Goal: Information Seeking & Learning: Learn about a topic

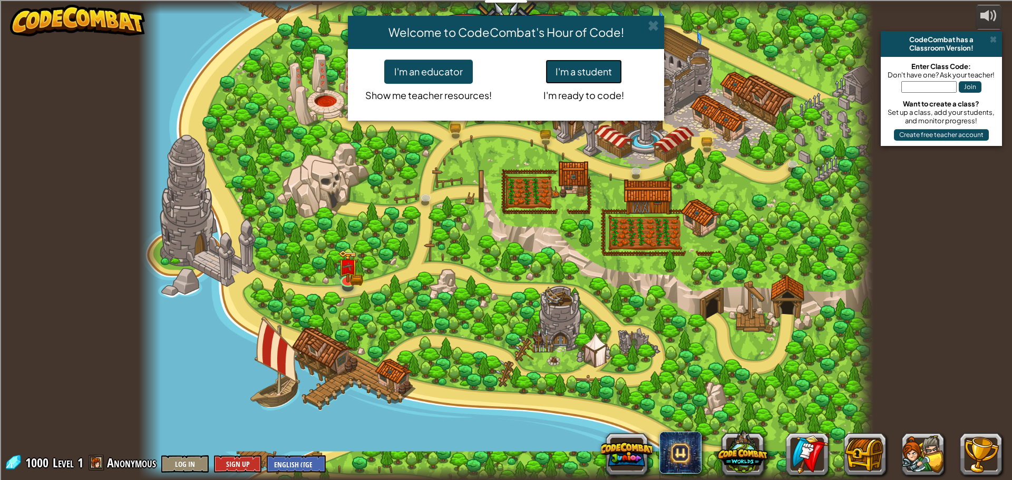
click at [598, 68] on button "I'm a student" at bounding box center [584, 72] width 76 height 24
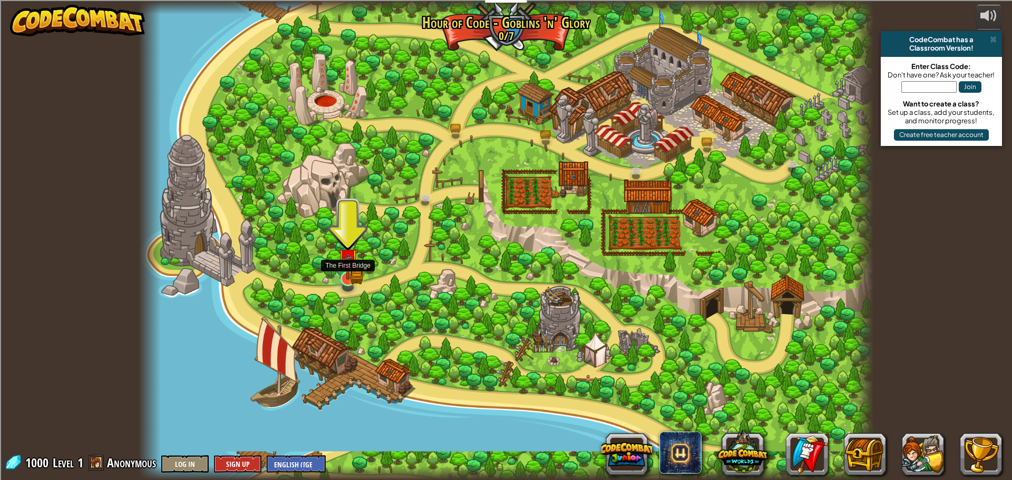
click at [358, 283] on img at bounding box center [356, 277] width 13 height 14
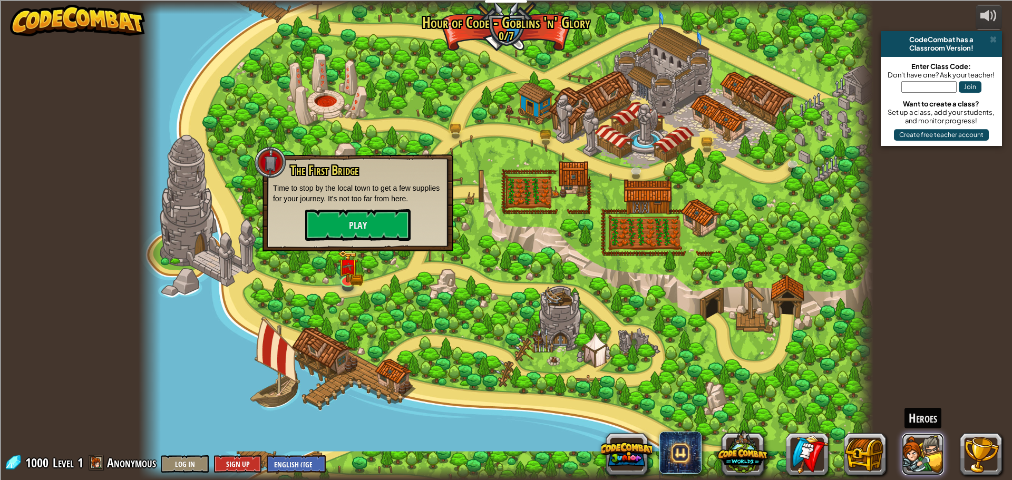
click at [913, 455] on button at bounding box center [923, 454] width 42 height 42
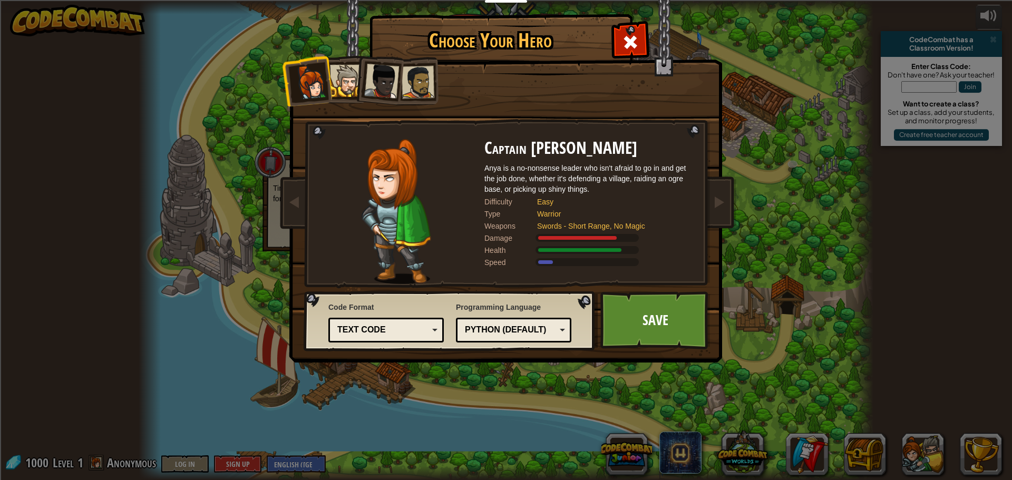
click at [350, 94] on div at bounding box center [346, 81] width 32 height 32
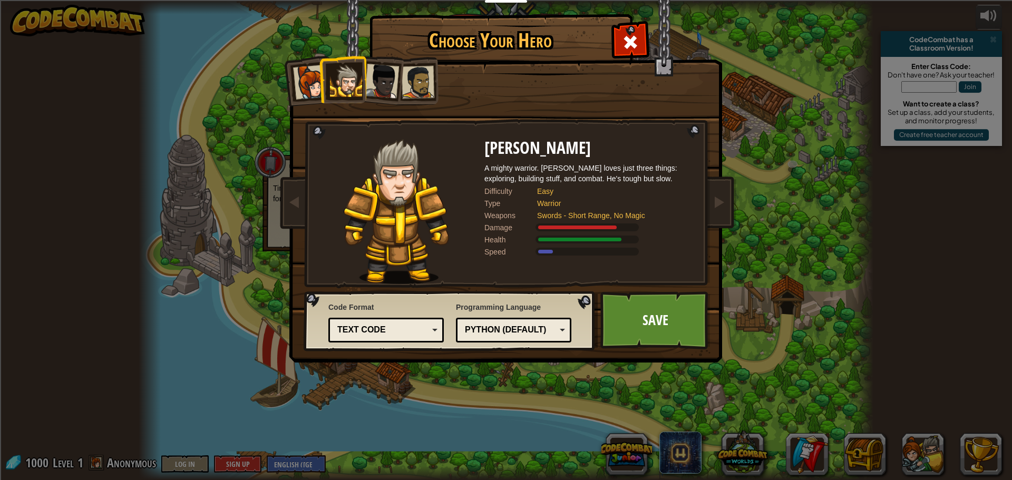
click at [407, 85] on div at bounding box center [418, 82] width 33 height 33
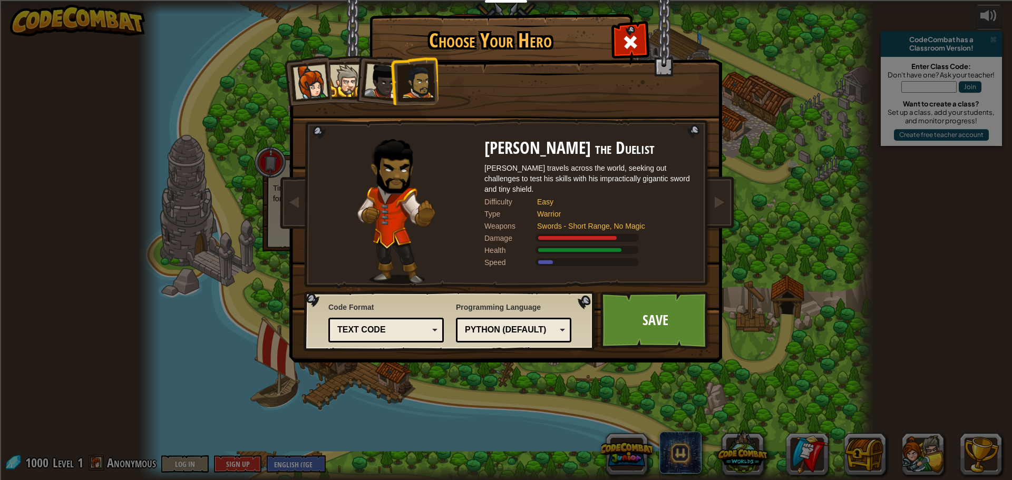
click at [340, 86] on div at bounding box center [346, 81] width 32 height 32
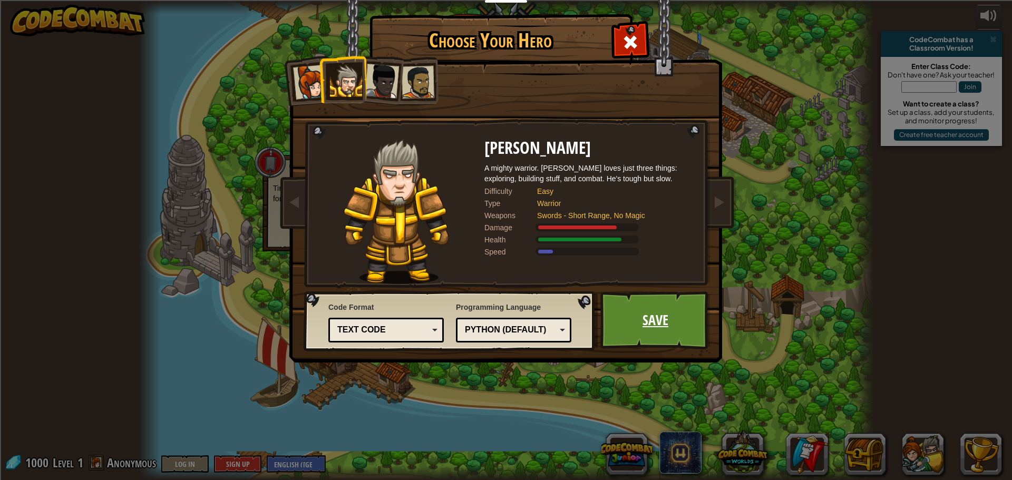
click at [635, 312] on link "Save" at bounding box center [656, 321] width 110 height 58
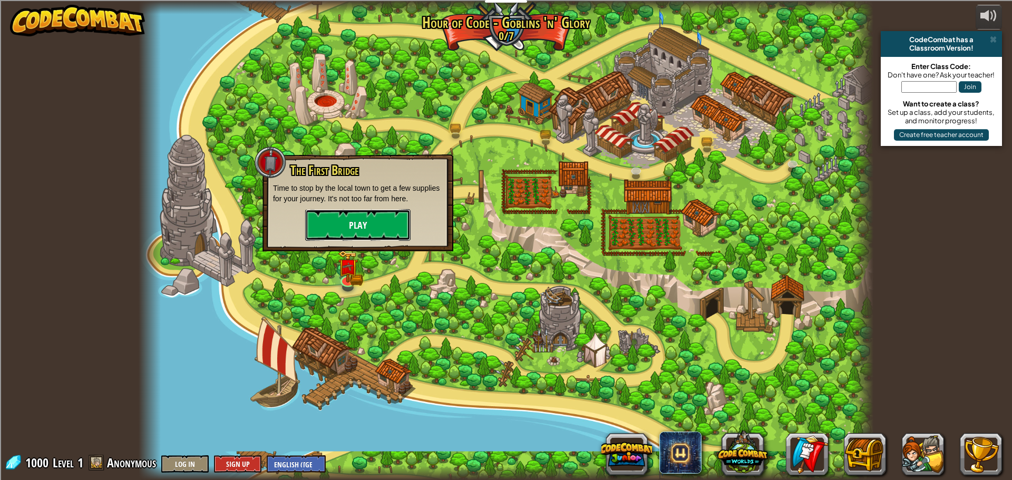
click at [324, 220] on button "Play" at bounding box center [357, 225] width 105 height 32
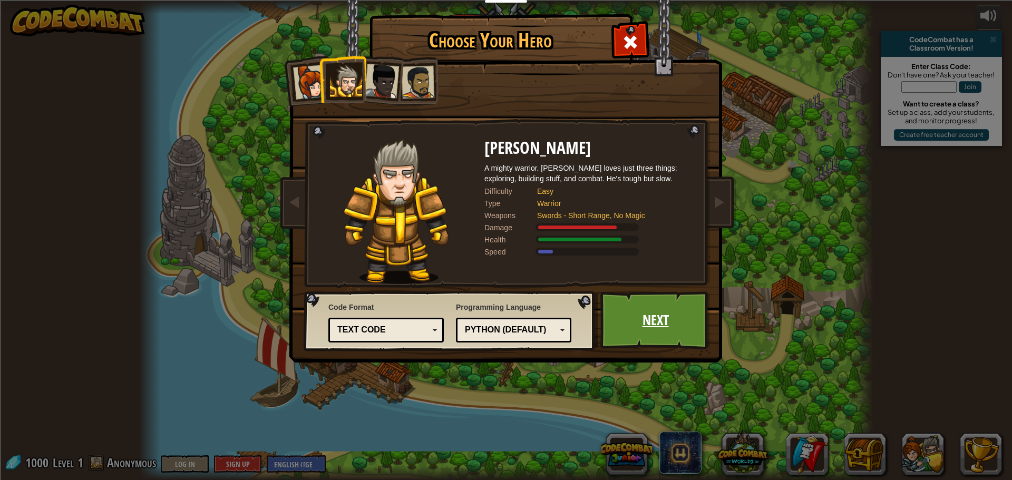
click at [634, 320] on link "Next" at bounding box center [656, 321] width 110 height 58
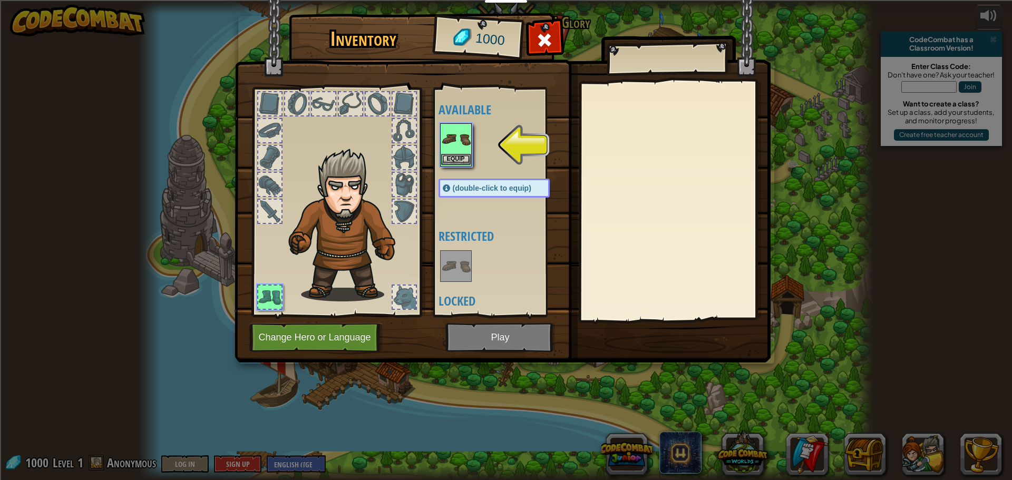
click at [454, 154] on div "Inventory 1000 Available Equip (double-click to equip) Restricted Locked Equip …" at bounding box center [506, 240] width 1012 height 480
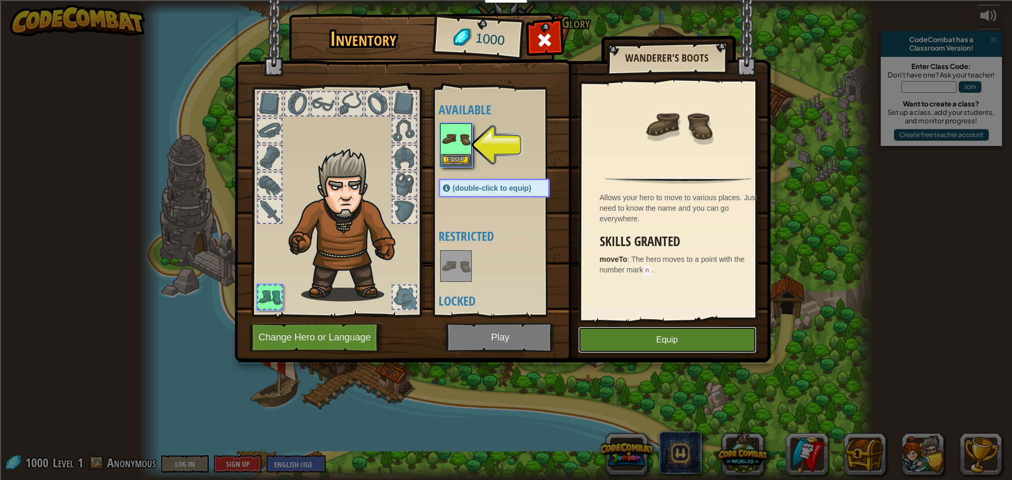
click at [643, 340] on button "Equip" at bounding box center [667, 340] width 178 height 26
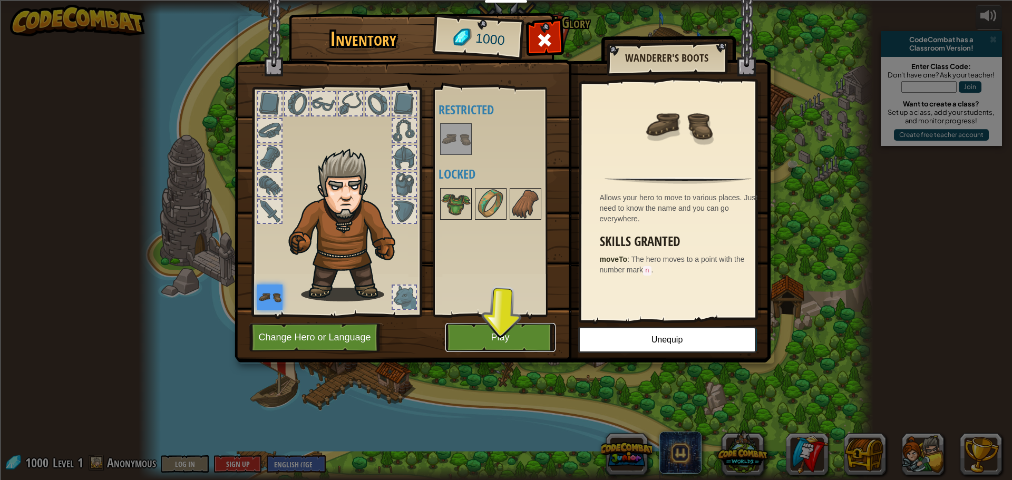
click at [475, 326] on button "Play" at bounding box center [501, 337] width 110 height 29
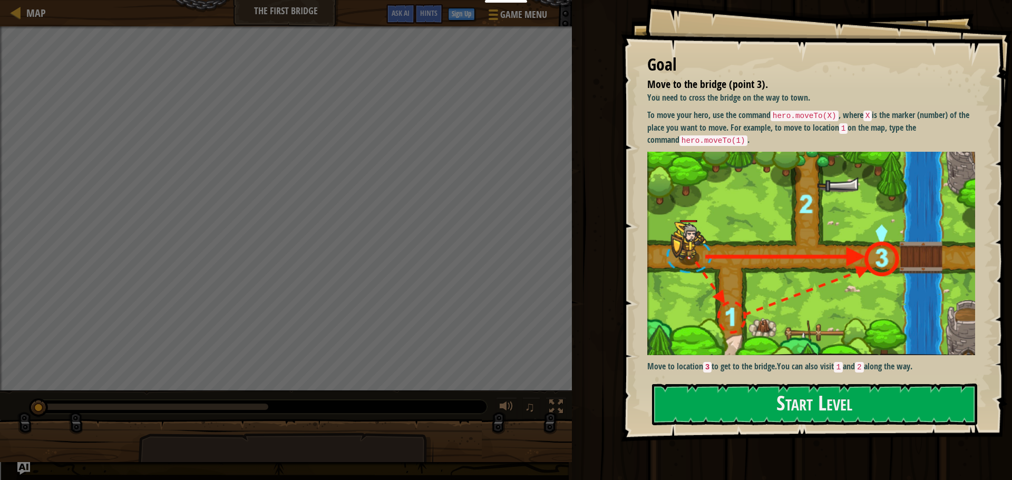
click at [785, 383] on div "Goal Move to the bridge (point 3). You need to cross the bridge on the way to t…" at bounding box center [816, 221] width 391 height 442
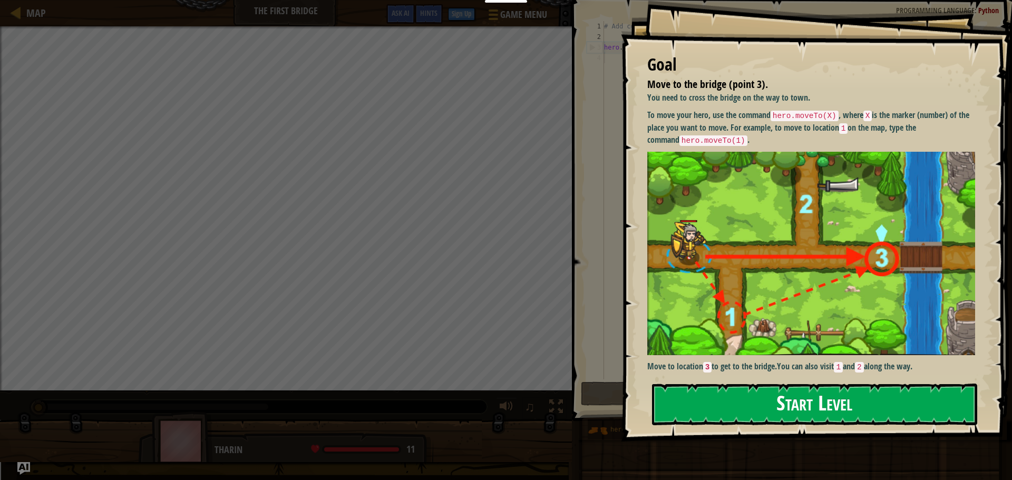
drag, startPoint x: 778, startPoint y: 411, endPoint x: 779, endPoint y: 405, distance: 5.9
click at [779, 405] on button "Start Level" at bounding box center [814, 405] width 325 height 42
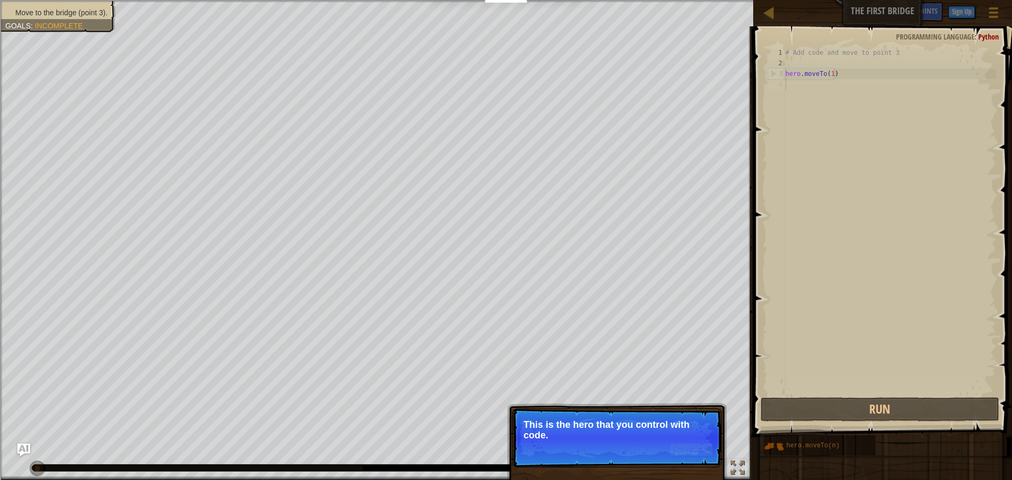
click at [682, 431] on p "This is the hero that you control with code." at bounding box center [617, 430] width 187 height 21
click at [696, 450] on button "Continue" at bounding box center [692, 450] width 44 height 14
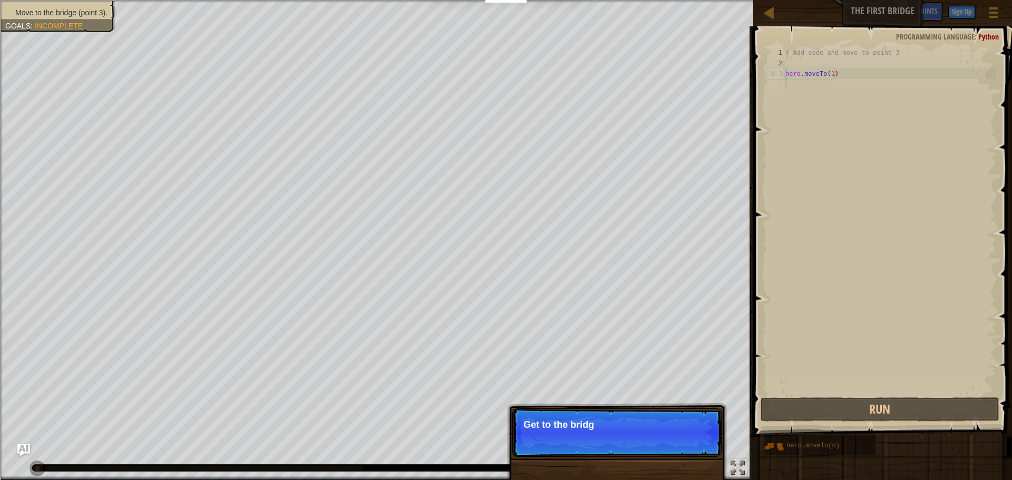
click at [680, 453] on p "Skip (esc) Continue Get to the bridg" at bounding box center [616, 433] width 209 height 49
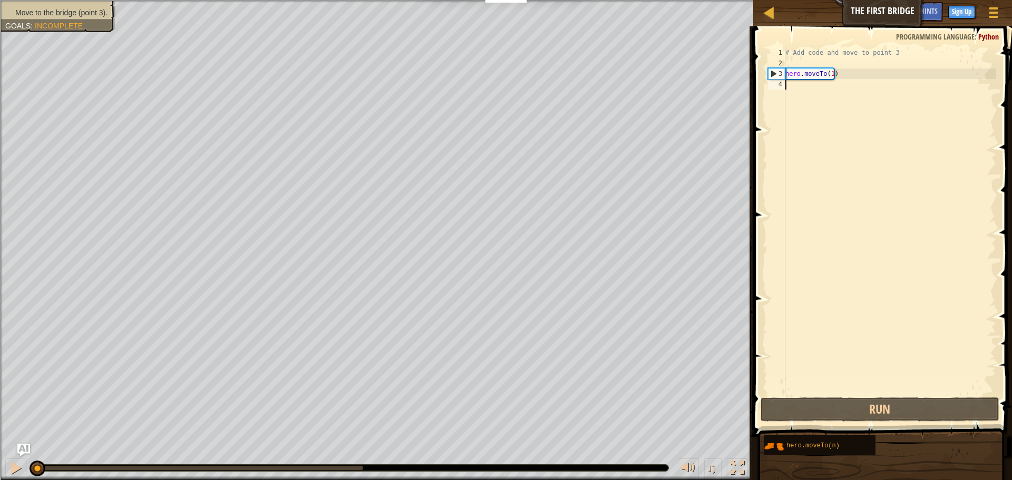
click at [831, 75] on div "# Add code and move to point 3 hero . moveTo ( 1 )" at bounding box center [889, 231] width 213 height 369
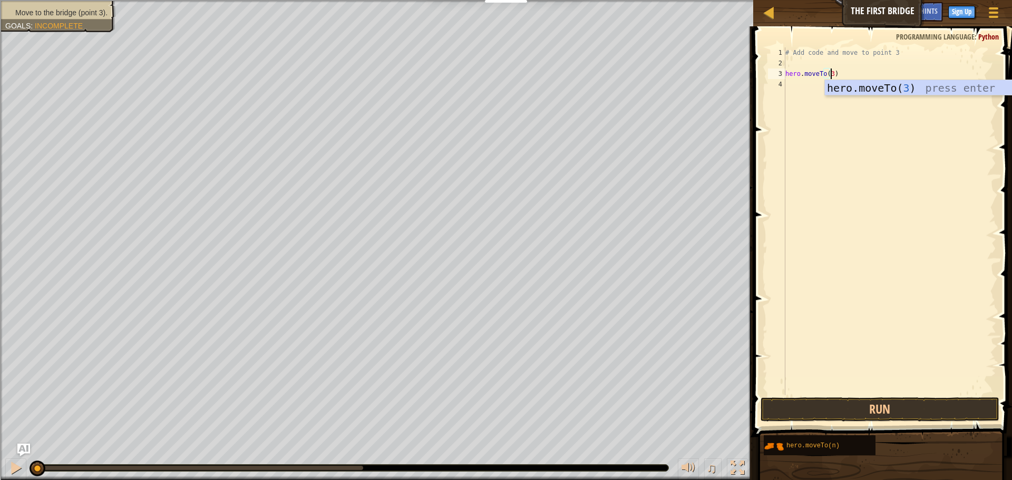
scroll to position [5, 4]
type textarea "hero.moveTo(3)"
click at [847, 416] on button "Run" at bounding box center [880, 410] width 239 height 24
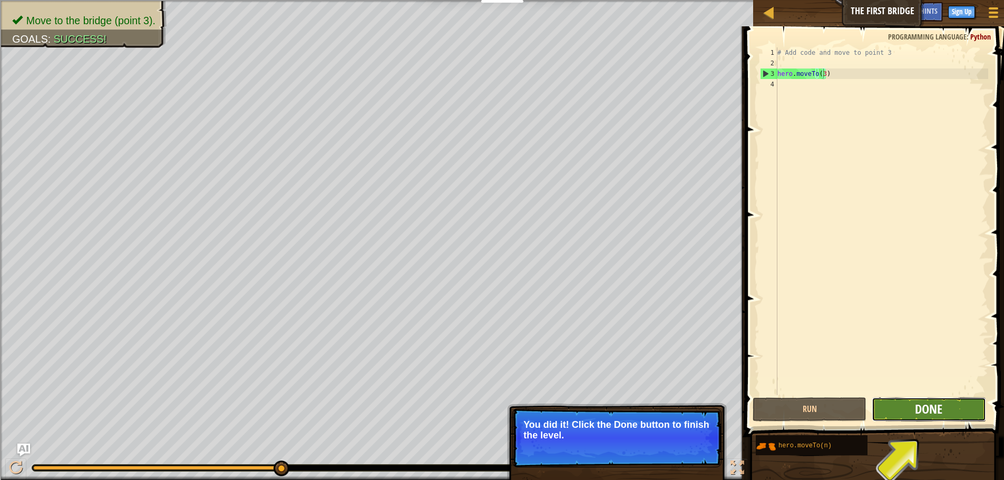
click at [934, 412] on span "Done" at bounding box center [928, 409] width 27 height 17
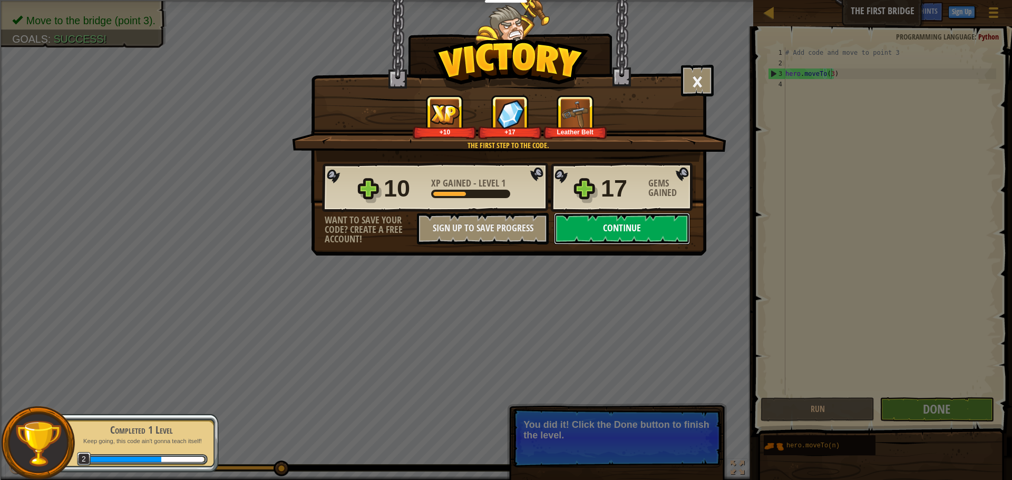
click at [657, 220] on button "Continue" at bounding box center [622, 229] width 136 height 32
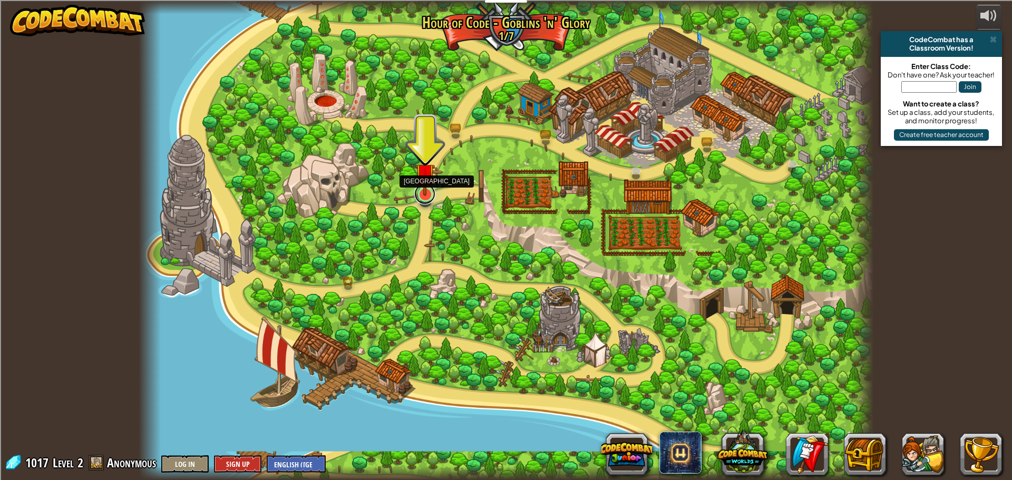
click at [428, 200] on link at bounding box center [424, 193] width 21 height 21
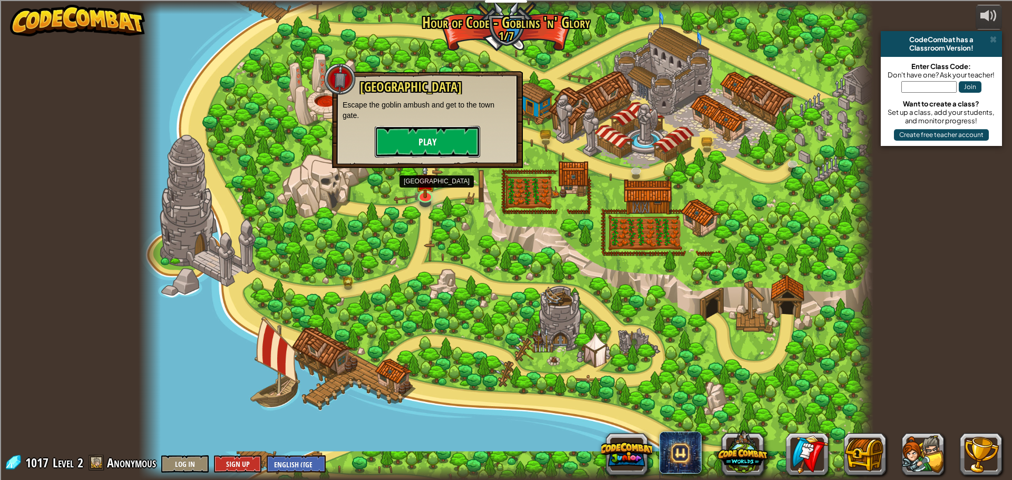
click at [432, 135] on button "Play" at bounding box center [427, 142] width 105 height 32
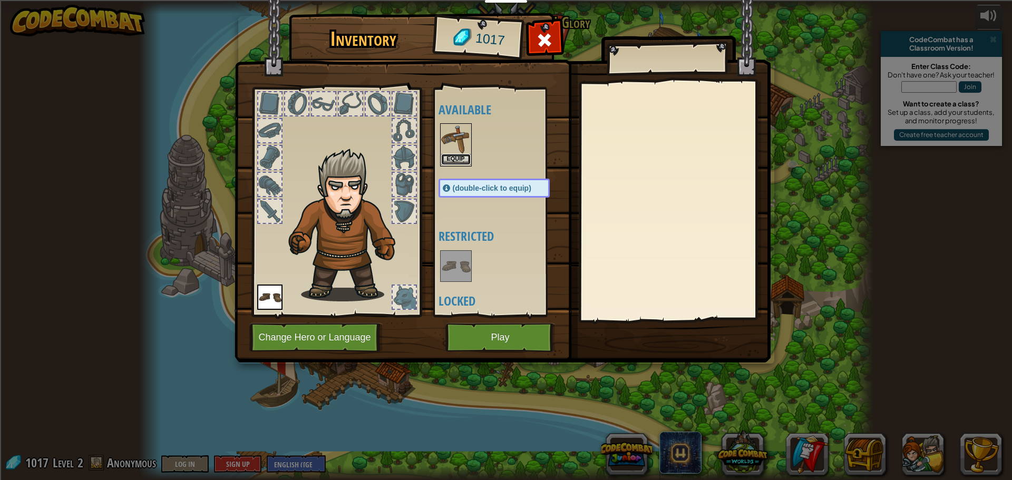
click at [447, 154] on button "Equip" at bounding box center [456, 159] width 30 height 11
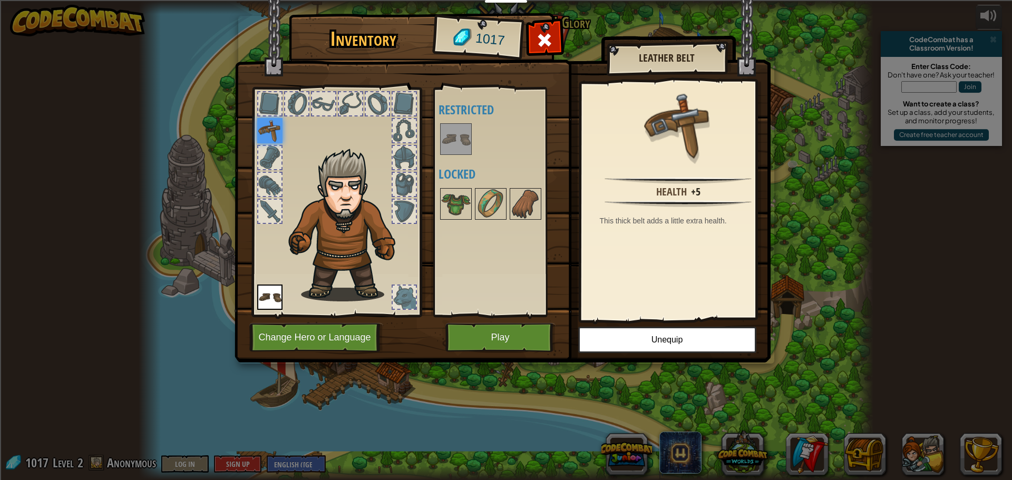
click at [394, 107] on div at bounding box center [404, 103] width 23 height 23
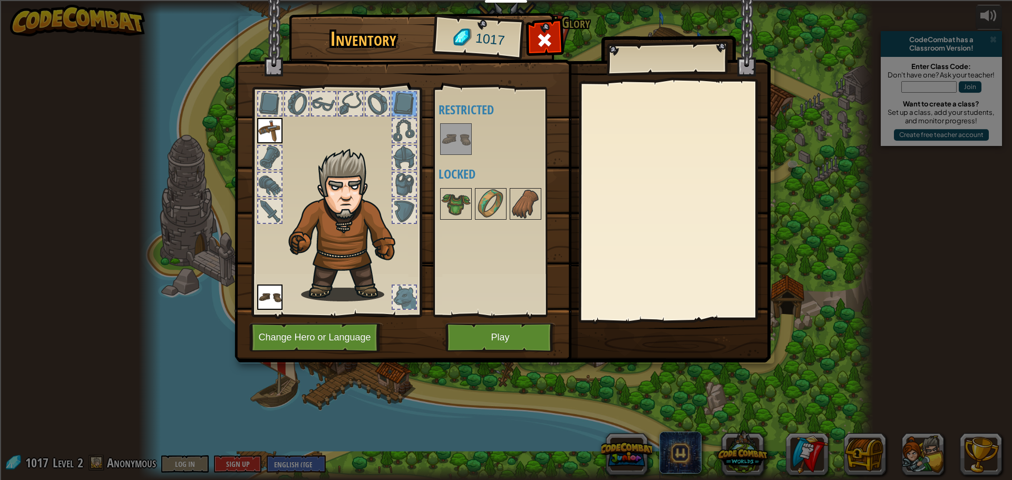
click at [367, 101] on div at bounding box center [377, 103] width 23 height 23
click at [462, 343] on button "Play" at bounding box center [501, 337] width 110 height 29
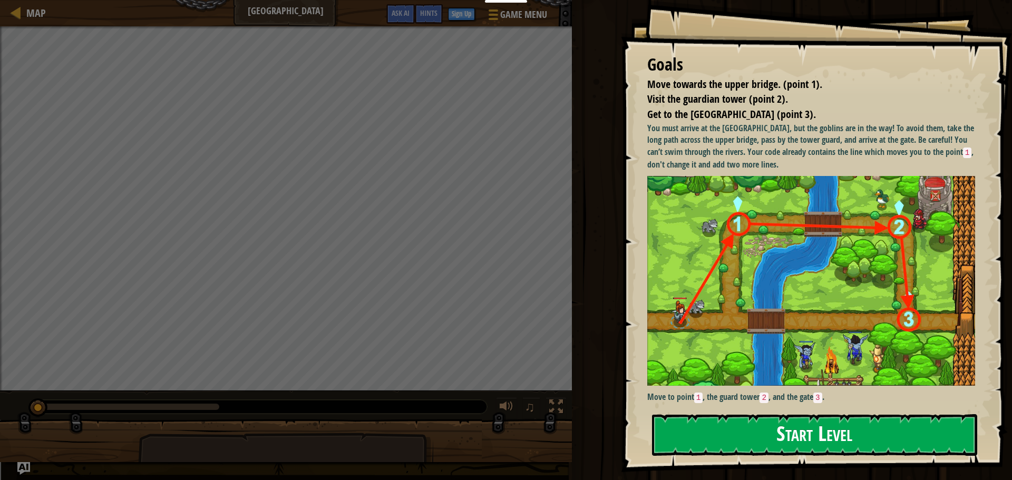
click at [701, 421] on button "Start Level" at bounding box center [814, 435] width 325 height 42
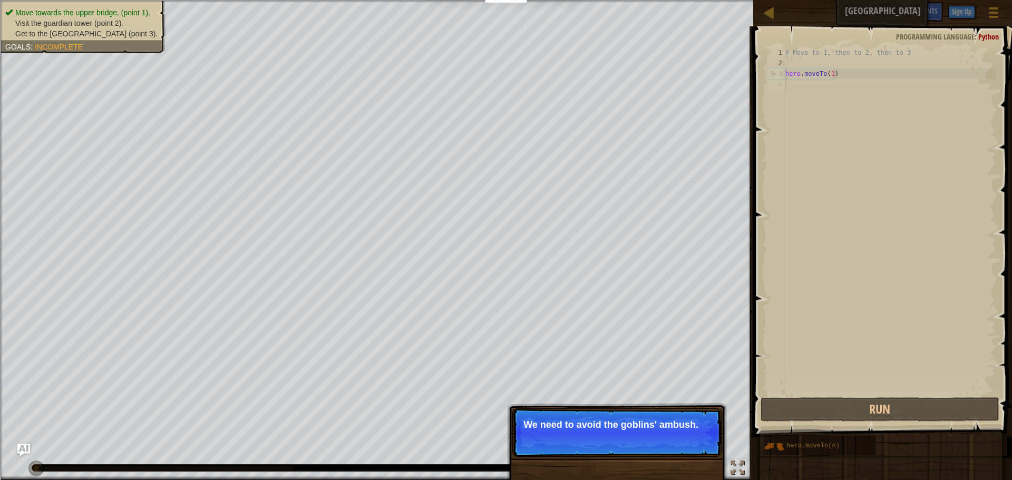
click at [688, 442] on button "Continue" at bounding box center [692, 439] width 44 height 14
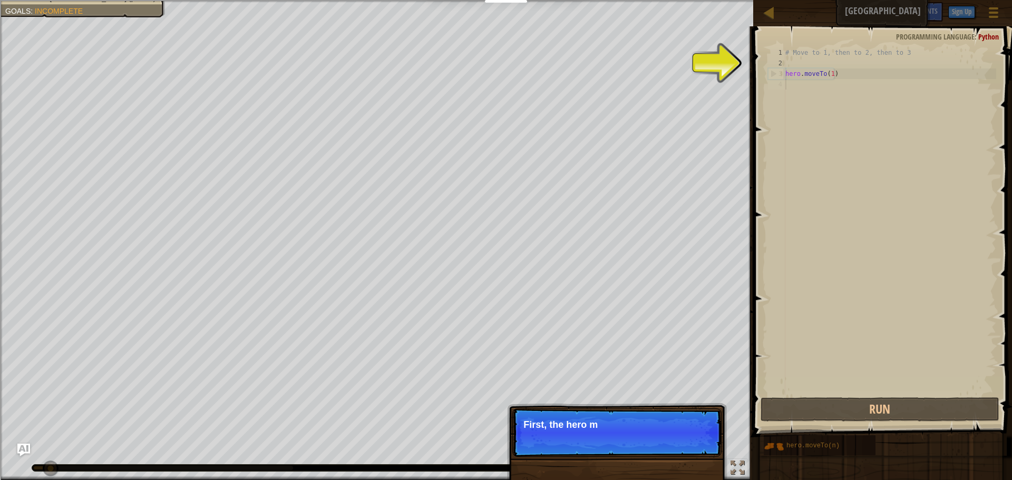
click at [688, 442] on p "Skip (esc) Continue First, the hero m" at bounding box center [616, 433] width 209 height 49
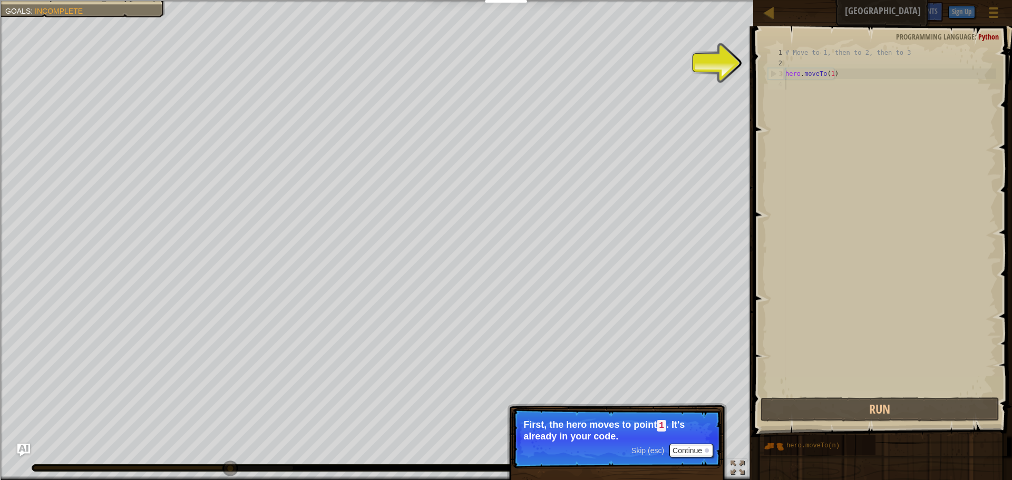
click at [796, 72] on div "# Move to 1, then to 2, then to 3 hero . moveTo ( 1 )" at bounding box center [889, 231] width 213 height 369
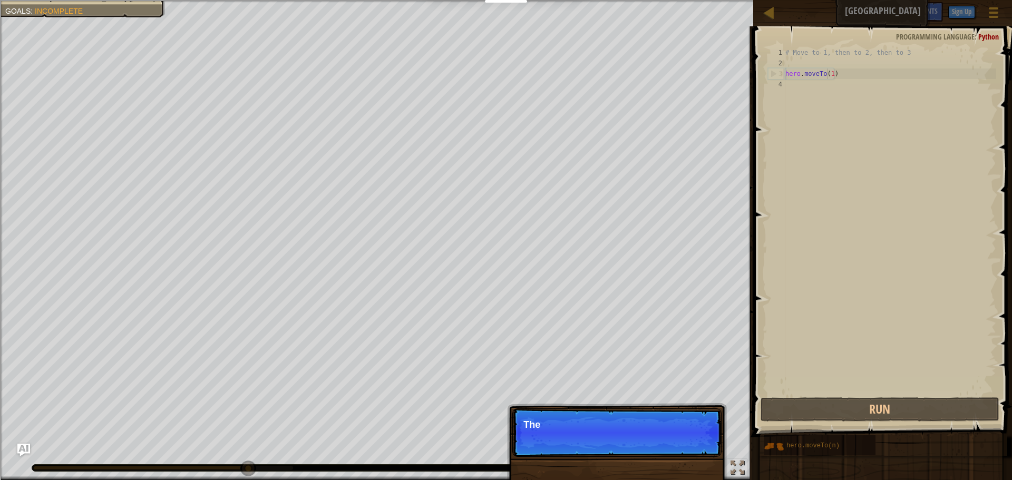
click at [829, 73] on div "# Move to 1, then to 2, then to 3 hero . moveTo ( 1 )" at bounding box center [889, 231] width 213 height 369
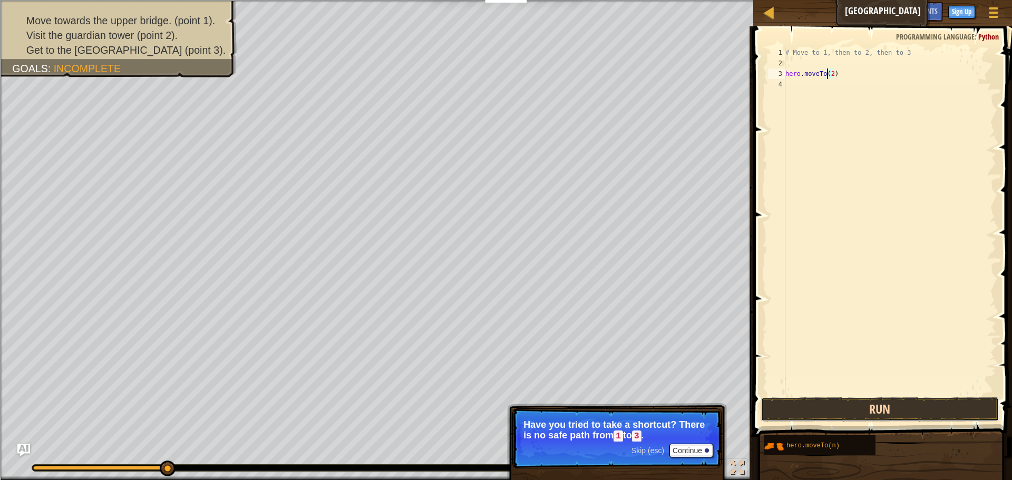
click at [921, 406] on button "Run" at bounding box center [880, 410] width 239 height 24
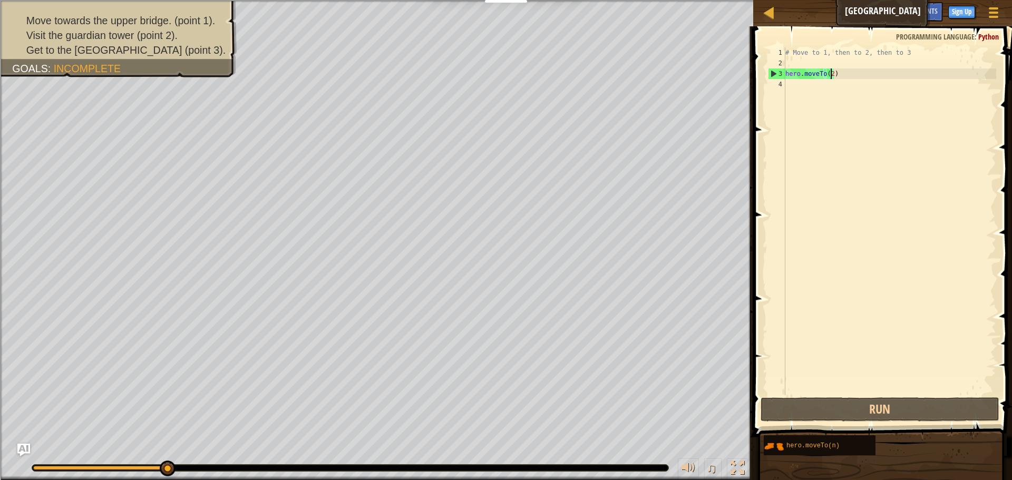
click at [830, 75] on div "# Move to 1, then to 2, then to 3 hero . moveTo ( 2 )" at bounding box center [889, 231] width 213 height 369
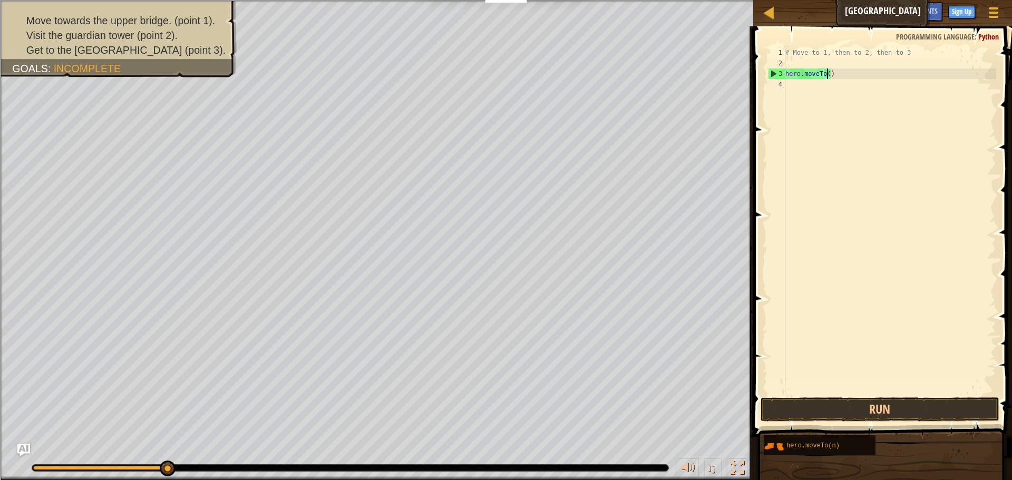
type textarea "hero.moveTo(1)"
click at [791, 79] on div "# Move to 1, then to 2, then to 3 hero . moveTo ( 1 )" at bounding box center [889, 231] width 213 height 369
click at [798, 86] on div "# Move to 1, then to 2, then to 3 hero . moveTo ( 1 )" at bounding box center [889, 231] width 213 height 369
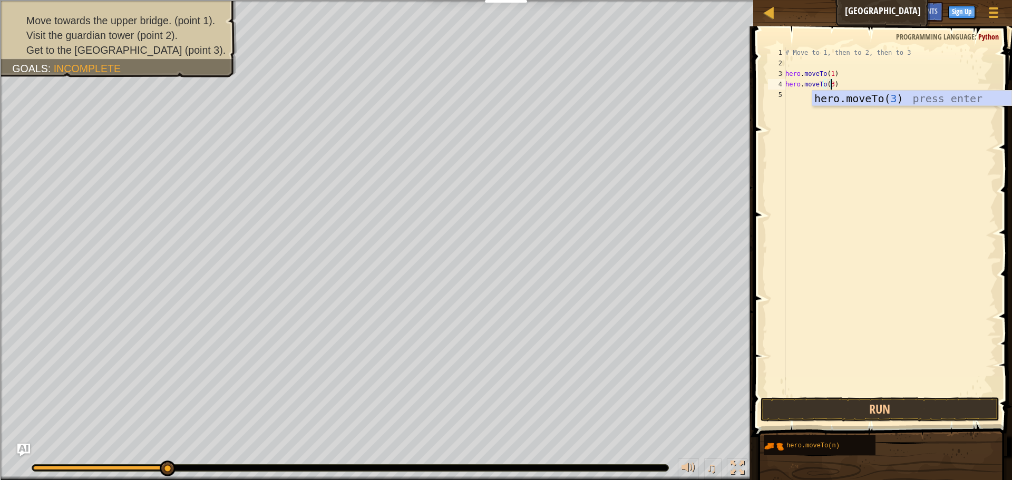
type textarea "hero.moveTo(2)"
click at [808, 93] on div "# Move to 1, then to 2, then to 3 hero . moveTo ( 1 ) hero . moveTo ( 2 )" at bounding box center [889, 231] width 213 height 369
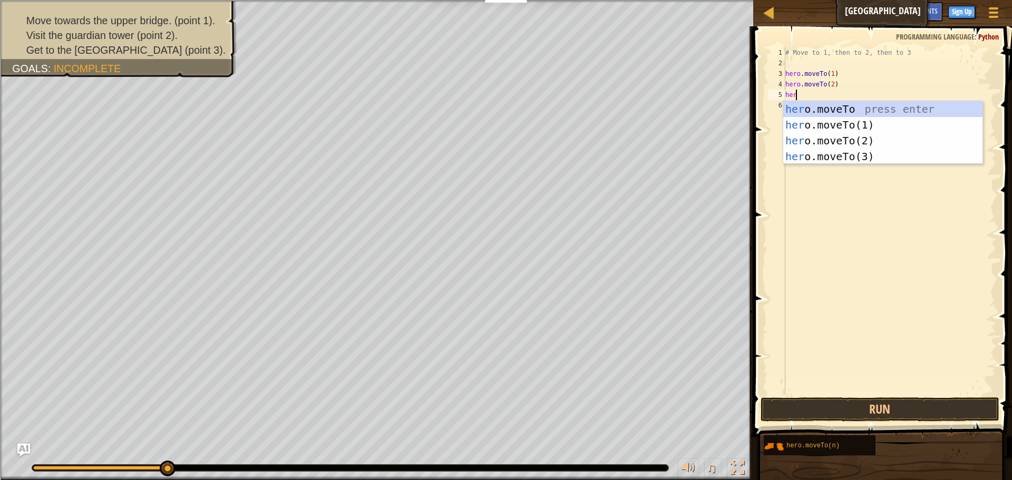
scroll to position [5, 1]
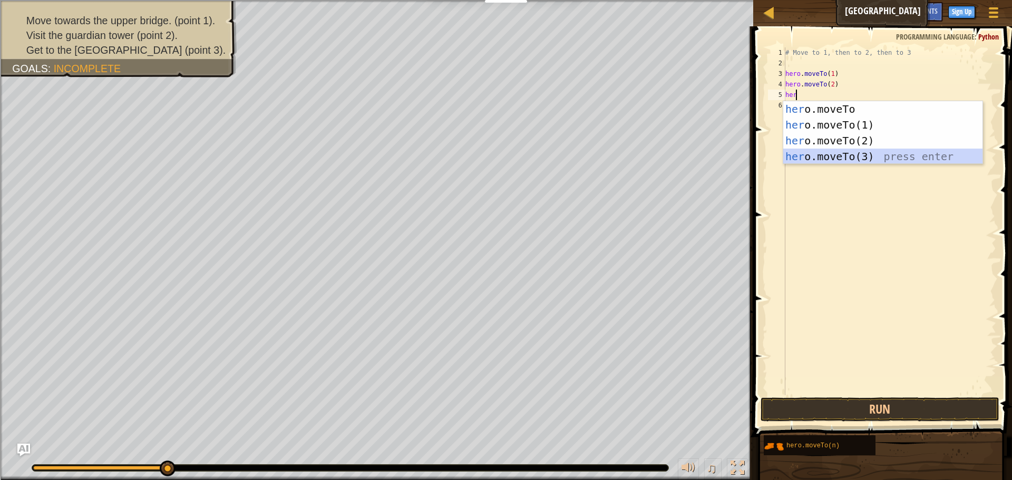
click at [832, 155] on div "her o.moveTo press enter her o.moveTo(1) press enter her o.moveTo(2) press ente…" at bounding box center [882, 148] width 199 height 95
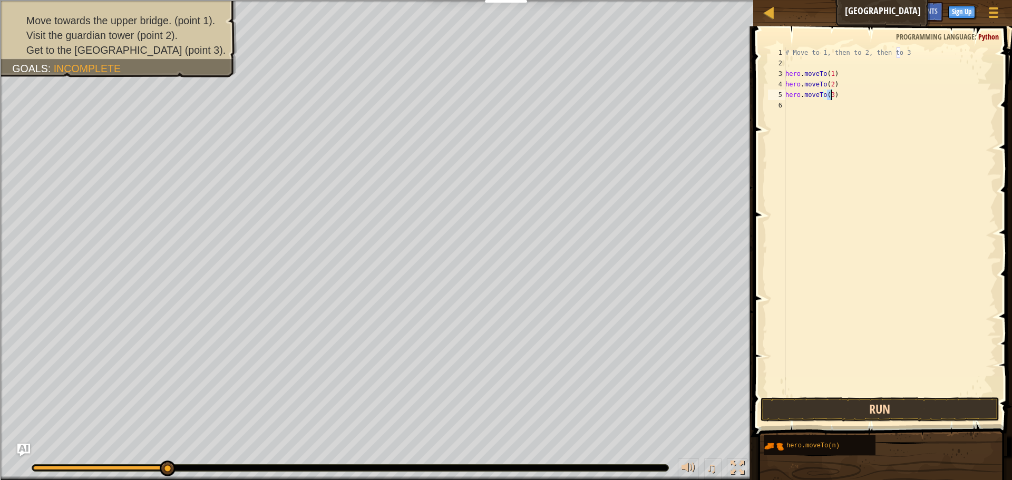
type textarea "hero.moveTo(3)"
click at [864, 413] on button "Run" at bounding box center [880, 410] width 239 height 24
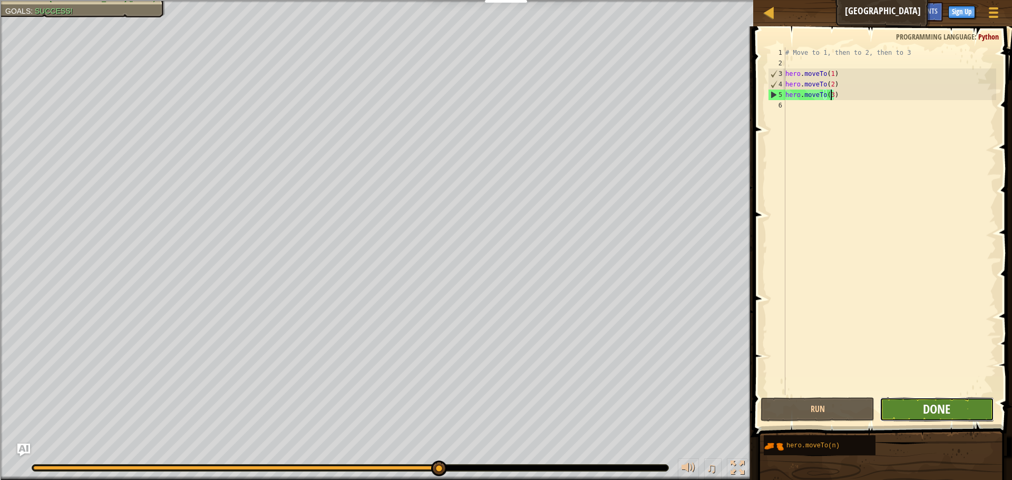
click at [937, 401] on span "Done" at bounding box center [936, 409] width 27 height 17
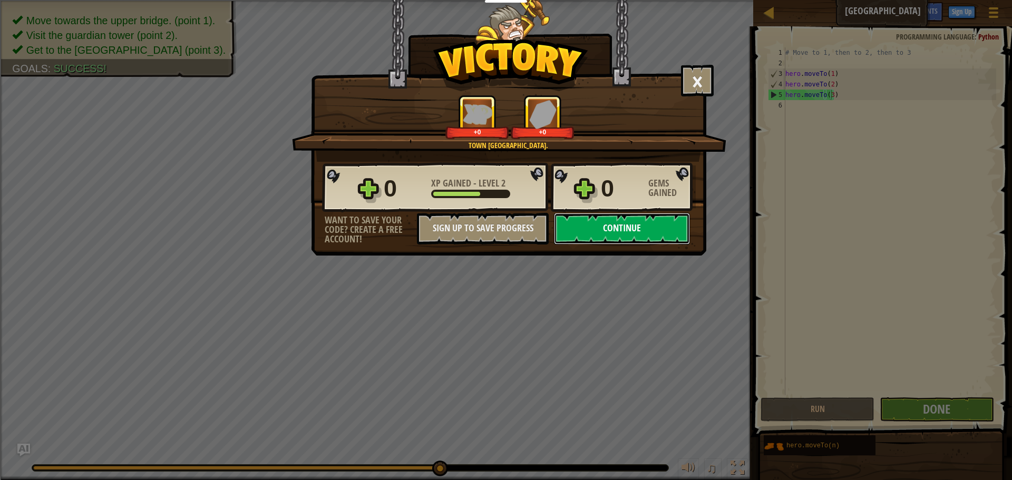
click at [634, 229] on button "Continue" at bounding box center [622, 229] width 136 height 32
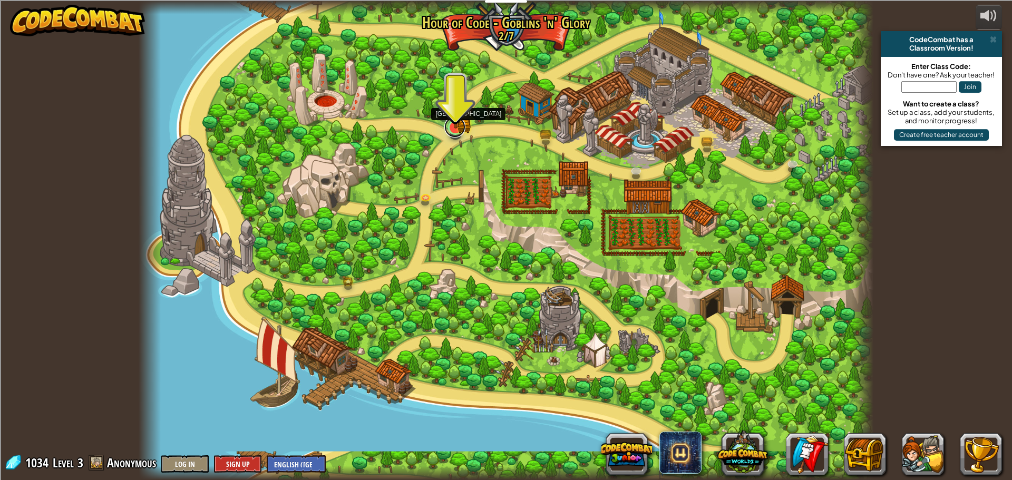
click at [456, 135] on link at bounding box center [454, 127] width 21 height 21
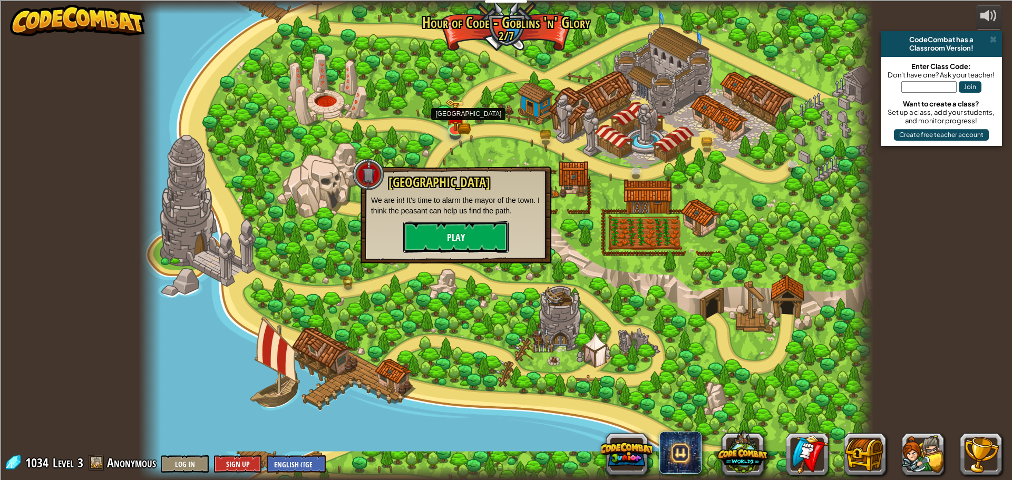
click at [456, 245] on button "Play" at bounding box center [455, 237] width 105 height 32
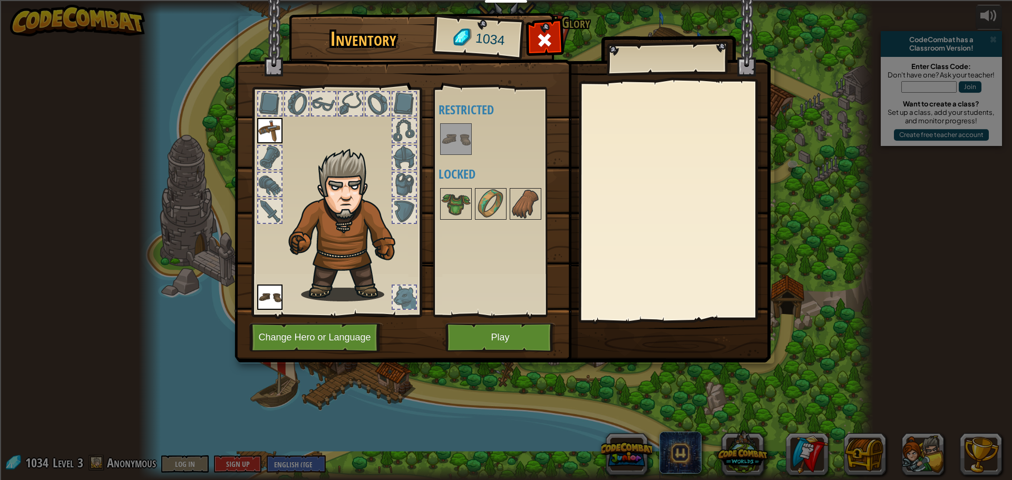
click at [403, 297] on div at bounding box center [404, 297] width 23 height 23
click at [483, 332] on button "Play" at bounding box center [501, 337] width 110 height 29
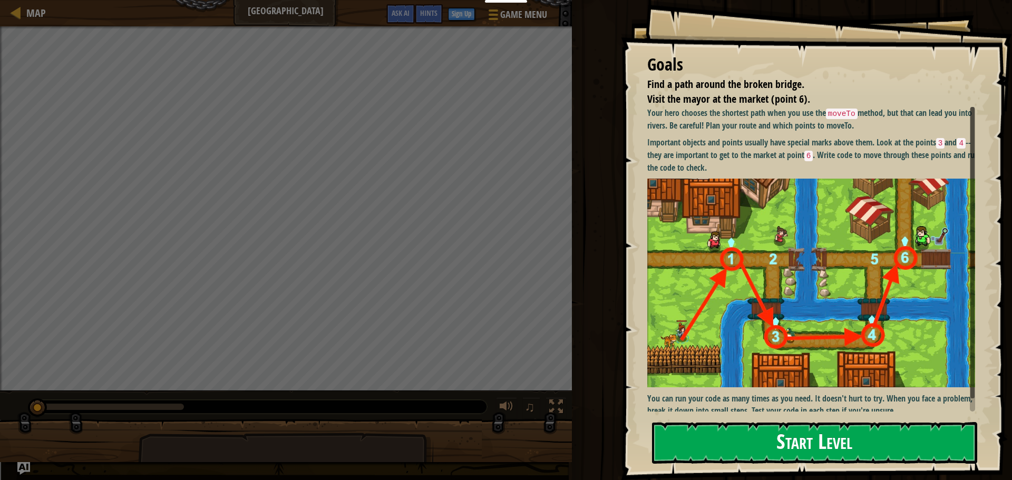
drag, startPoint x: 795, startPoint y: 440, endPoint x: 801, endPoint y: 433, distance: 9.3
click at [792, 449] on button "Start Level" at bounding box center [814, 443] width 325 height 42
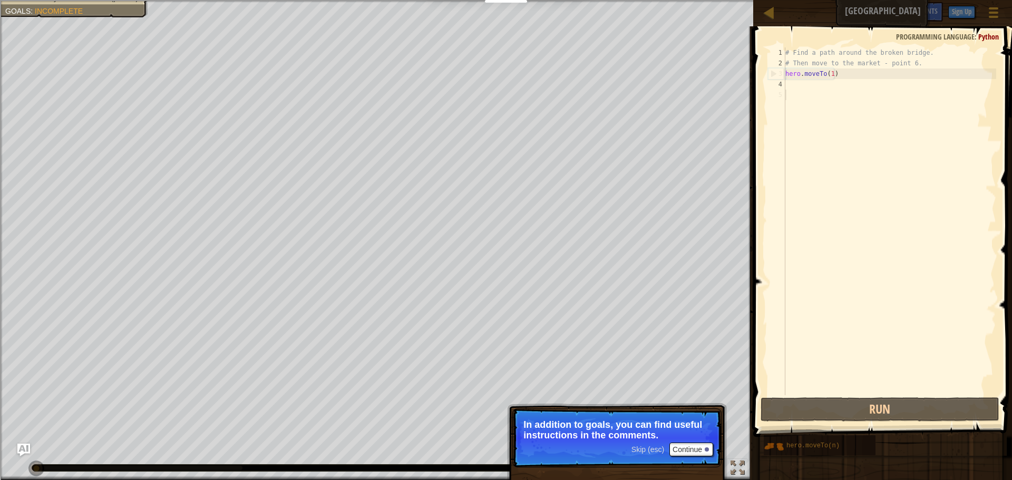
click at [806, 86] on div "# Find a path around the broken bridge. # Then move to the market - point 6. he…" at bounding box center [889, 231] width 213 height 369
click at [805, 80] on div "# Find a path around the broken bridge. # Then move to the market - point 6. he…" at bounding box center [889, 231] width 213 height 369
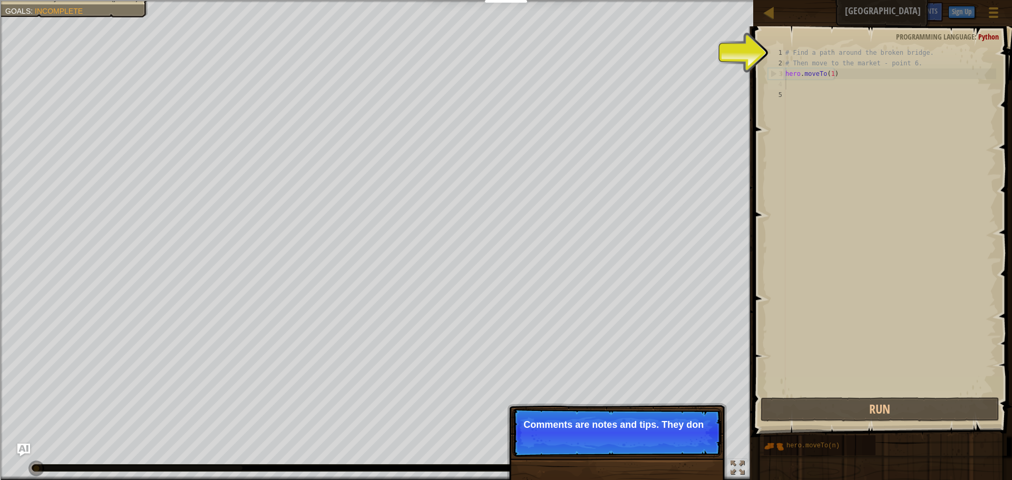
click at [812, 102] on div "# Find a path around the broken bridge. # Then move to the market - point 6. he…" at bounding box center [889, 231] width 213 height 369
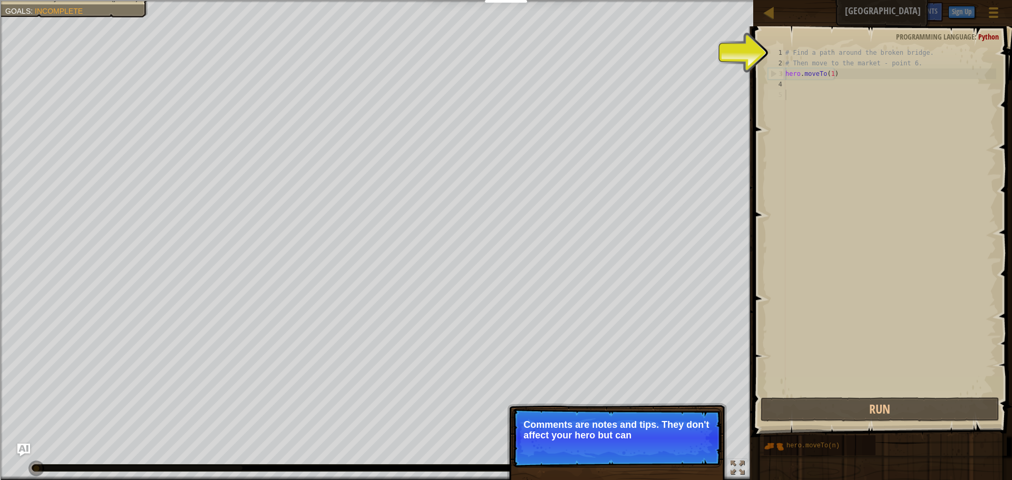
drag, startPoint x: 559, startPoint y: 421, endPoint x: 568, endPoint y: 424, distance: 9.3
click at [566, 424] on p "Skip (esc) Continue Comments are notes and tips. They don't affect your hero bu…" at bounding box center [616, 438] width 209 height 59
drag, startPoint x: 648, startPoint y: 430, endPoint x: 651, endPoint y: 423, distance: 7.2
click at [650, 430] on p "Comments are notes and tips. They don't affect your hero but can help y" at bounding box center [617, 430] width 187 height 21
drag, startPoint x: 651, startPoint y: 423, endPoint x: 806, endPoint y: 395, distance: 157.5
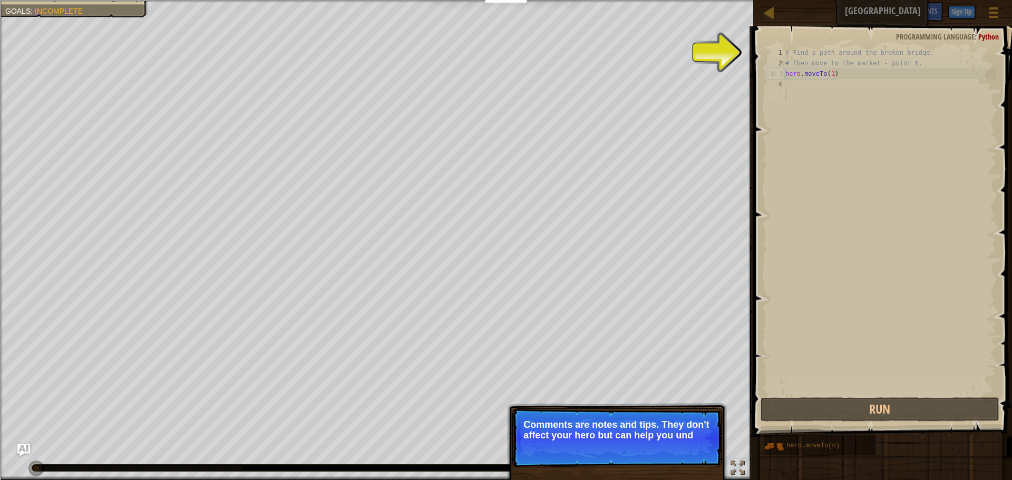
click at [696, 417] on p "Skip (esc) Continue Comments are notes and tips. They don't affect your hero bu…" at bounding box center [616, 438] width 209 height 59
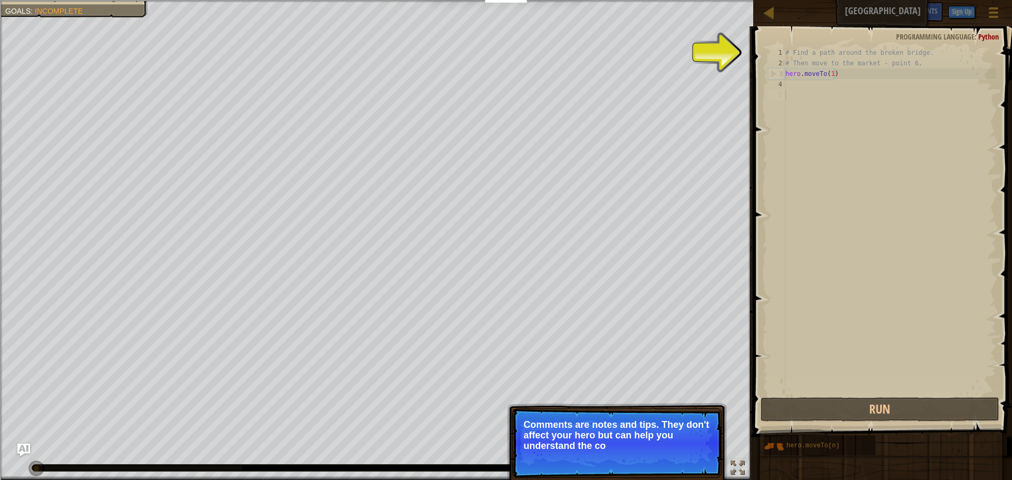
click at [798, 396] on span at bounding box center [883, 217] width 267 height 442
click at [831, 72] on div "# Find a path around the broken bridge. # Then move to the market - point 6. he…" at bounding box center [889, 231] width 213 height 369
click at [800, 56] on div "# Find a path around the broken bridge. # Then move to the market - point 6. he…" at bounding box center [889, 231] width 213 height 369
click at [844, 59] on div "# Find a path around the broken bridge. # Then move to the market - point 6. he…" at bounding box center [889, 231] width 213 height 369
drag, startPoint x: 845, startPoint y: 59, endPoint x: 854, endPoint y: 54, distance: 10.6
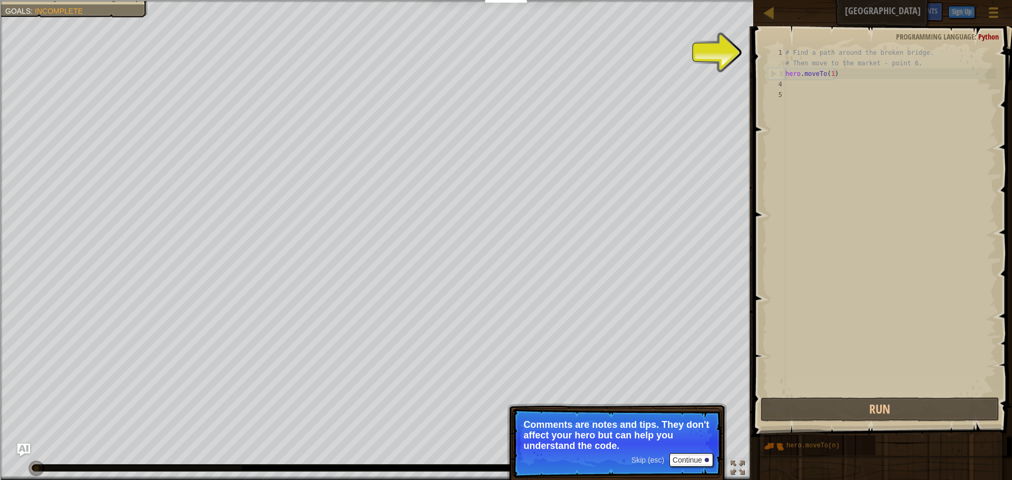
click at [848, 56] on div "# Find a path around the broken bridge. # Then move to the market - point 6. he…" at bounding box center [889, 231] width 213 height 369
click at [864, 54] on div "# Find a path around the broken bridge. # Then move to the market - point 6. he…" at bounding box center [889, 221] width 213 height 348
type textarea "# Find a path around the broken bridge."
click at [859, 56] on div "# Find a path around the broken bridge. # Then move to the market - point 6. he…" at bounding box center [889, 231] width 213 height 369
click at [804, 85] on div "# Find a path around the broken bridge. # Then move to the market - point 6. he…" at bounding box center [889, 231] width 213 height 369
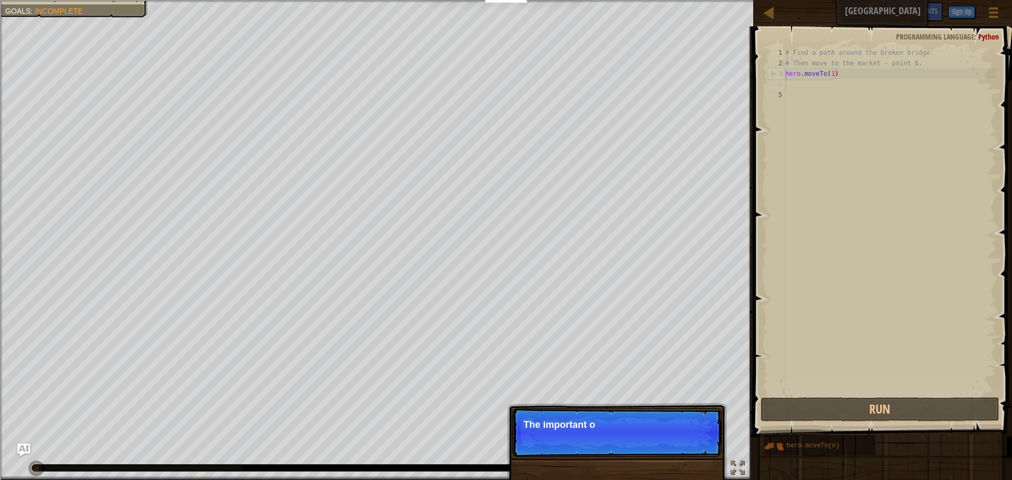
click at [804, 84] on div "# Find a path around the broken bridge. # Then move to the market - point 6. he…" at bounding box center [889, 231] width 213 height 369
drag, startPoint x: 790, startPoint y: 95, endPoint x: 776, endPoint y: 102, distance: 15.3
click at [779, 102] on div "1 2 3 4 5 # Find a path around the broken bridge. # Then move to the market - p…" at bounding box center [881, 221] width 230 height 348
drag, startPoint x: 776, startPoint y: 102, endPoint x: 771, endPoint y: 105, distance: 5.9
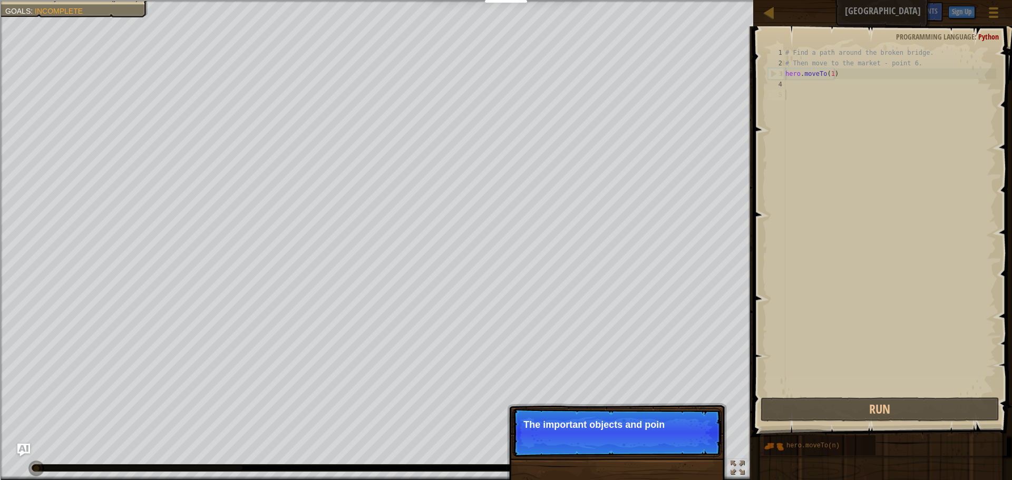
drag, startPoint x: 759, startPoint y: 121, endPoint x: 756, endPoint y: 189, distance: 68.6
click at [758, 122] on span at bounding box center [883, 217] width 267 height 442
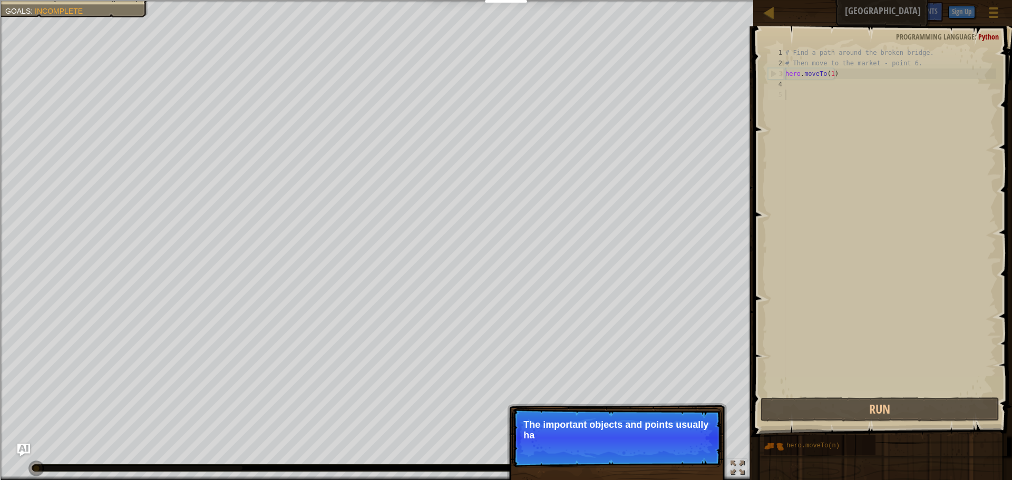
drag, startPoint x: 756, startPoint y: 189, endPoint x: 595, endPoint y: 446, distance: 302.8
click at [592, 162] on html "Educators Create Free Account School & District Solutions Teacher Toolkit Previ…" at bounding box center [506, 81] width 1012 height 162
click at [595, 446] on p "Skip (esc) Continue The important objects and points usually ha" at bounding box center [616, 438] width 209 height 59
click at [607, 409] on p "Skip (esc) Continue The important objects and points usually have spe" at bounding box center [616, 438] width 209 height 59
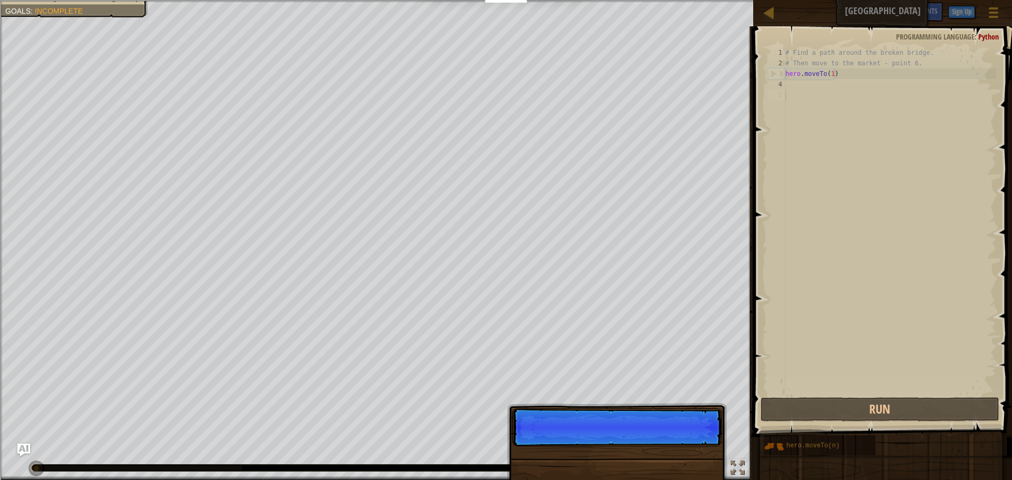
scroll to position [5, 0]
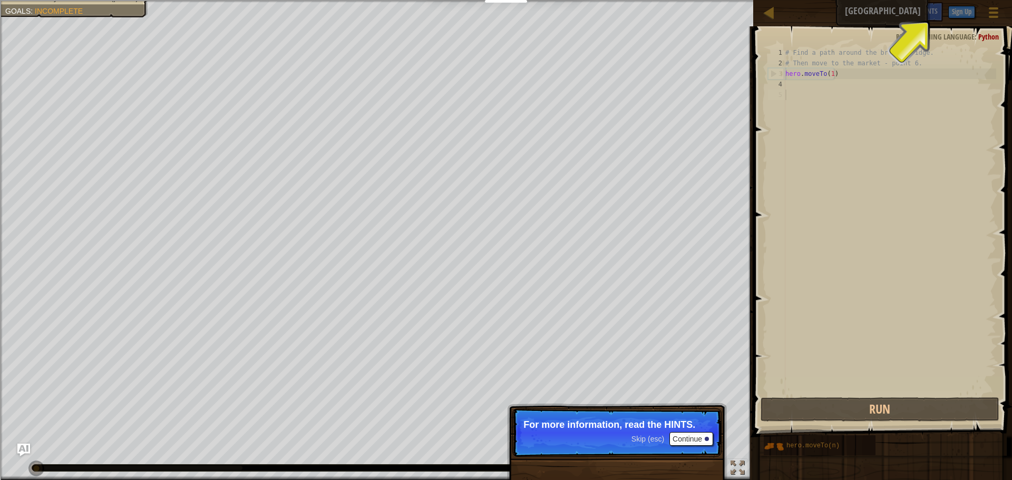
click at [683, 439] on button "Continue" at bounding box center [692, 439] width 44 height 14
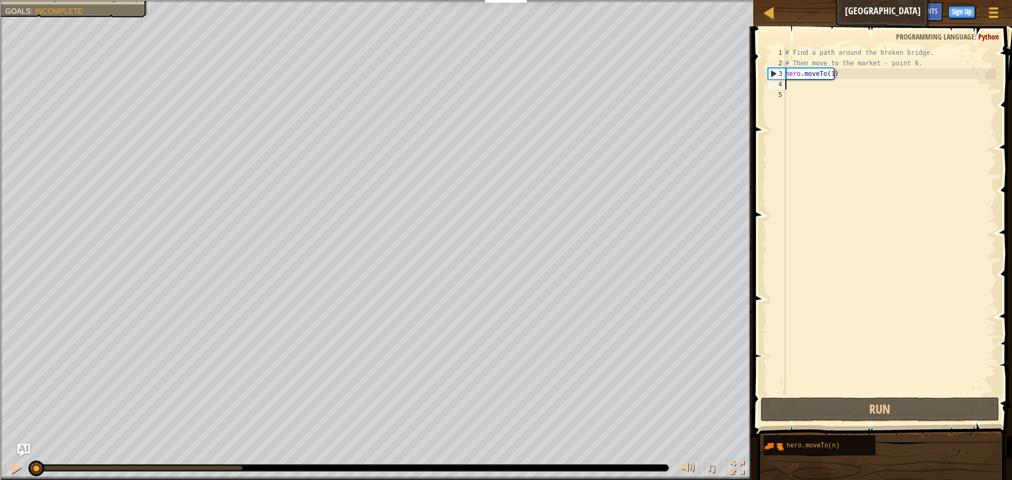
click at [795, 82] on div "# Find a path around the broken bridge. # Then move to the market - point 6. he…" at bounding box center [889, 231] width 213 height 369
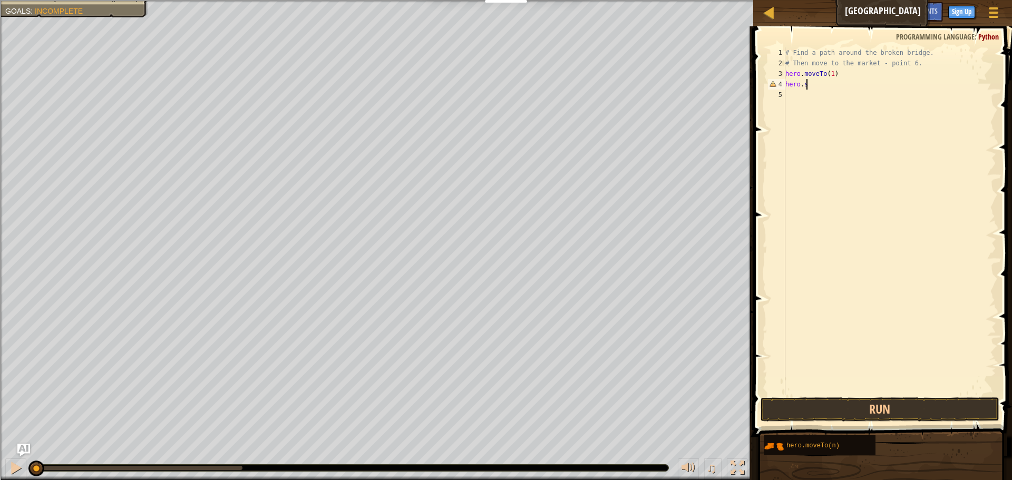
scroll to position [5, 1]
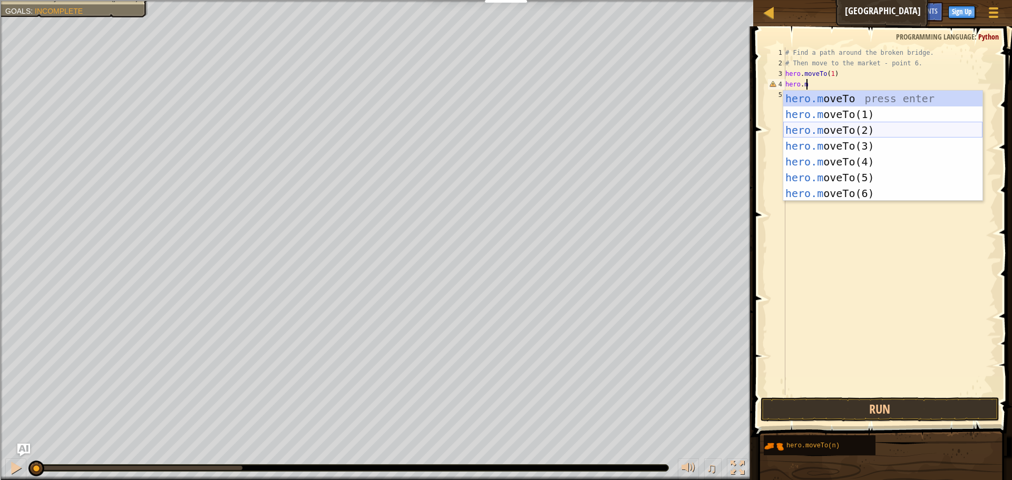
click at [838, 129] on div "hero.m oveTo press enter hero.m oveTo(1) press enter hero.m oveTo(2) press ente…" at bounding box center [882, 162] width 199 height 142
type textarea "hero.moveTo(2)"
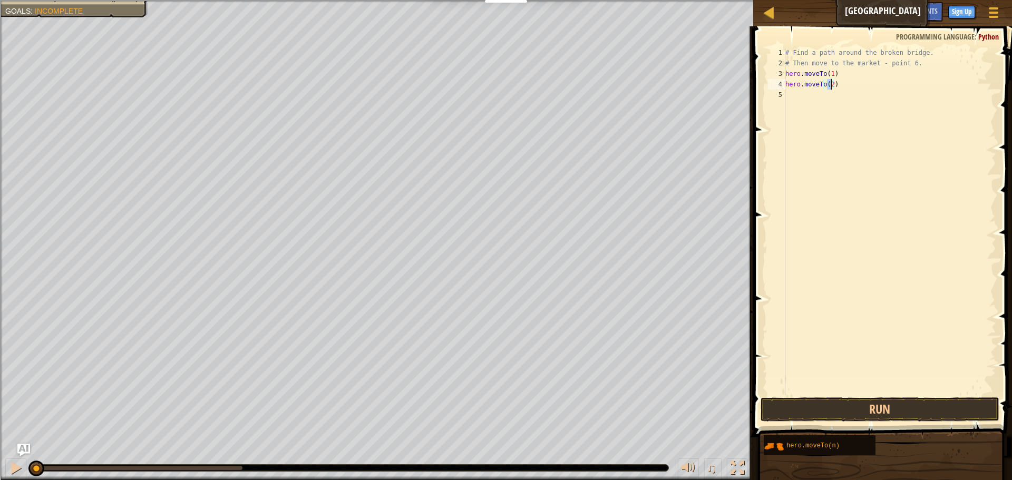
click at [807, 103] on div "# Find a path around the broken bridge. # Then move to the market - point 6. he…" at bounding box center [889, 231] width 213 height 369
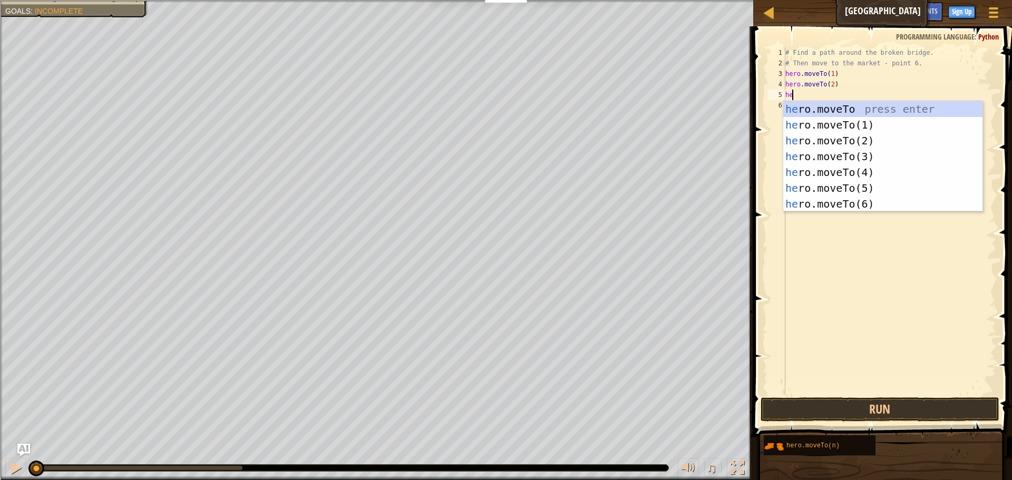
scroll to position [5, 1]
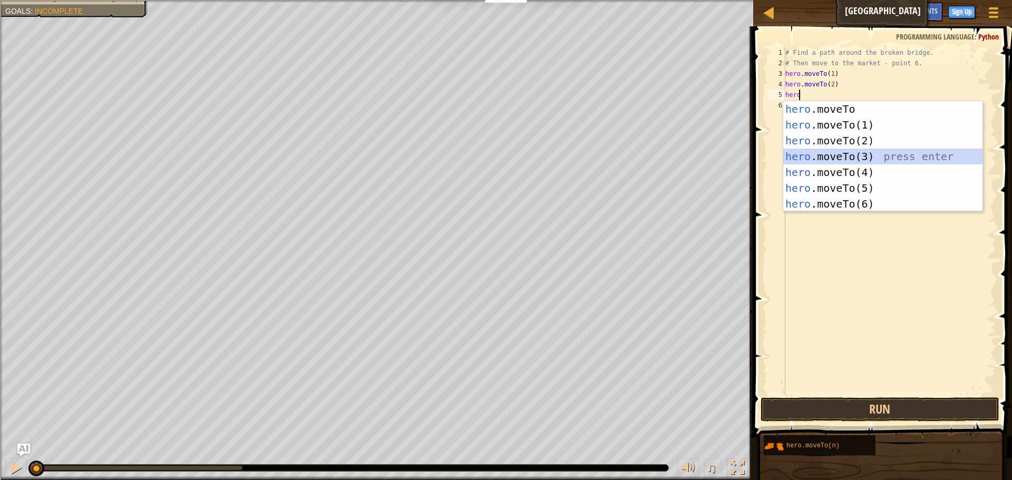
click at [809, 149] on div "hero .moveTo press enter hero .moveTo(1) press enter hero .moveTo(2) press ente…" at bounding box center [882, 172] width 199 height 142
type textarea "hero.moveTo(3)"
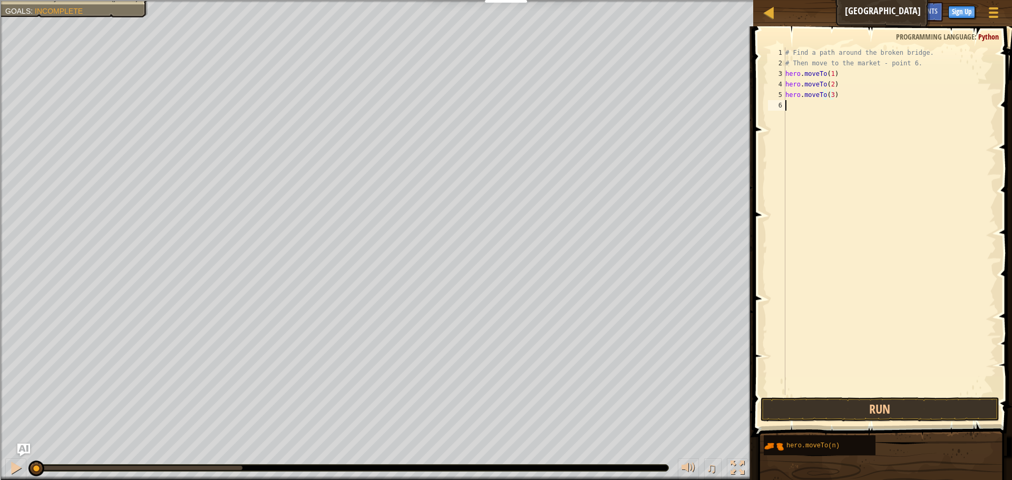
click at [804, 105] on div "# Find a path around the broken bridge. # Then move to the market - point 6. he…" at bounding box center [889, 231] width 213 height 369
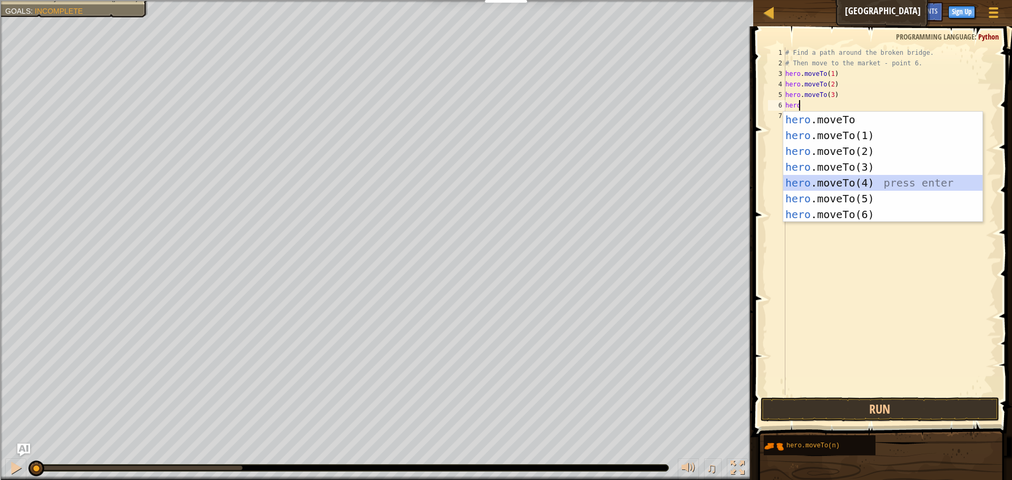
click at [817, 182] on div "hero .moveTo press enter hero .moveTo(1) press enter hero .moveTo(2) press ente…" at bounding box center [882, 183] width 199 height 142
type textarea "hero.moveTo(4)"
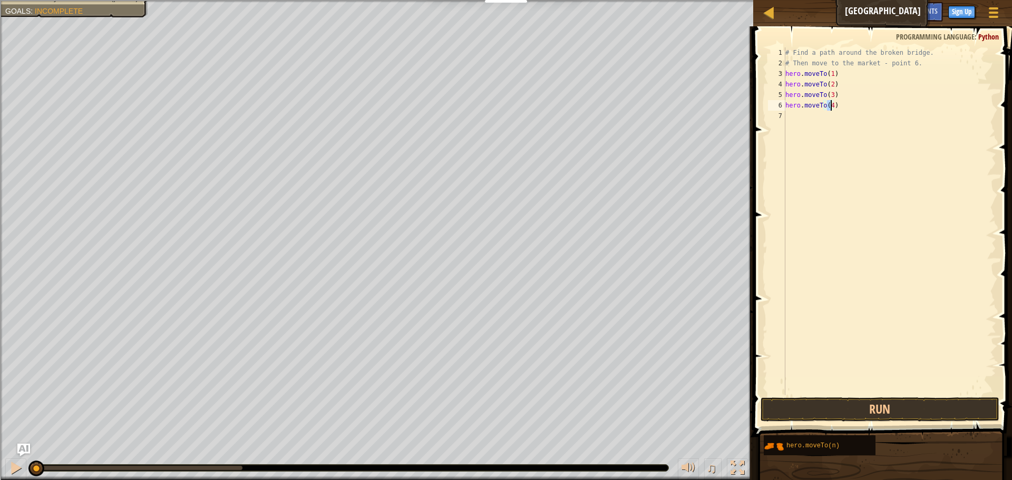
click at [799, 121] on div "# Find a path around the broken bridge. # Then move to the market - point 6. he…" at bounding box center [889, 231] width 213 height 369
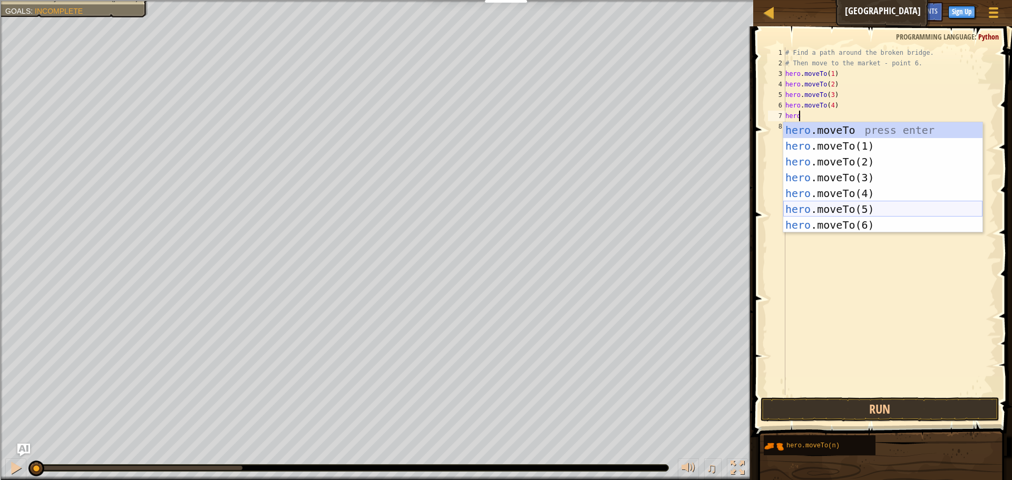
click at [869, 211] on div "hero .moveTo press enter hero .moveTo(1) press enter hero .moveTo(2) press ente…" at bounding box center [882, 193] width 199 height 142
type textarea "hero.moveTo(5)"
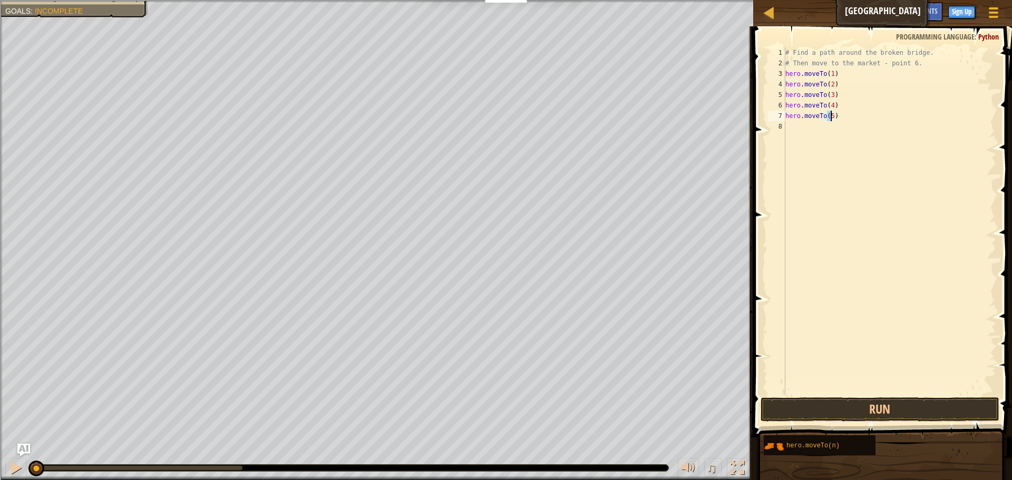
click at [802, 132] on div "# Find a path around the broken bridge. # Then move to the market - point 6. he…" at bounding box center [889, 231] width 213 height 369
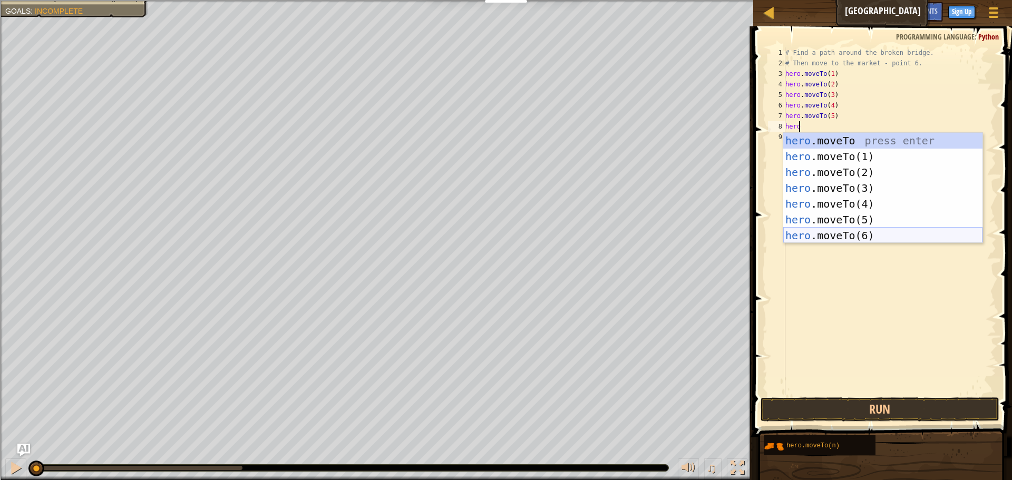
click at [825, 230] on div "hero .moveTo press enter hero .moveTo(1) press enter hero .moveTo(2) press ente…" at bounding box center [882, 204] width 199 height 142
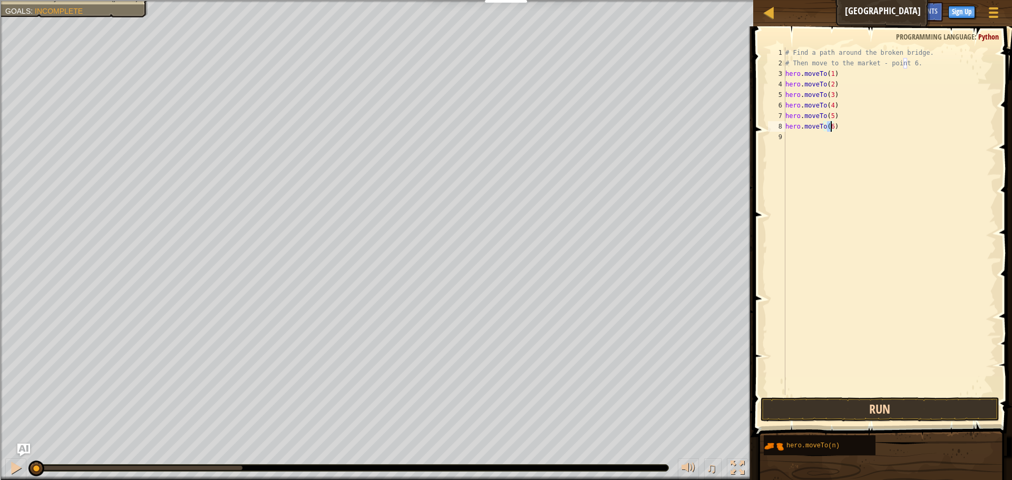
type textarea "hero.moveTo(6)"
click at [780, 418] on button "Run" at bounding box center [880, 410] width 239 height 24
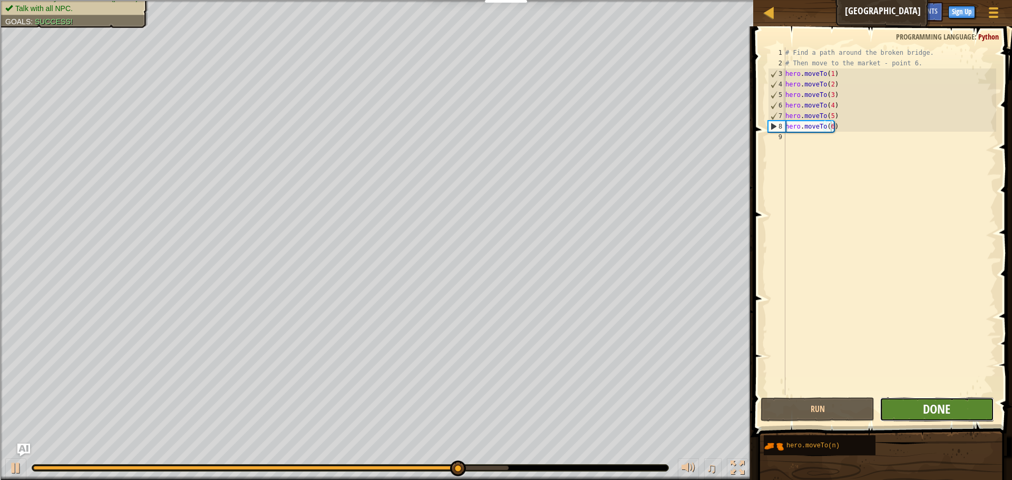
click at [940, 406] on span "Done" at bounding box center [936, 409] width 27 height 17
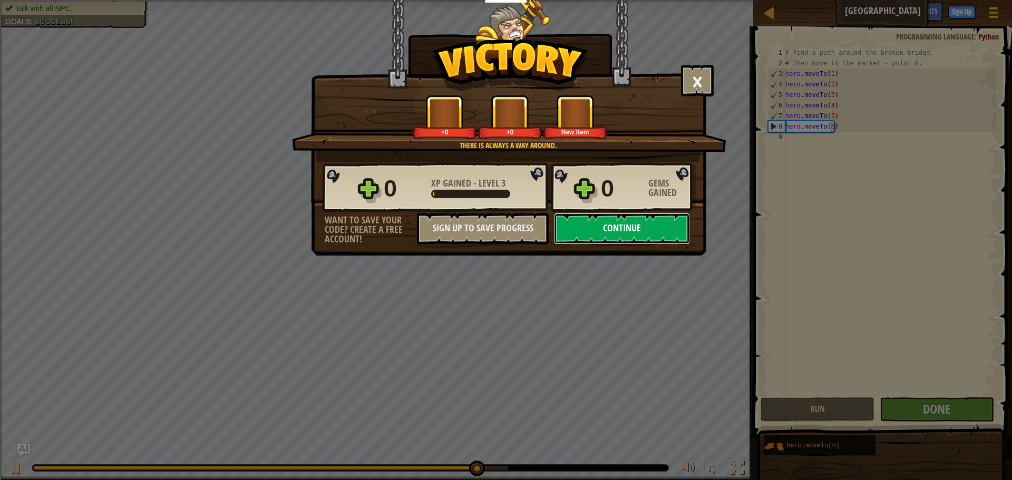
click at [633, 226] on button "Continue" at bounding box center [622, 229] width 136 height 32
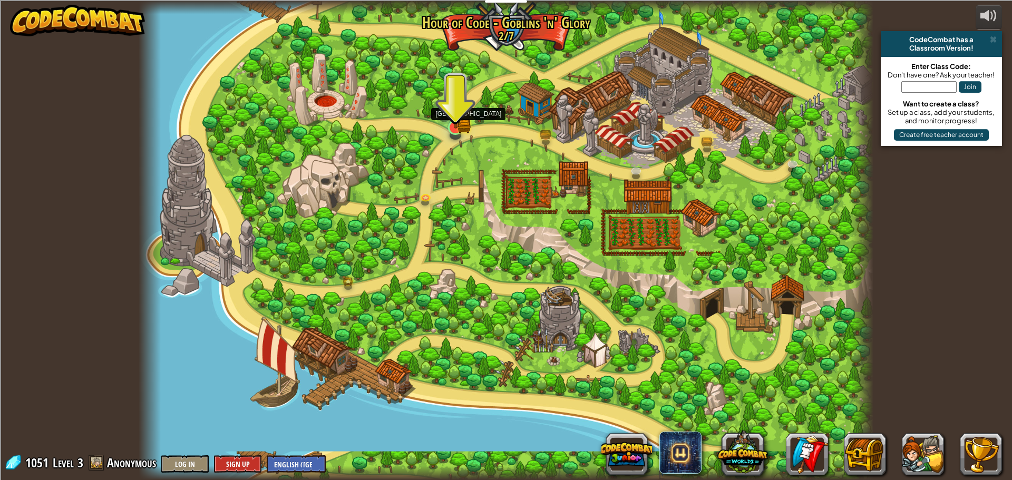
click at [463, 125] on div at bounding box center [455, 127] width 15 height 15
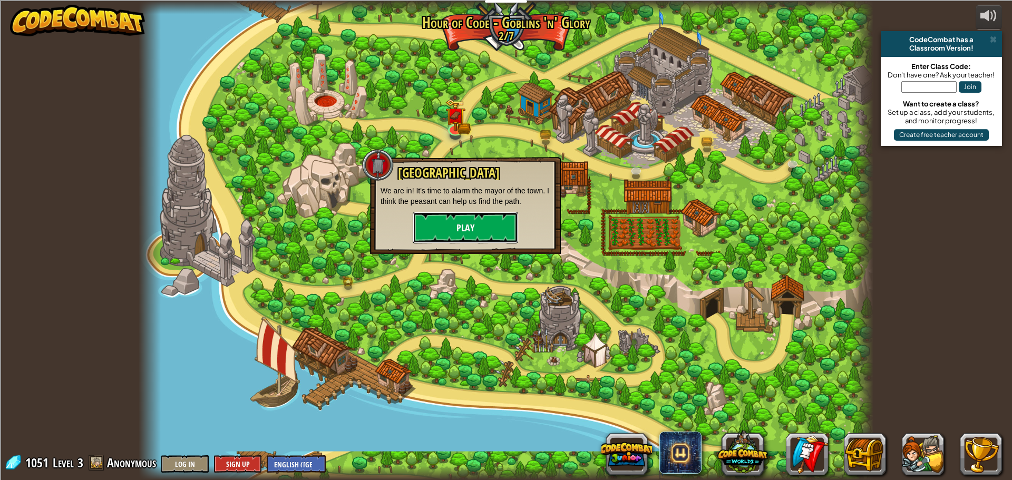
click at [458, 233] on button "Play" at bounding box center [465, 228] width 105 height 32
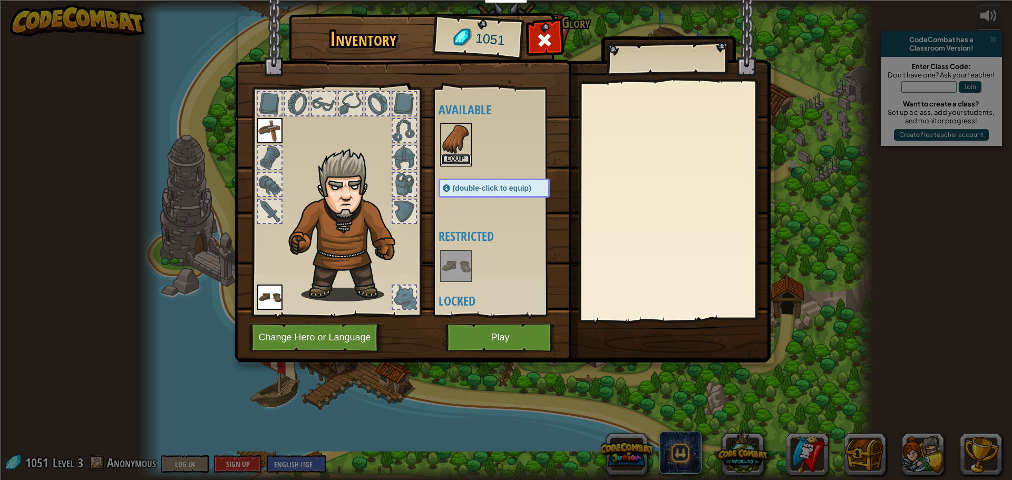
click at [455, 157] on button "Equip" at bounding box center [456, 159] width 30 height 11
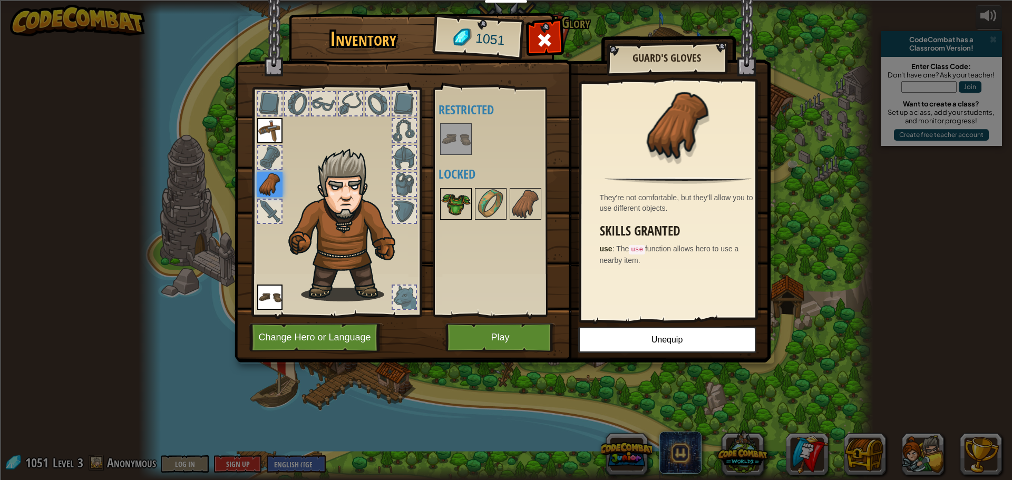
click at [458, 198] on img at bounding box center [456, 204] width 30 height 30
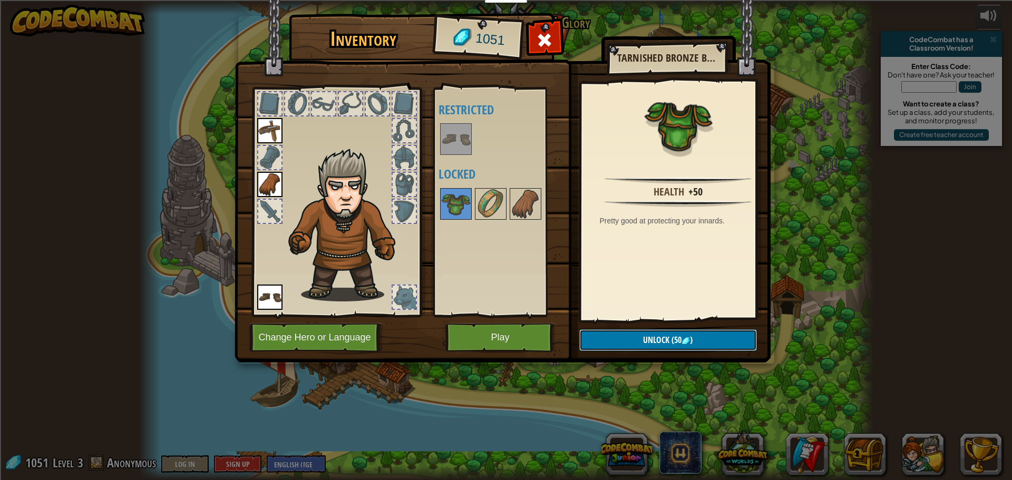
click at [636, 337] on button "Unlock (50 )" at bounding box center [668, 341] width 178 height 22
click at [624, 335] on button "Confirm" at bounding box center [668, 341] width 178 height 22
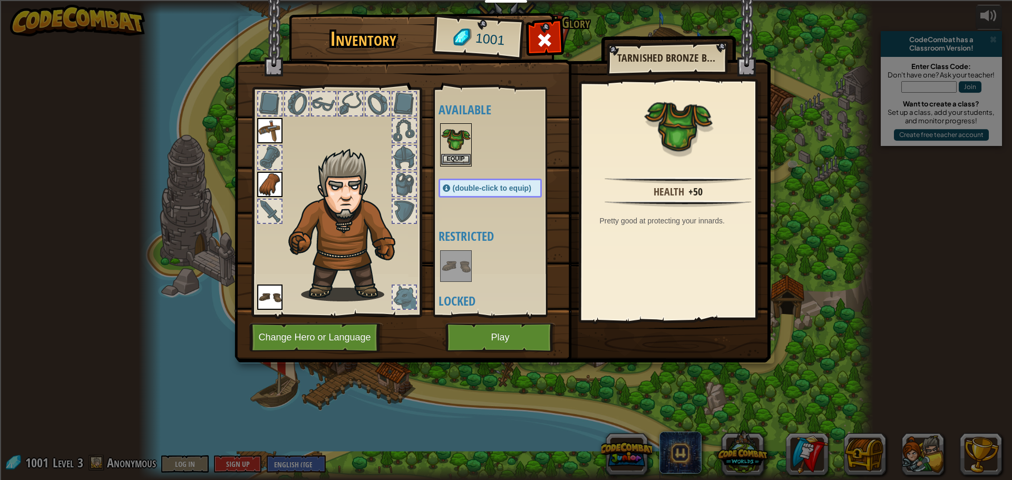
click at [461, 153] on img at bounding box center [456, 139] width 30 height 30
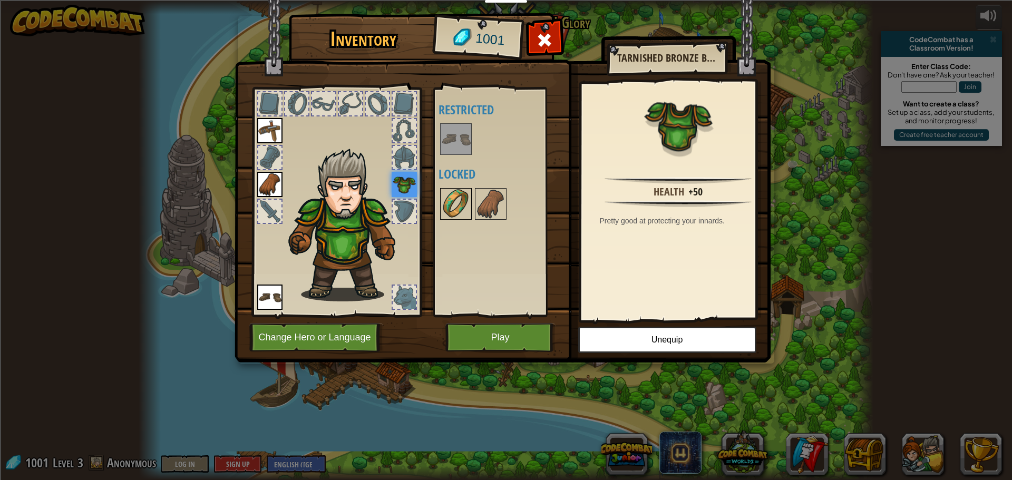
click at [460, 211] on img at bounding box center [456, 204] width 30 height 30
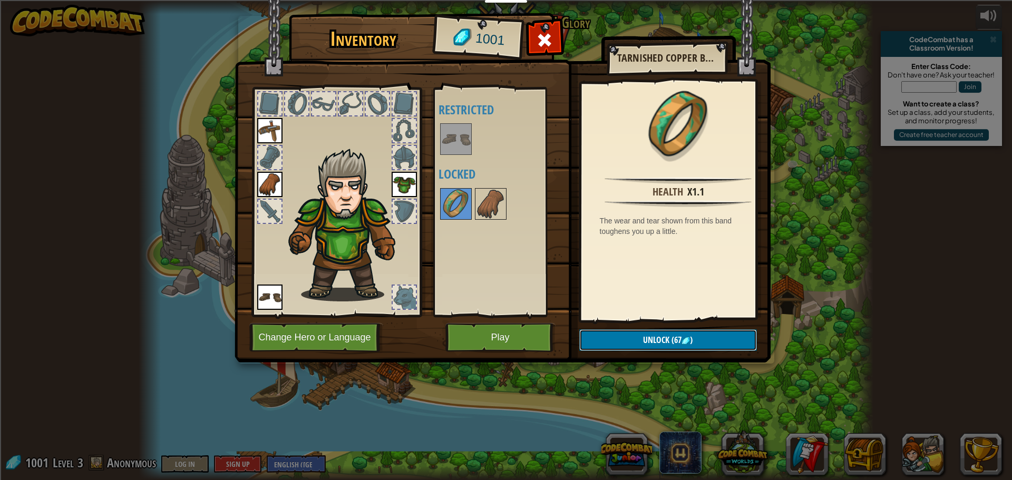
click at [661, 346] on button "Unlock (67 )" at bounding box center [668, 341] width 178 height 22
click at [603, 338] on button "Confirm" at bounding box center [668, 341] width 178 height 22
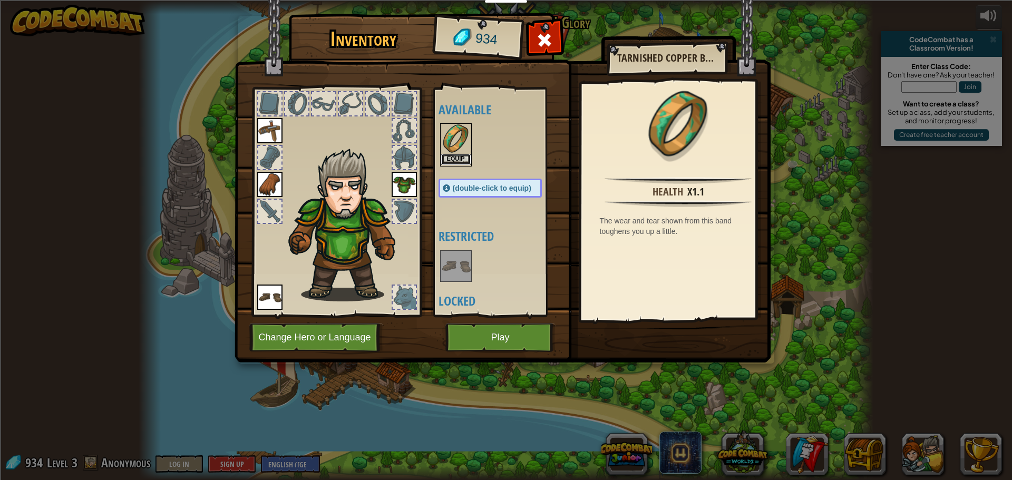
click at [449, 158] on button "Equip" at bounding box center [456, 159] width 30 height 11
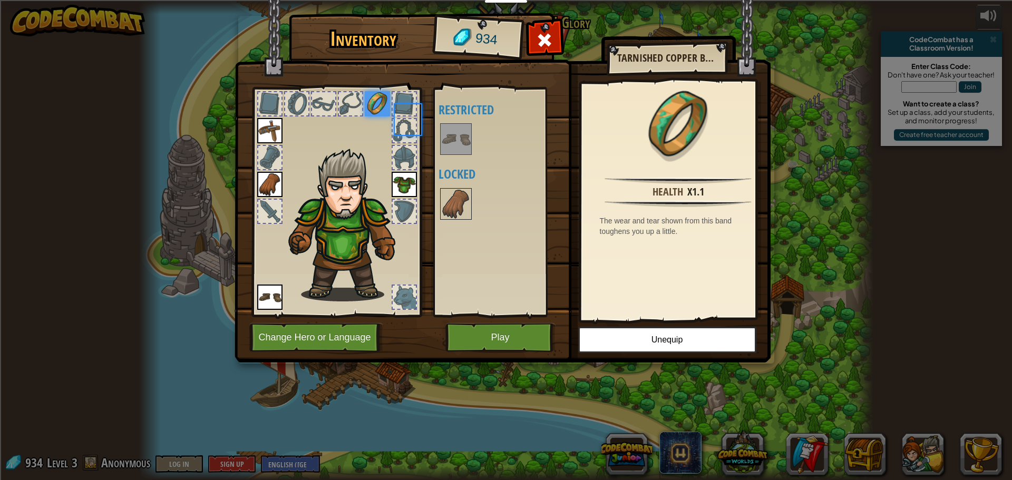
click at [449, 158] on div "Available Equip Equip Equip Equip (double-click to equip) Restricted Locked" at bounding box center [501, 202] width 124 height 220
click at [454, 204] on img at bounding box center [456, 204] width 30 height 30
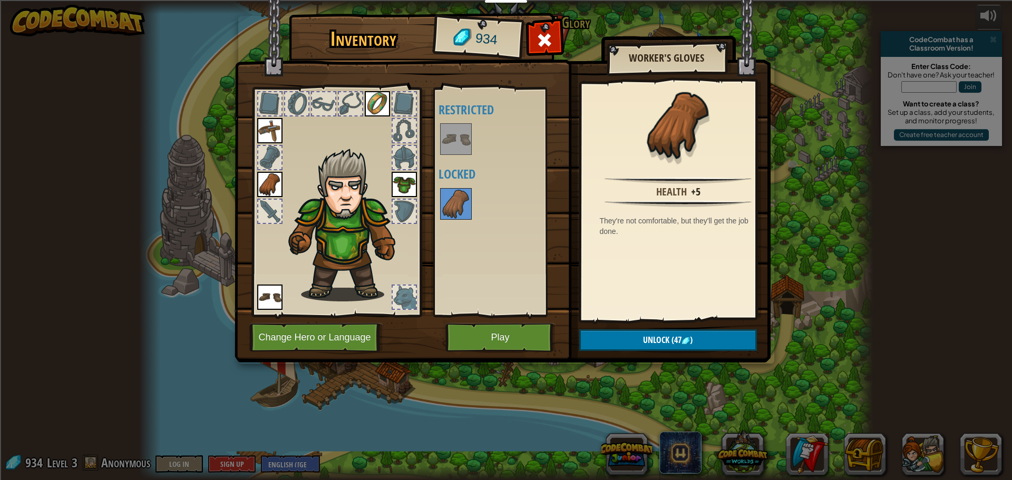
click at [464, 133] on img at bounding box center [456, 139] width 30 height 30
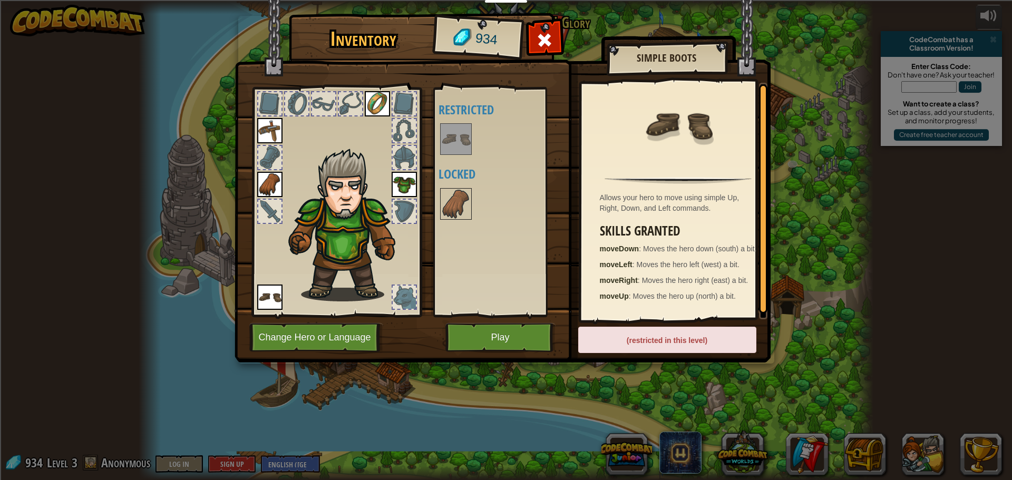
click at [458, 146] on img at bounding box center [456, 139] width 30 height 30
click at [461, 195] on img at bounding box center [456, 204] width 30 height 30
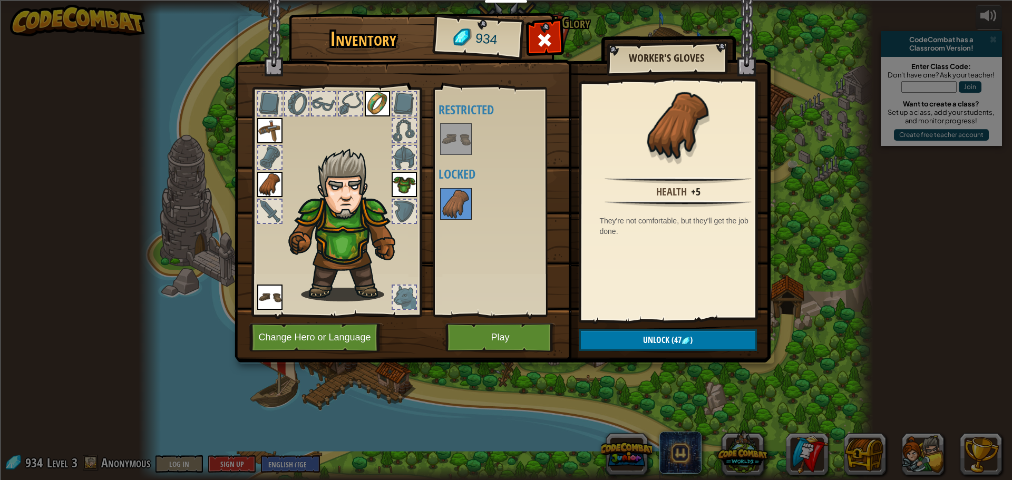
click at [264, 184] on img at bounding box center [269, 184] width 25 height 25
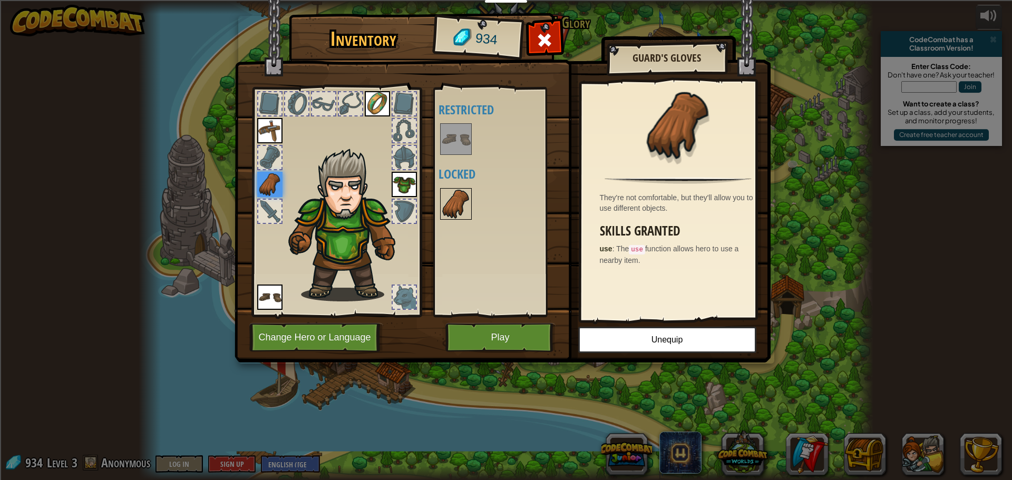
click at [458, 203] on img at bounding box center [456, 204] width 30 height 30
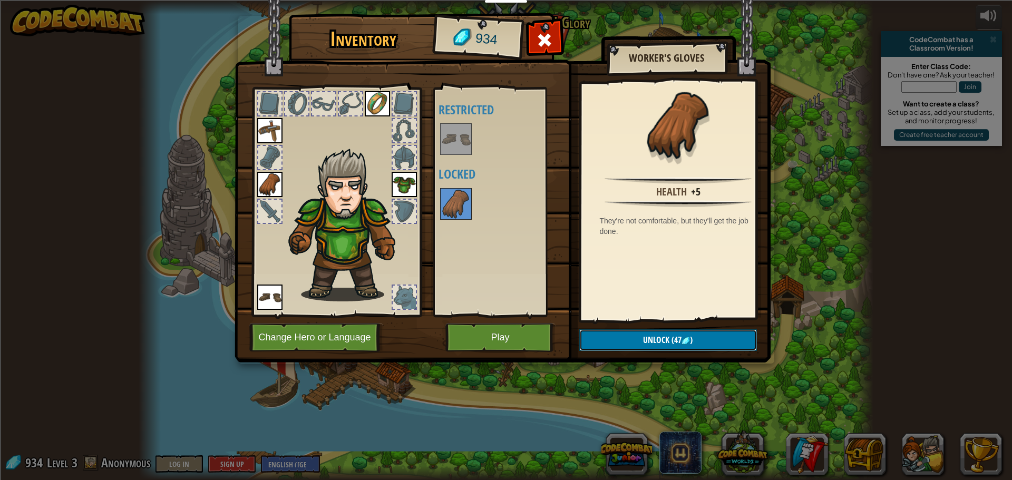
click at [637, 340] on button "Unlock (47 )" at bounding box center [668, 341] width 178 height 22
click at [631, 338] on button "Confirm" at bounding box center [668, 341] width 178 height 22
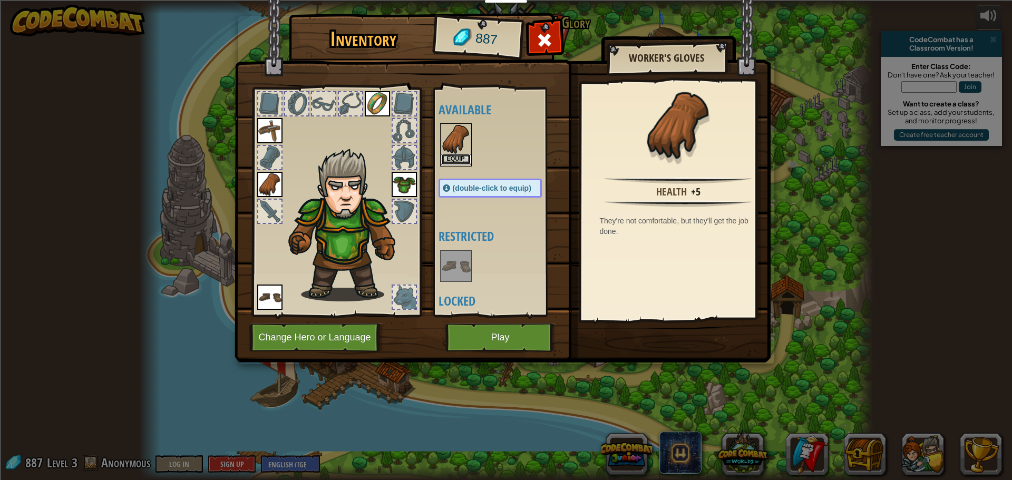
click at [450, 156] on button "Equip" at bounding box center [456, 159] width 30 height 11
click at [450, 83] on body "Educators Create Free Account School & District Solutions Teacher Toolkit Previ…" at bounding box center [506, 41] width 1012 height 83
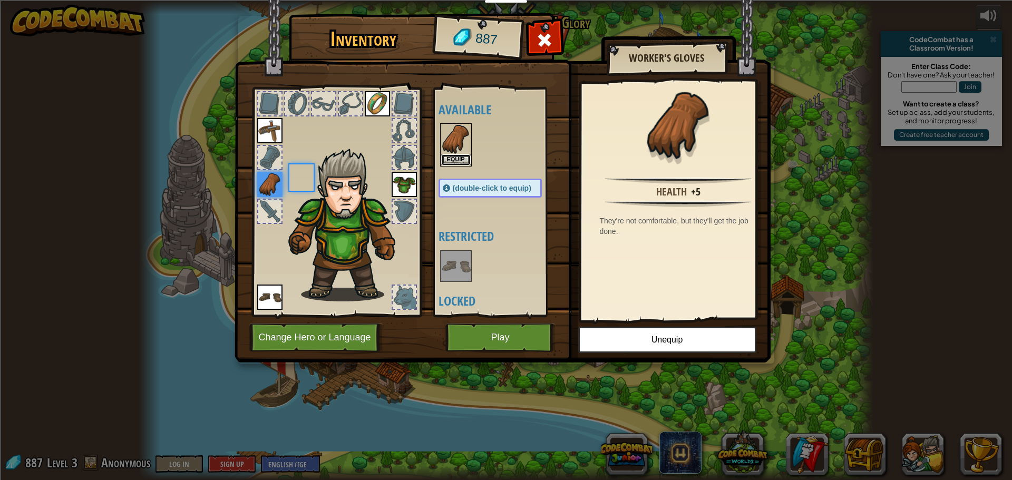
click at [450, 156] on button "Equip" at bounding box center [456, 159] width 30 height 11
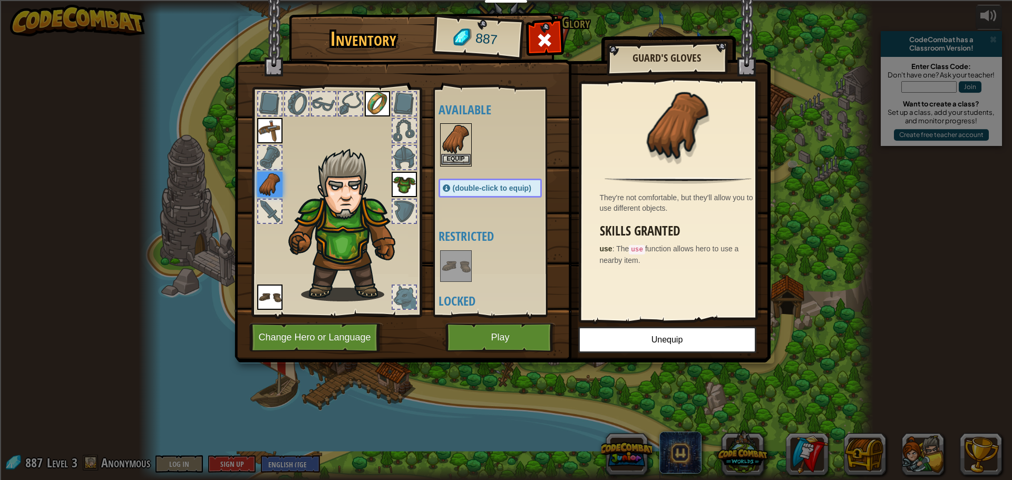
click at [448, 128] on img at bounding box center [456, 139] width 30 height 30
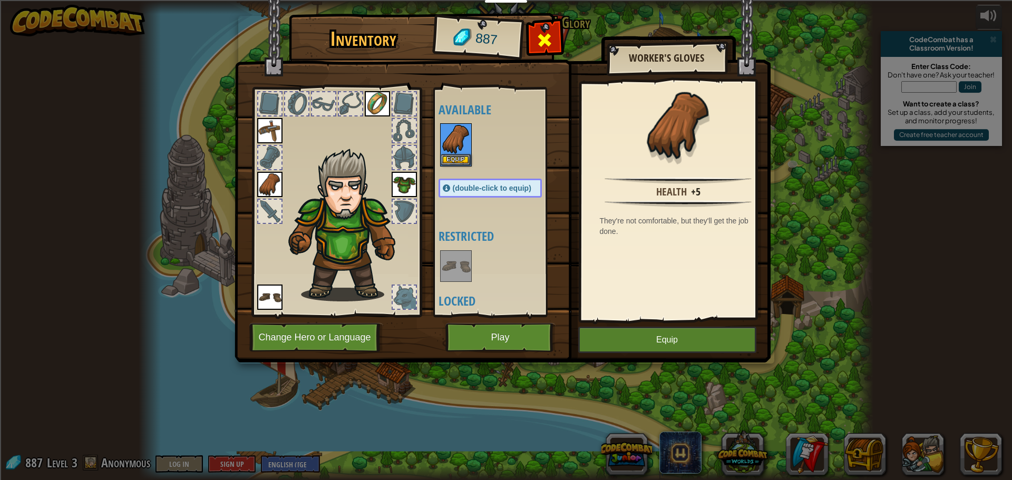
click at [548, 40] on span at bounding box center [544, 40] width 17 height 17
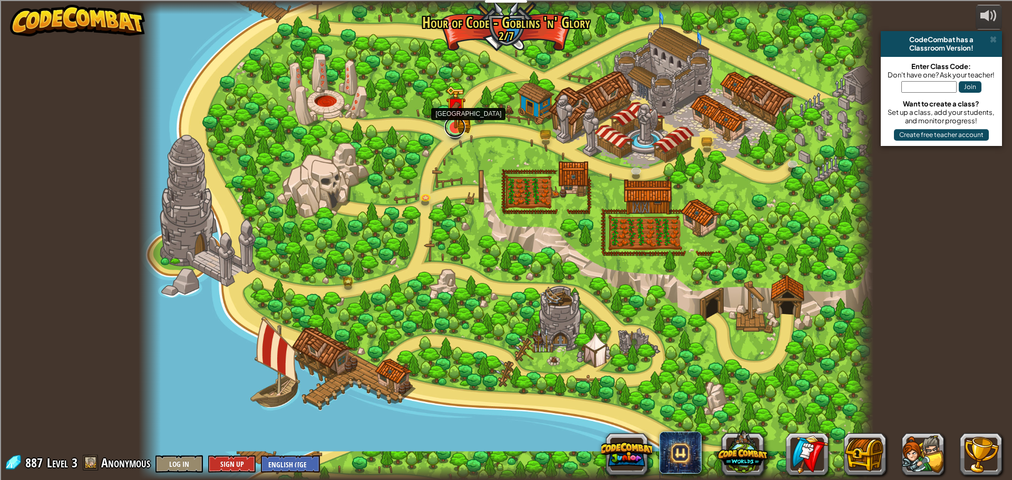
click at [449, 133] on link at bounding box center [454, 127] width 21 height 21
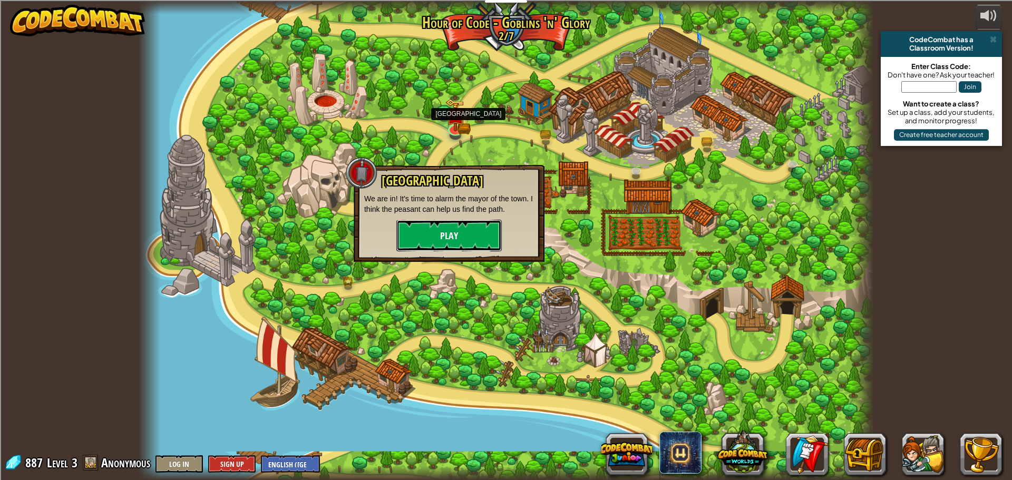
click at [463, 237] on button "Play" at bounding box center [448, 236] width 105 height 32
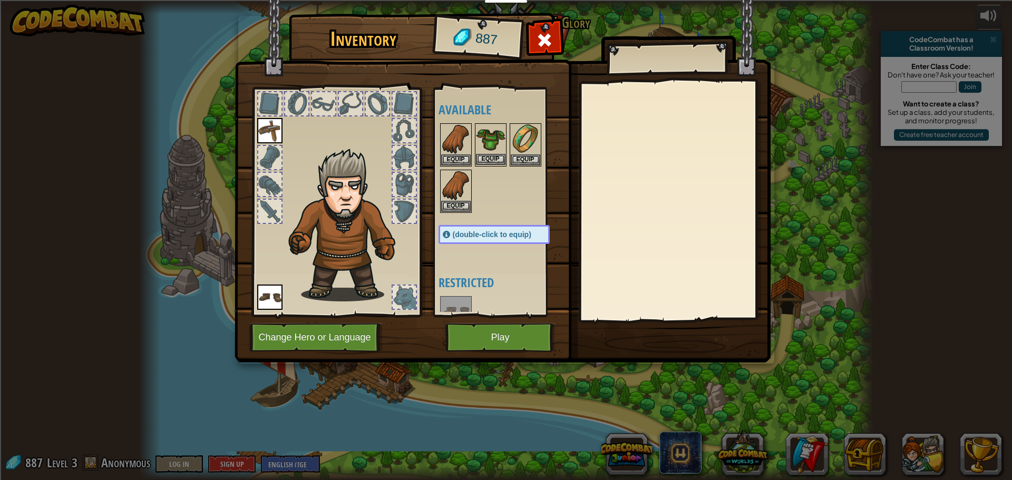
click at [496, 150] on img at bounding box center [491, 139] width 30 height 30
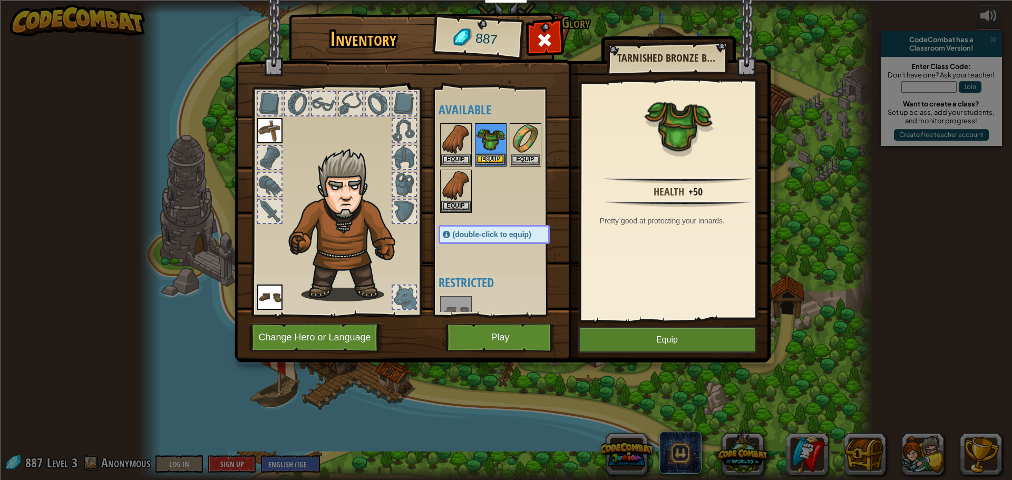
click at [496, 150] on img at bounding box center [491, 139] width 30 height 30
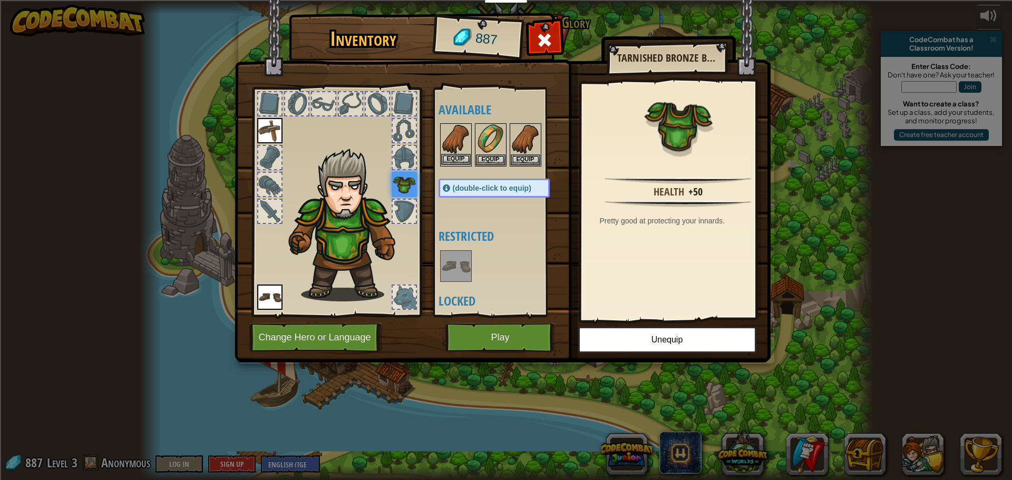
click at [464, 138] on img at bounding box center [456, 139] width 30 height 30
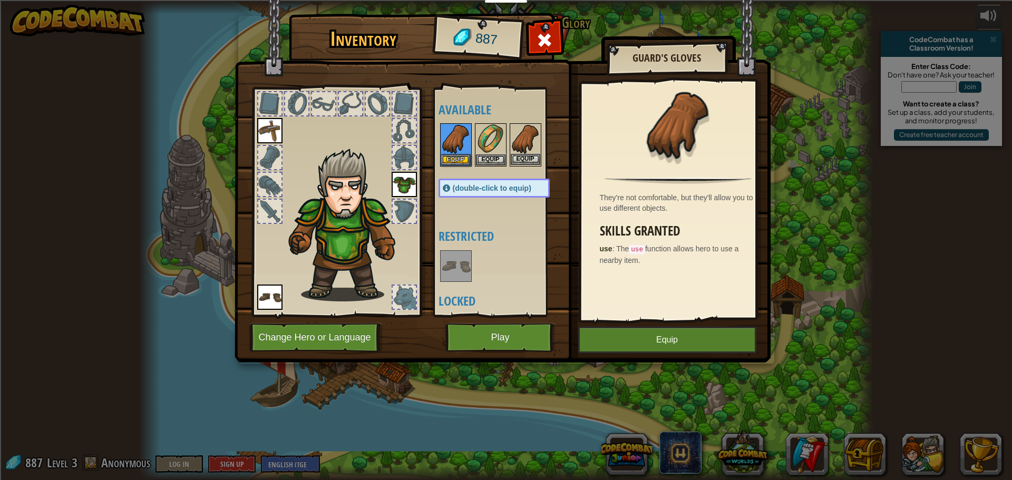
click at [519, 140] on img at bounding box center [526, 139] width 30 height 30
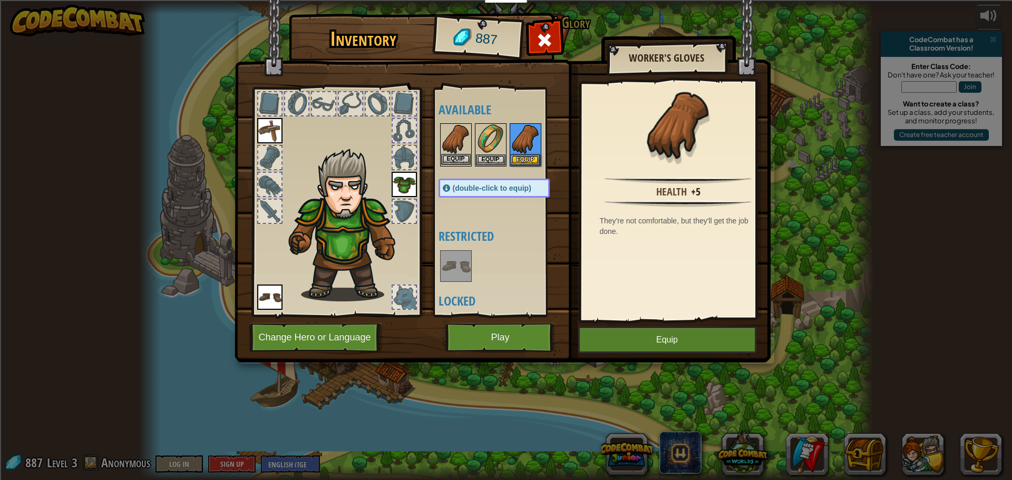
click at [452, 147] on img at bounding box center [456, 139] width 30 height 30
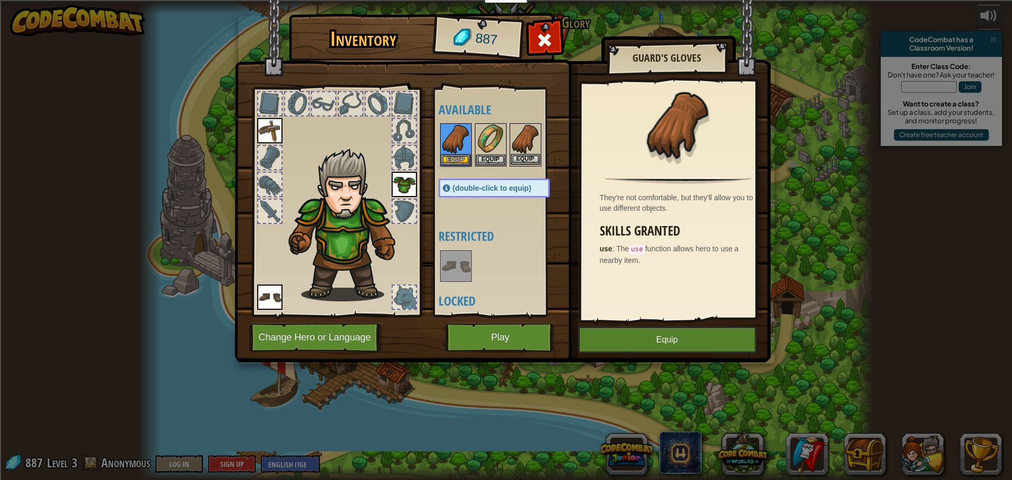
click at [517, 137] on img at bounding box center [526, 139] width 30 height 30
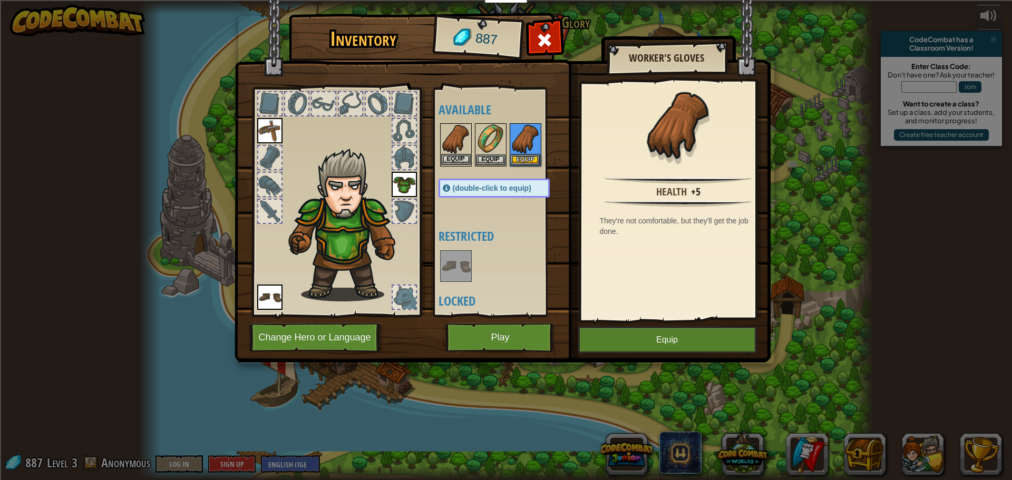
click at [445, 141] on img at bounding box center [456, 139] width 30 height 30
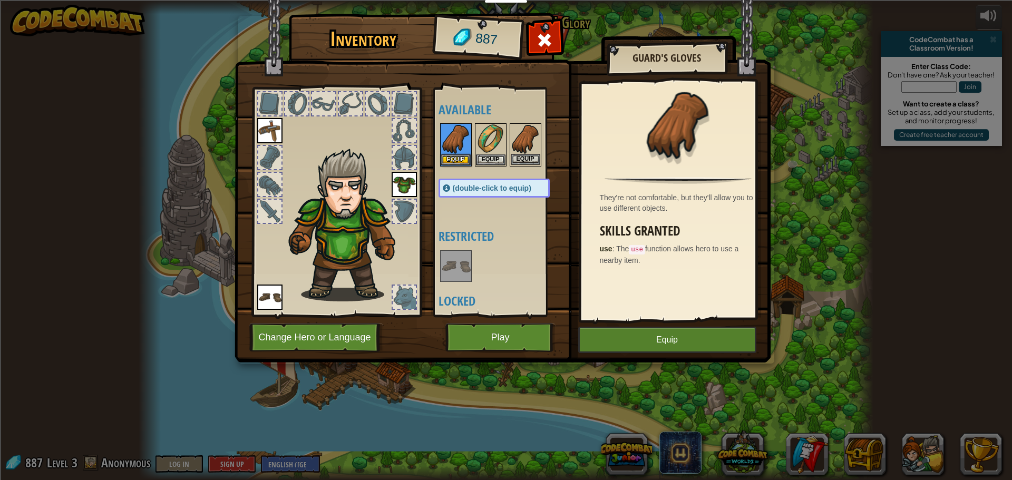
click at [532, 143] on img at bounding box center [526, 139] width 30 height 30
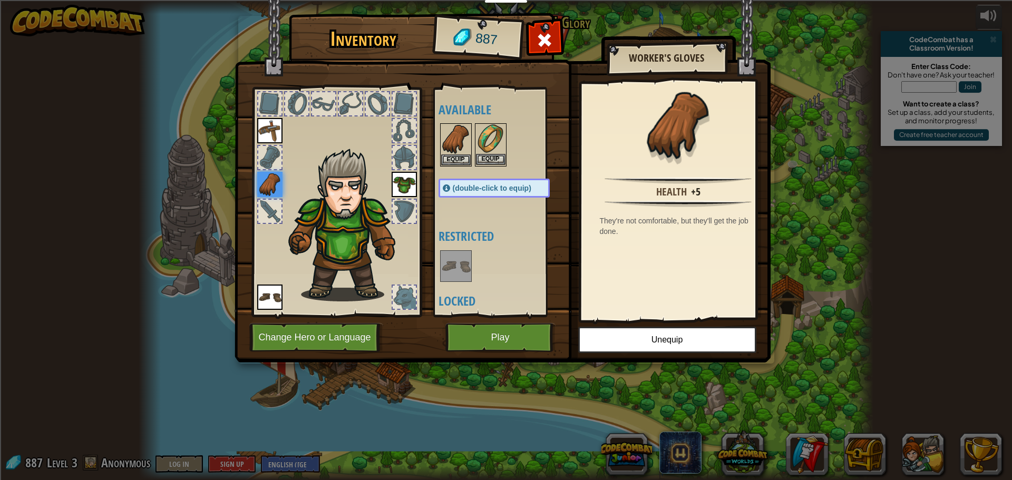
click at [494, 143] on img at bounding box center [491, 139] width 30 height 30
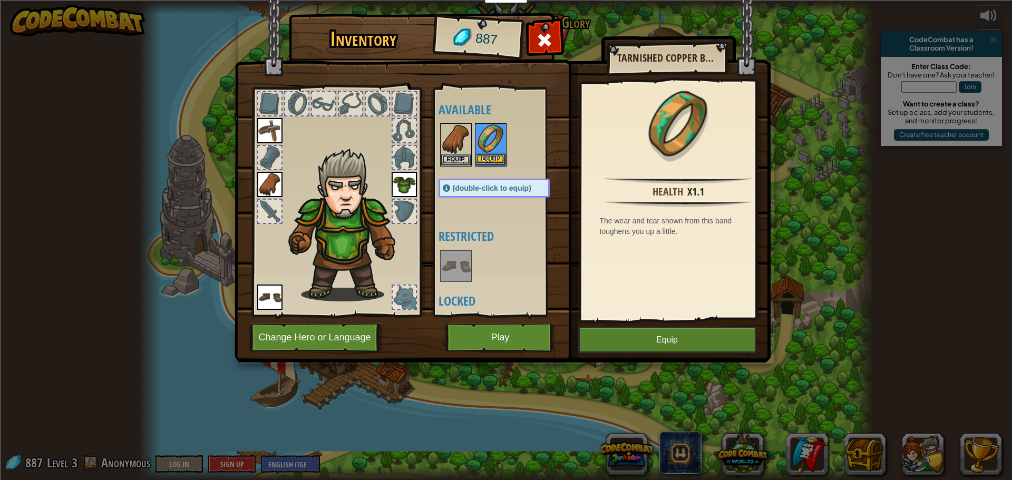
click at [494, 143] on img at bounding box center [491, 139] width 30 height 30
click at [491, 157] on button "Equip" at bounding box center [491, 159] width 30 height 11
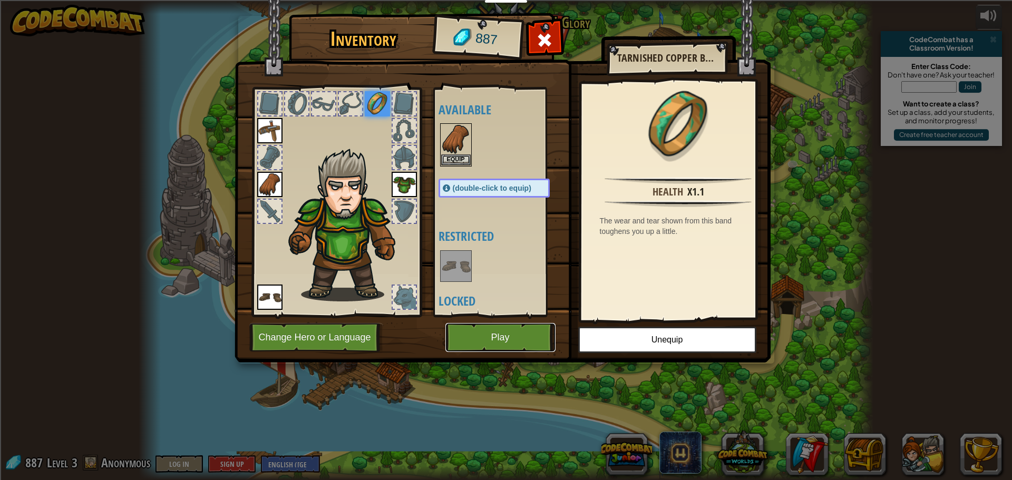
click at [528, 331] on button "Play" at bounding box center [501, 337] width 110 height 29
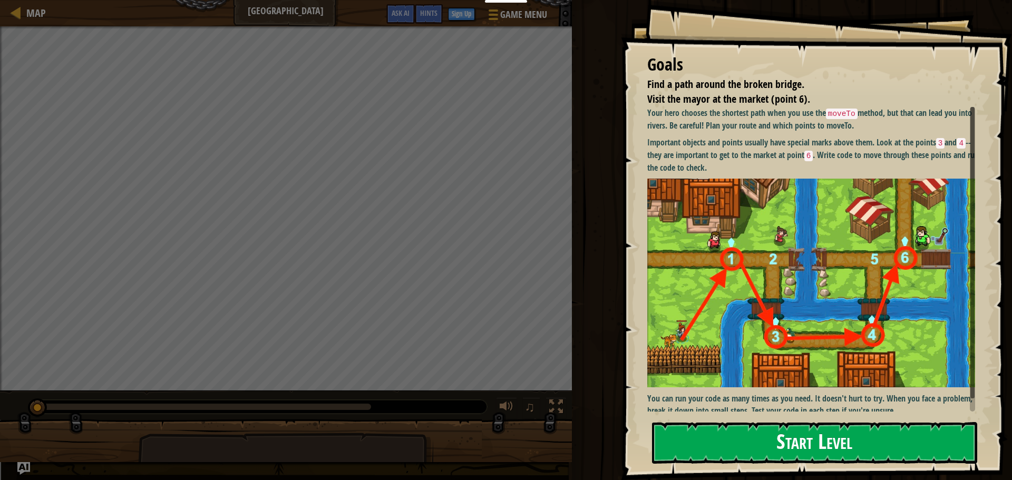
click at [810, 444] on button "Start Level" at bounding box center [814, 443] width 325 height 42
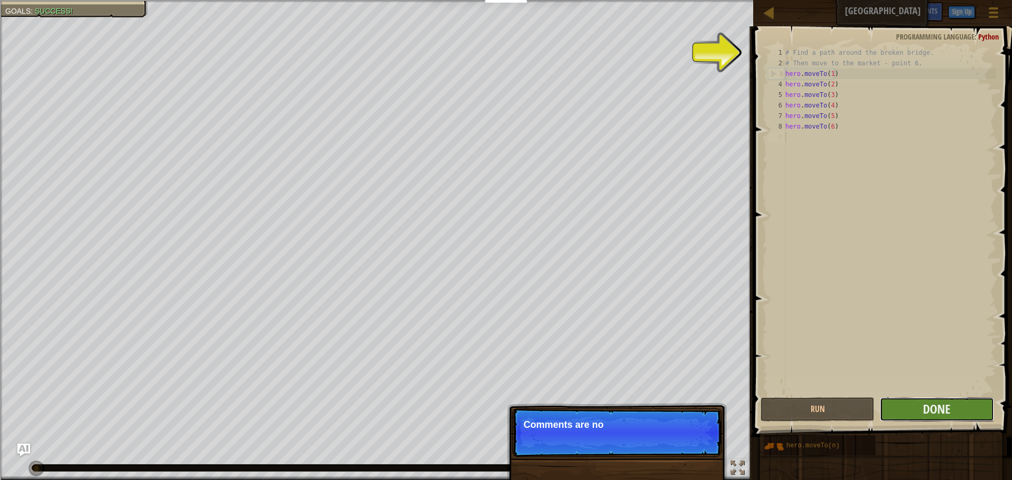
click at [914, 407] on button "Done" at bounding box center [937, 410] width 114 height 24
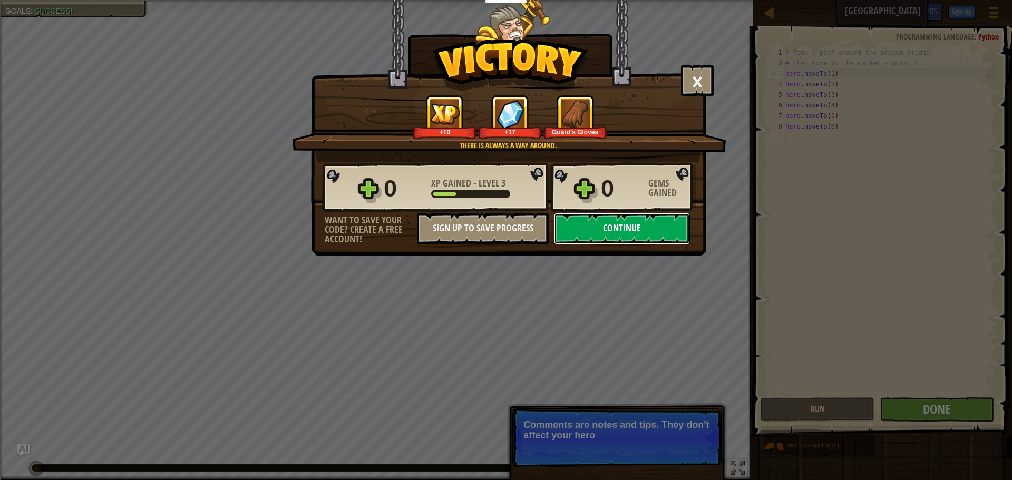
click at [646, 215] on button "Continue" at bounding box center [622, 229] width 136 height 32
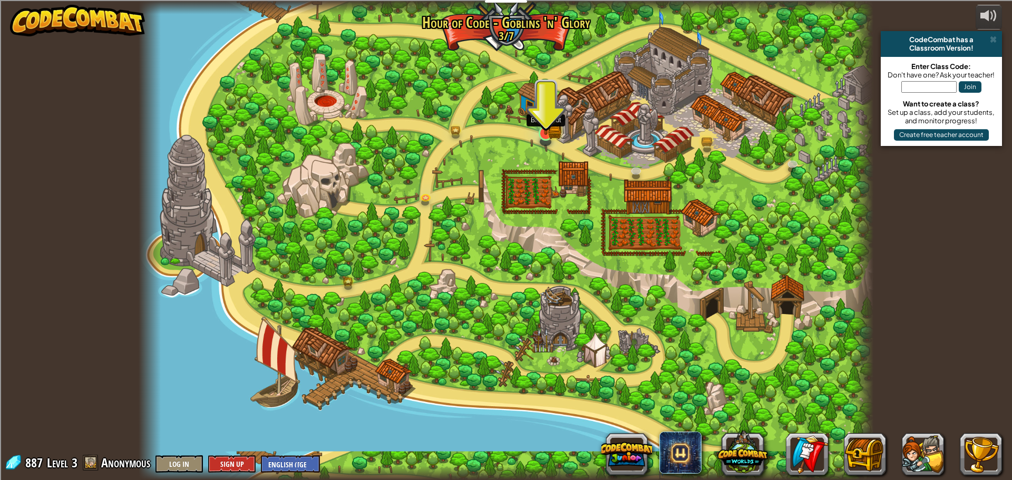
click at [549, 127] on img at bounding box center [546, 113] width 20 height 43
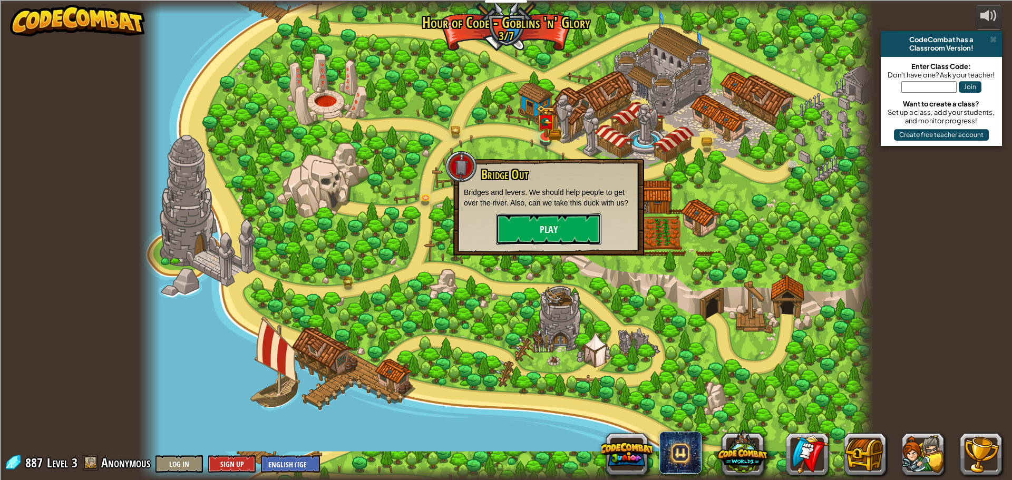
click at [531, 229] on button "Play" at bounding box center [548, 230] width 105 height 32
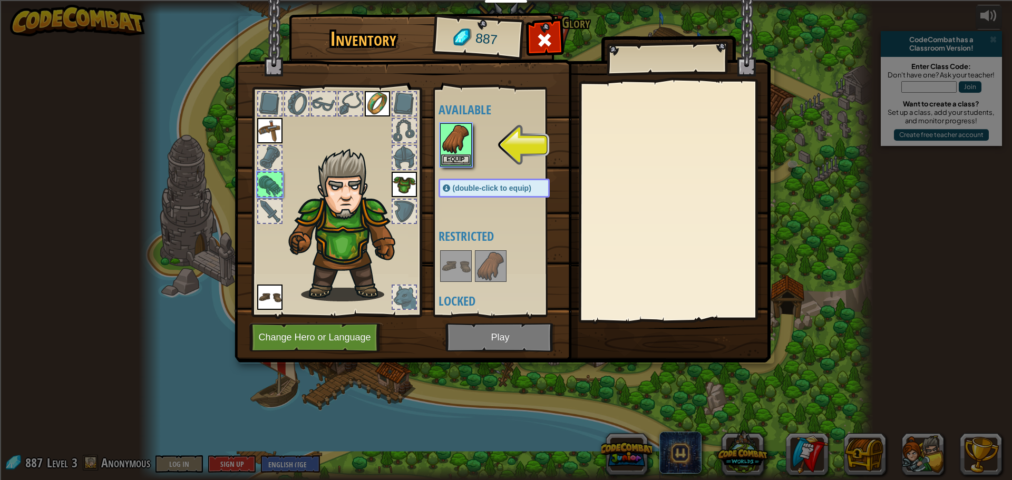
click at [454, 121] on div "Available Equip Equip Equip Equip (double-click to equip) Restricted Locked" at bounding box center [505, 202] width 132 height 220
click at [456, 134] on img at bounding box center [456, 139] width 30 height 30
click at [459, 158] on button "Equip" at bounding box center [456, 159] width 30 height 11
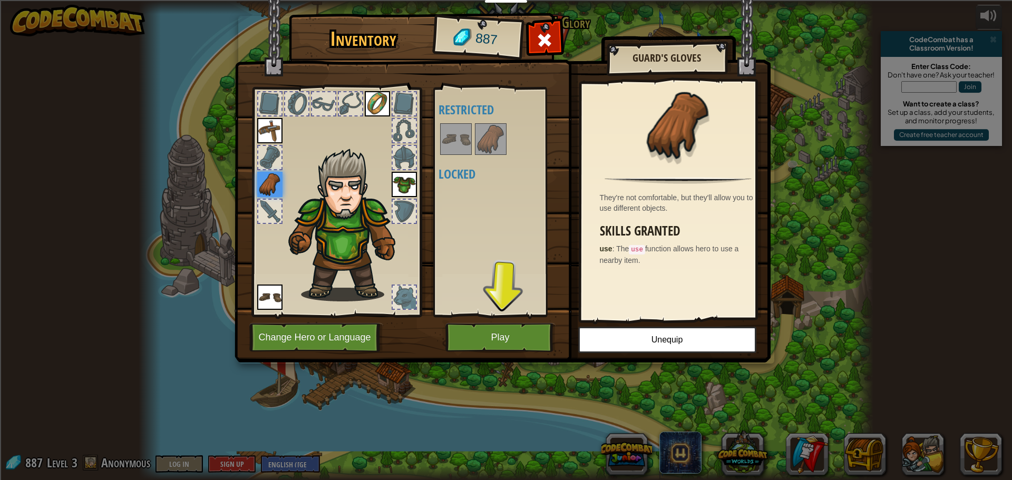
click at [491, 141] on img at bounding box center [491, 139] width 30 height 30
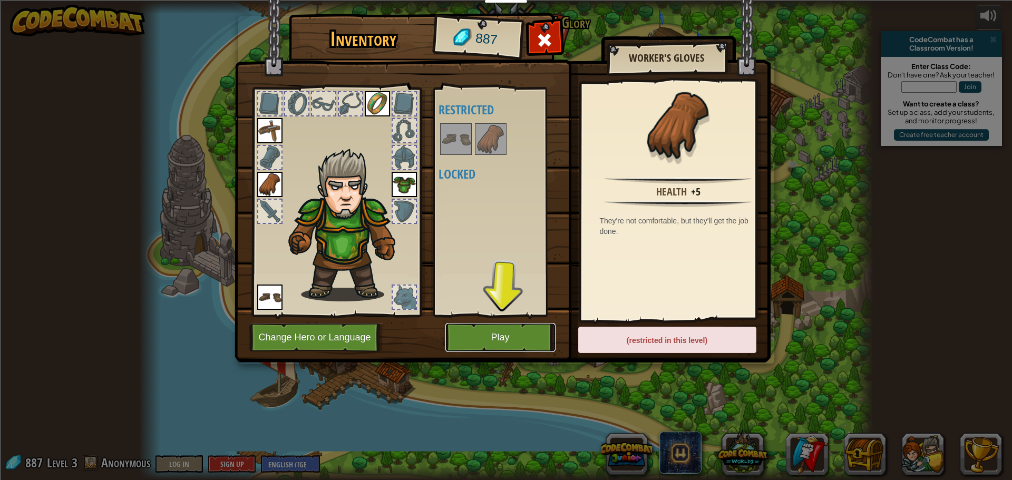
click at [525, 334] on button "Play" at bounding box center [501, 337] width 110 height 29
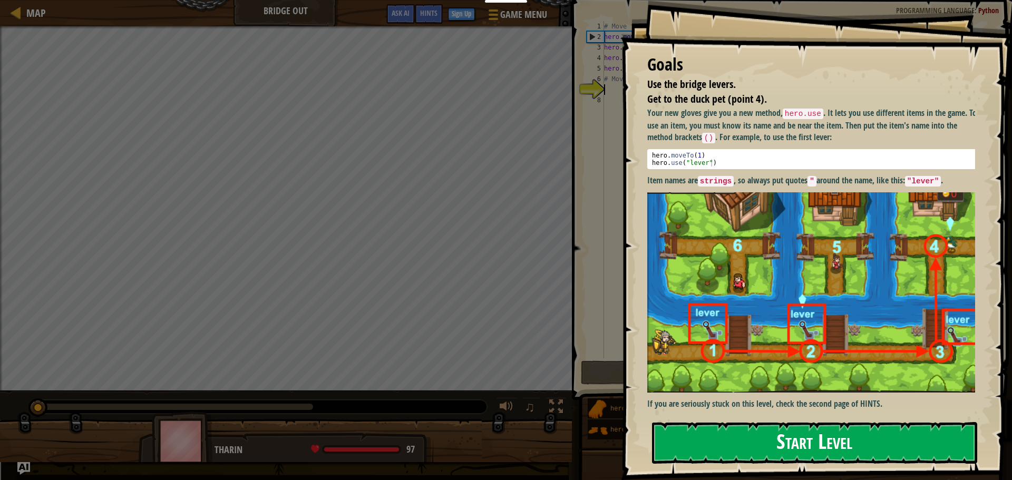
click at [729, 433] on button "Start Level" at bounding box center [814, 443] width 325 height 42
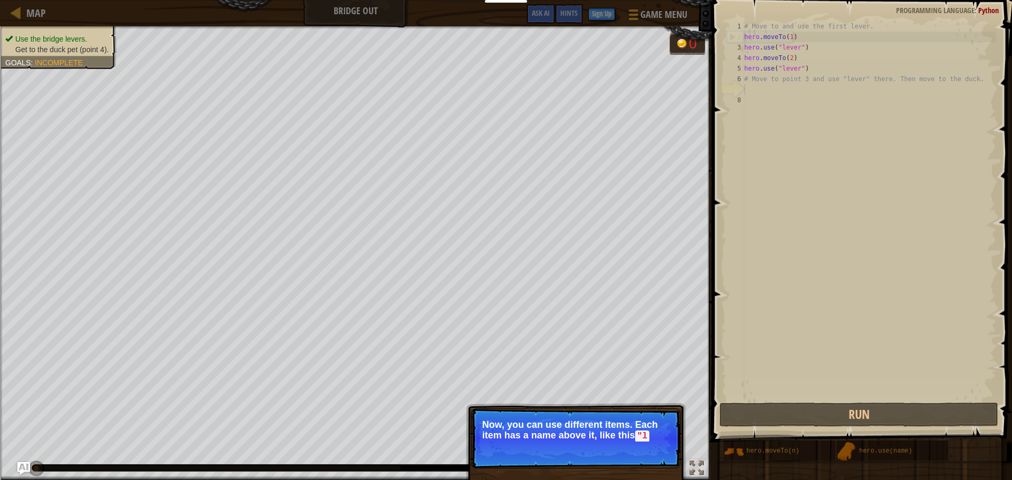
click at [752, 88] on div "# Move to and use the first lever. hero . moveTo ( 1 ) hero . use ( "lever" ) h…" at bounding box center [869, 221] width 254 height 401
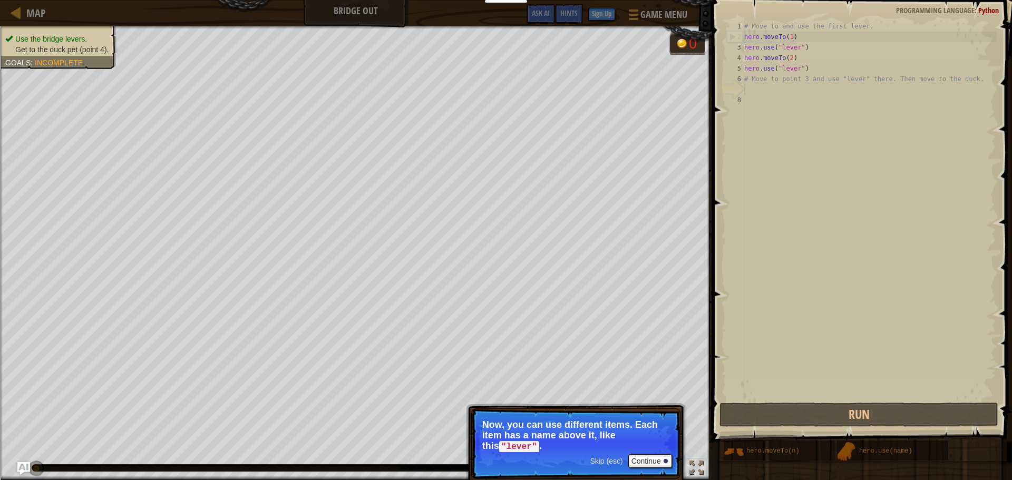
click at [605, 460] on span "Skip (esc)" at bounding box center [606, 461] width 33 height 8
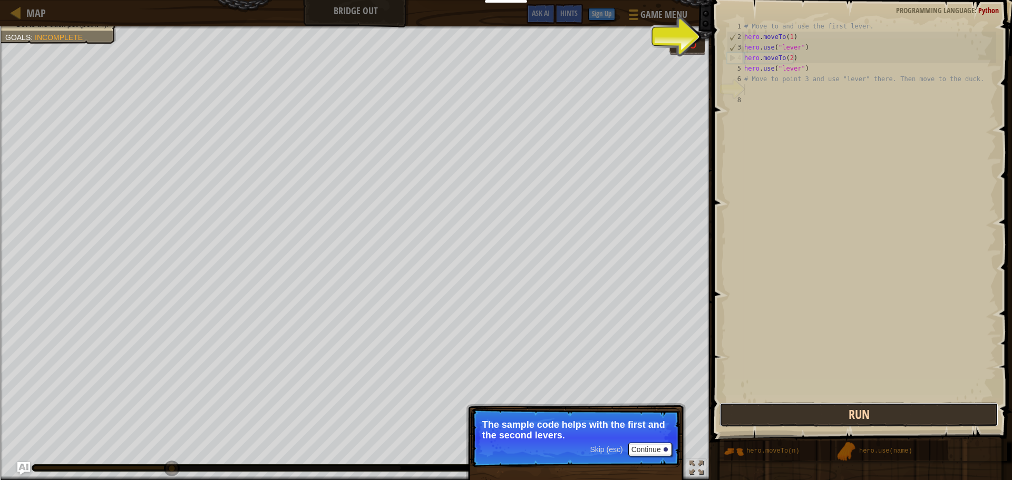
click at [736, 413] on button "Run" at bounding box center [859, 415] width 279 height 24
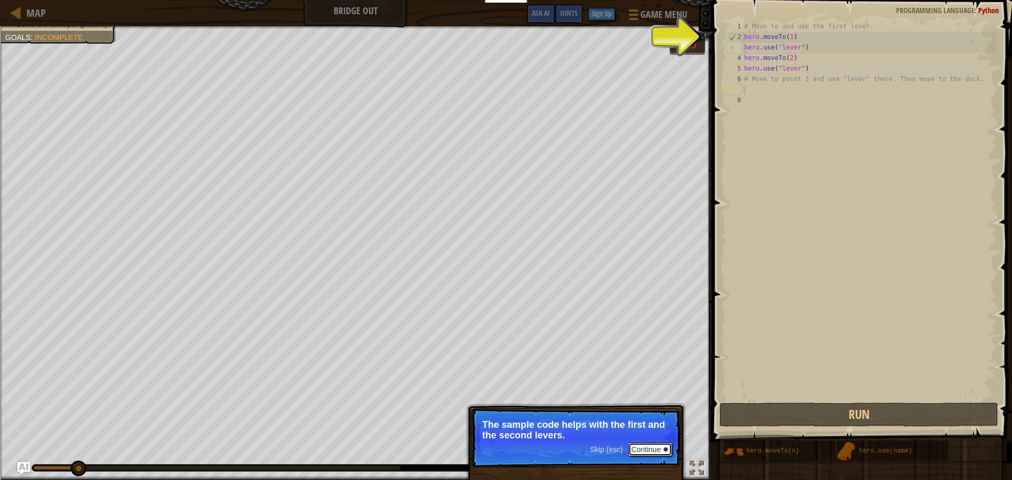
click at [655, 452] on button "Continue" at bounding box center [650, 450] width 44 height 14
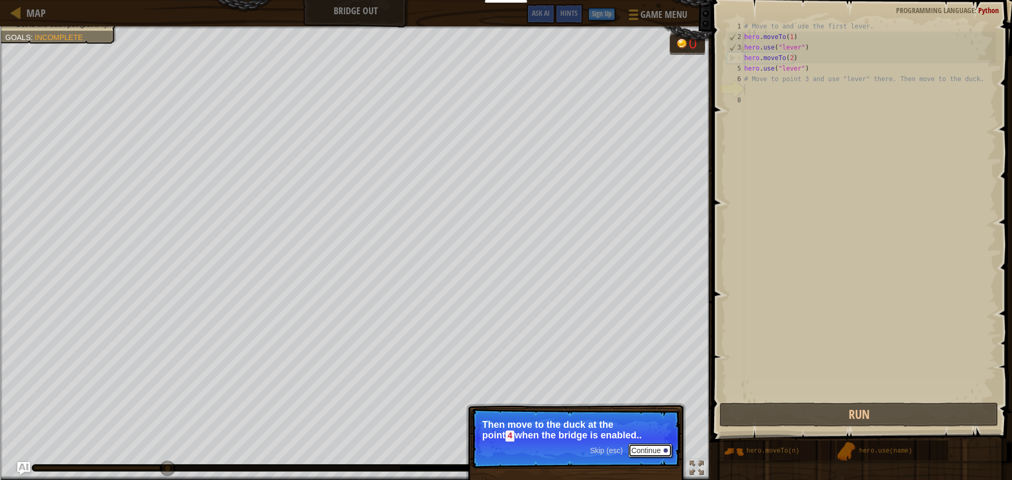
click at [659, 453] on button "Continue" at bounding box center [650, 451] width 44 height 14
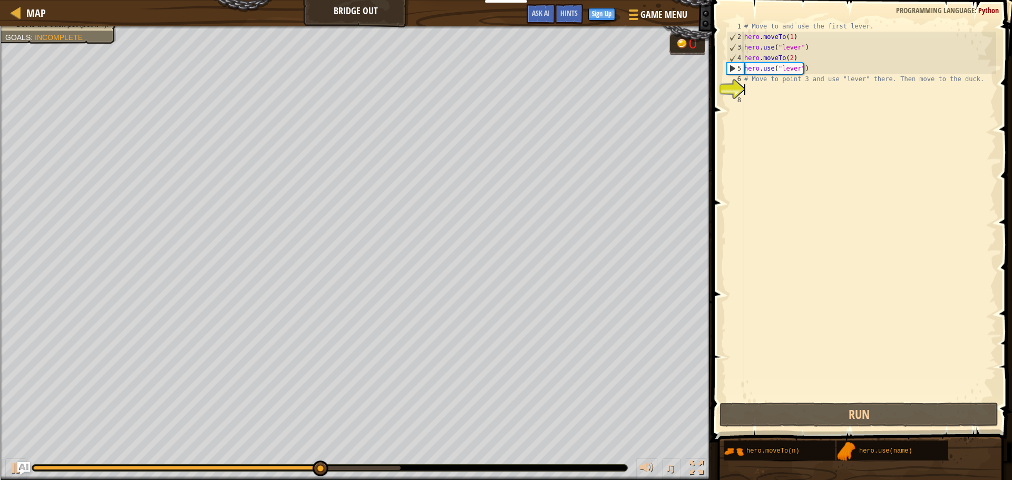
click at [771, 91] on div "# Move to and use the first lever. hero . moveTo ( 1 ) hero . use ( "lever" ) h…" at bounding box center [869, 221] width 254 height 401
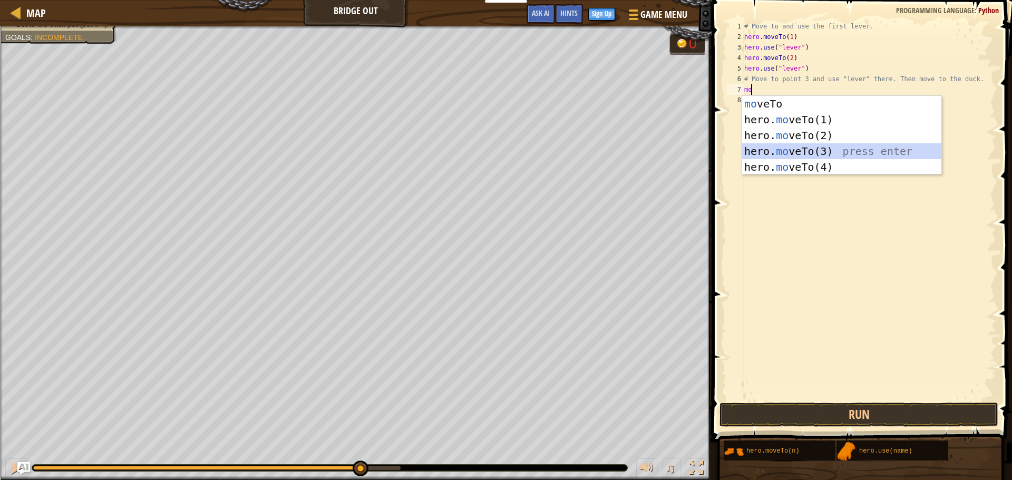
click at [770, 152] on div "mo veTo press enter hero. mo veTo(1) press enter hero. mo veTo(2) press enter h…" at bounding box center [841, 151] width 199 height 111
type textarea "hero.moveTo(3)"
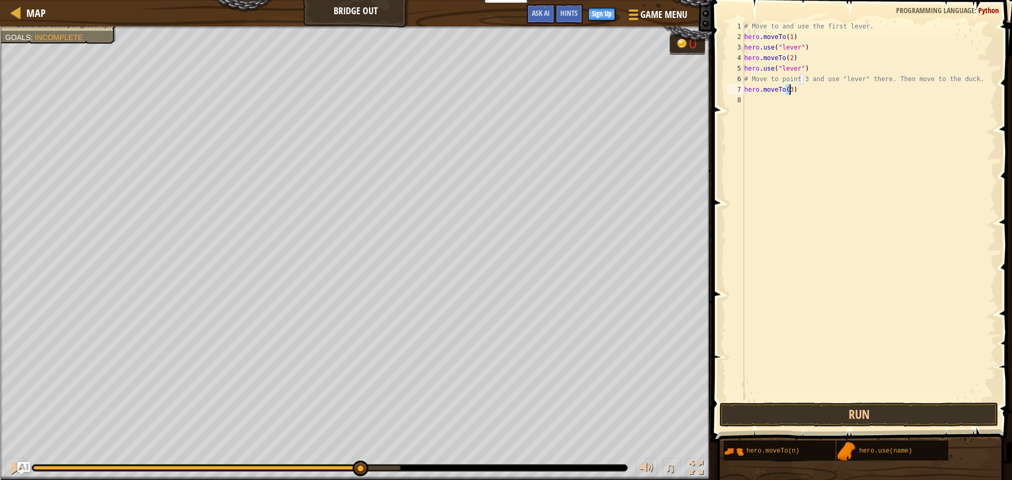
click at [766, 101] on div "# Move to and use the first lever. hero . moveTo ( 1 ) hero . use ( "lever" ) h…" at bounding box center [869, 221] width 254 height 401
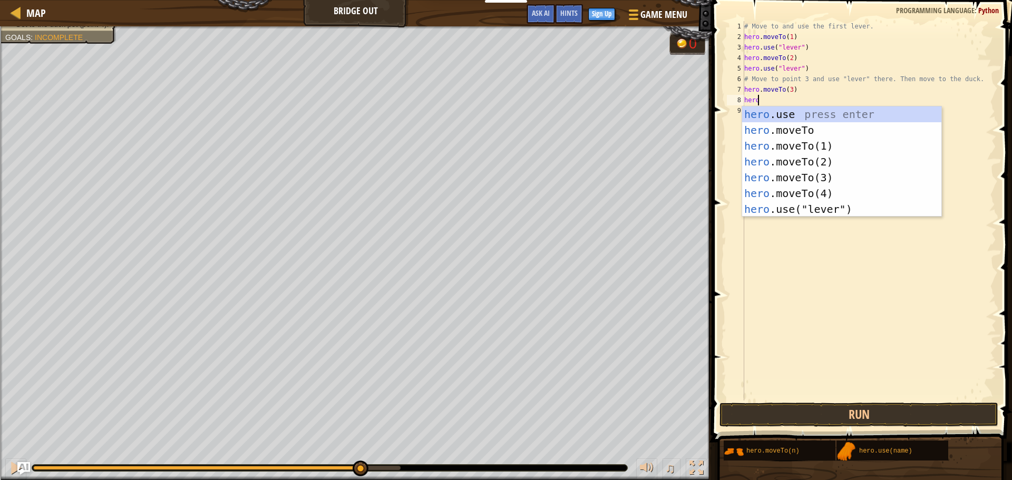
scroll to position [5, 1]
click at [778, 209] on div "hero .use press enter hero .moveTo press enter hero .moveTo(1) press enter hero…" at bounding box center [841, 177] width 199 height 142
type textarea "hero.use("lever")"
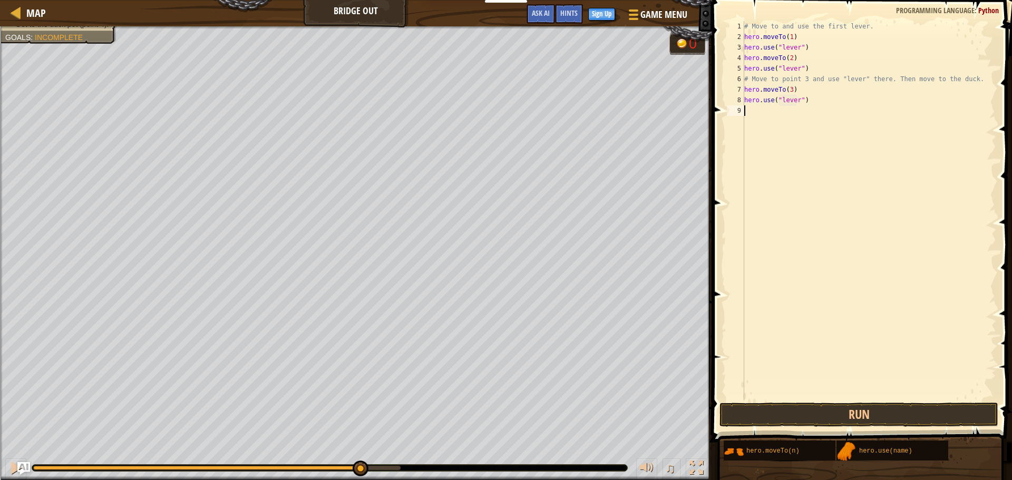
click at [765, 117] on div "# Move to and use the first lever. hero . moveTo ( 1 ) hero . use ( "lever" ) h…" at bounding box center [869, 221] width 254 height 401
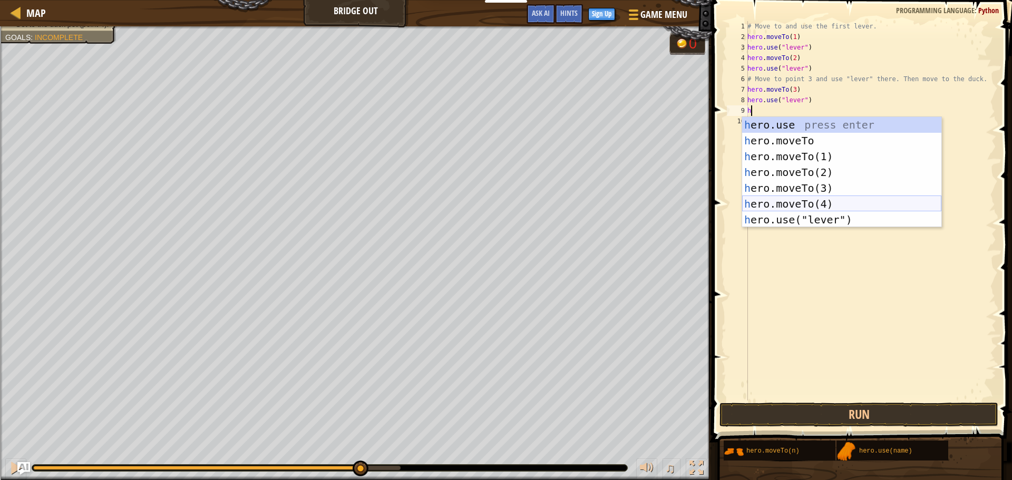
click at [771, 204] on div "h ero.use press enter h ero.moveTo press enter h ero.moveTo(1) press enter h er…" at bounding box center [841, 188] width 199 height 142
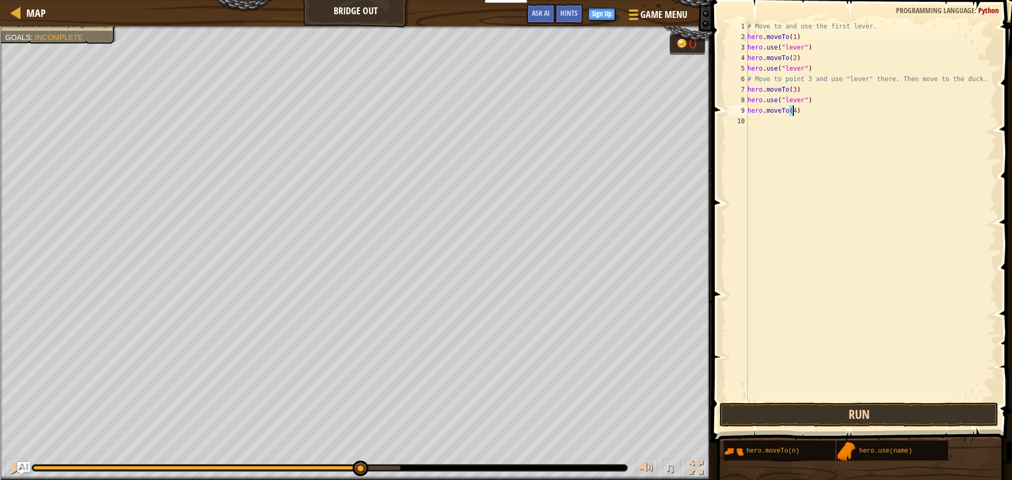
type textarea "hero.moveTo(4)"
click at [749, 409] on button "Run" at bounding box center [859, 415] width 279 height 24
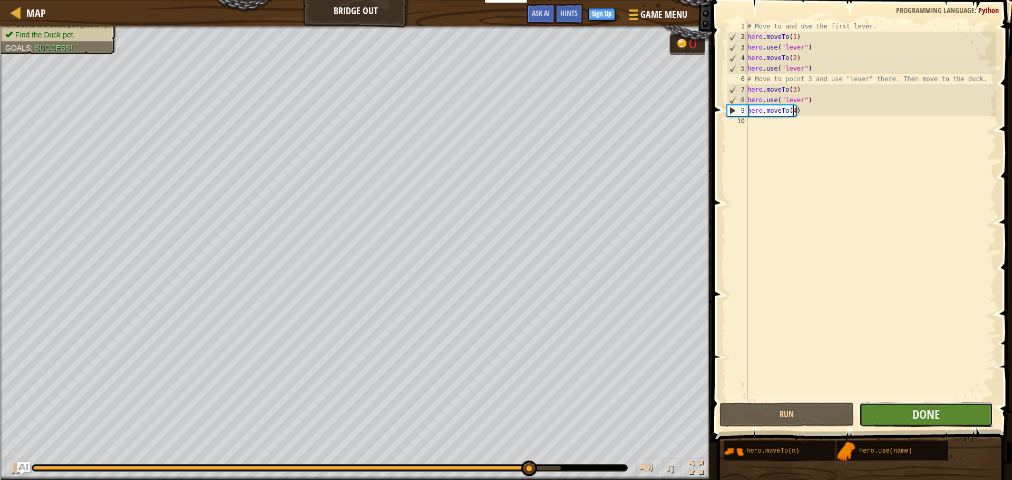
click at [901, 418] on button "Done" at bounding box center [926, 415] width 134 height 24
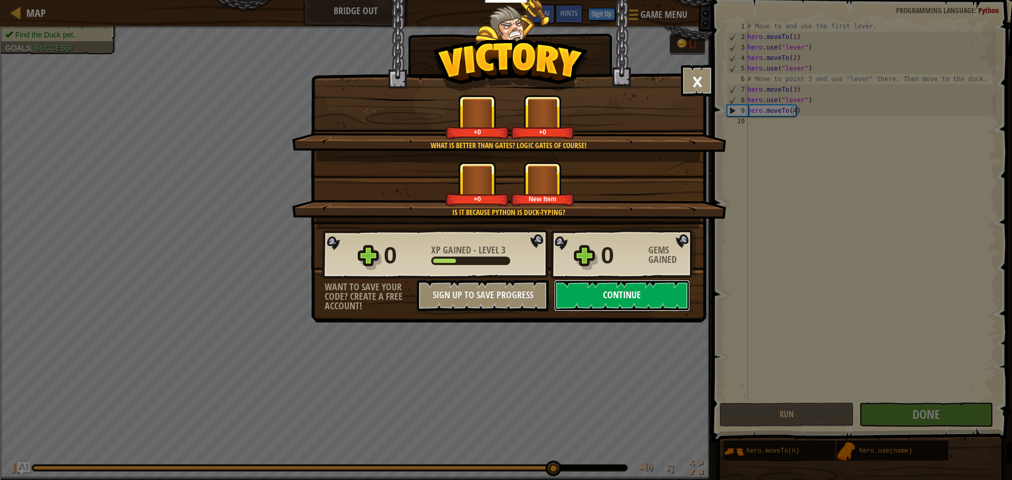
click at [647, 303] on button "Continue" at bounding box center [622, 296] width 136 height 32
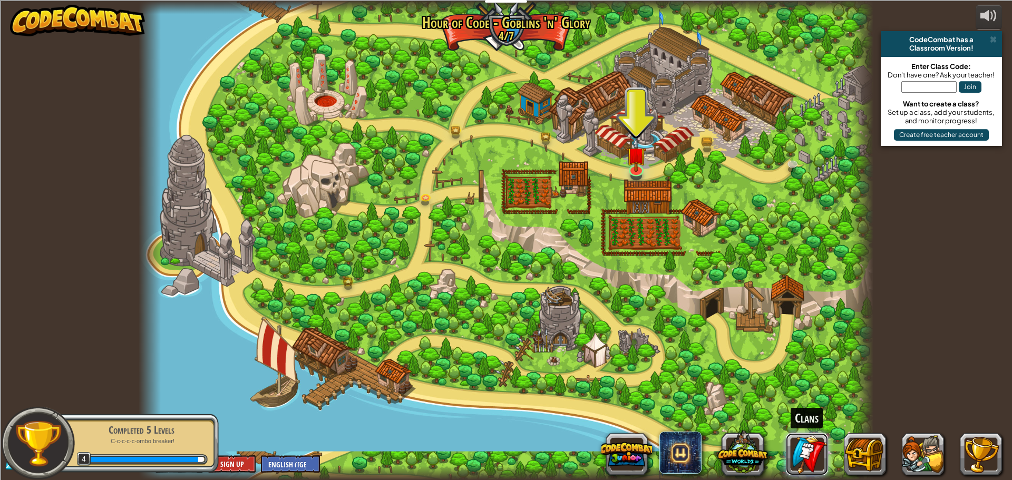
click at [811, 458] on link at bounding box center [807, 454] width 42 height 42
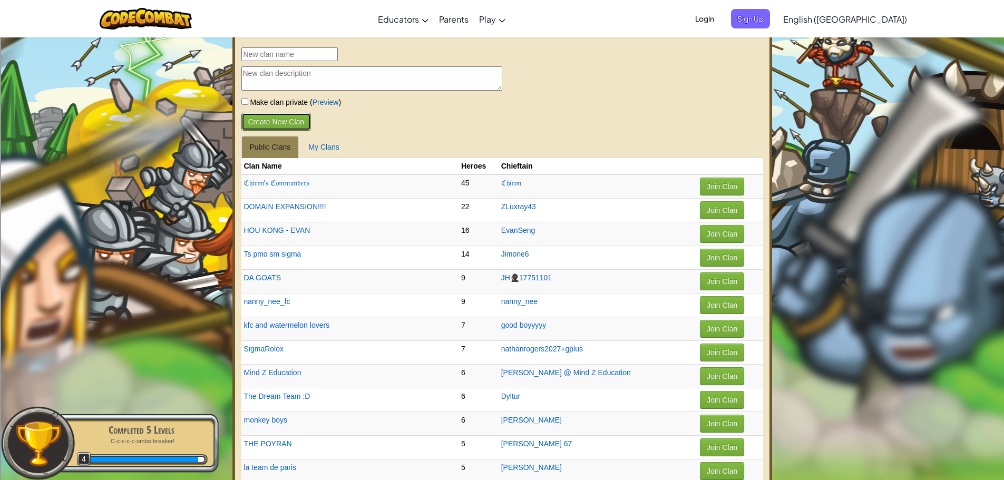
click at [279, 128] on button "Create New Clan" at bounding box center [276, 122] width 70 height 18
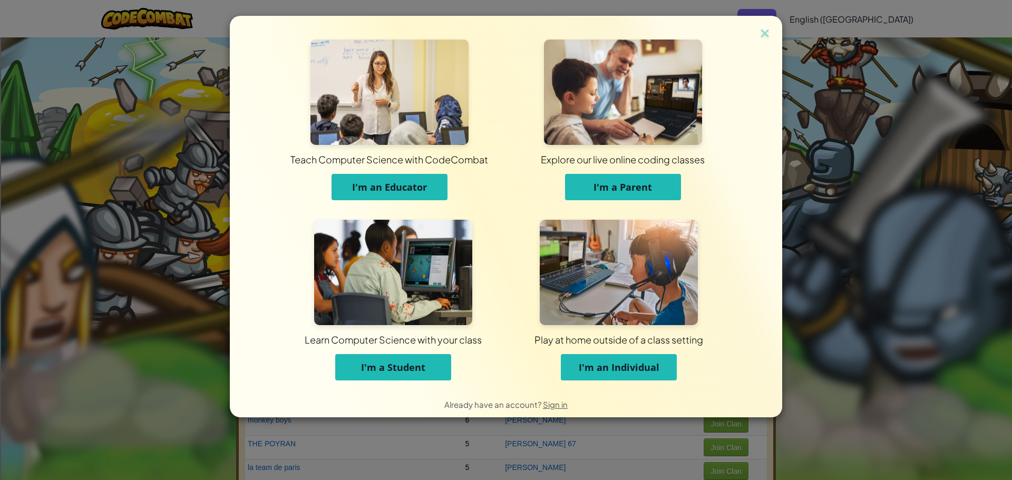
click at [353, 369] on button "I'm a Student" at bounding box center [393, 367] width 116 height 26
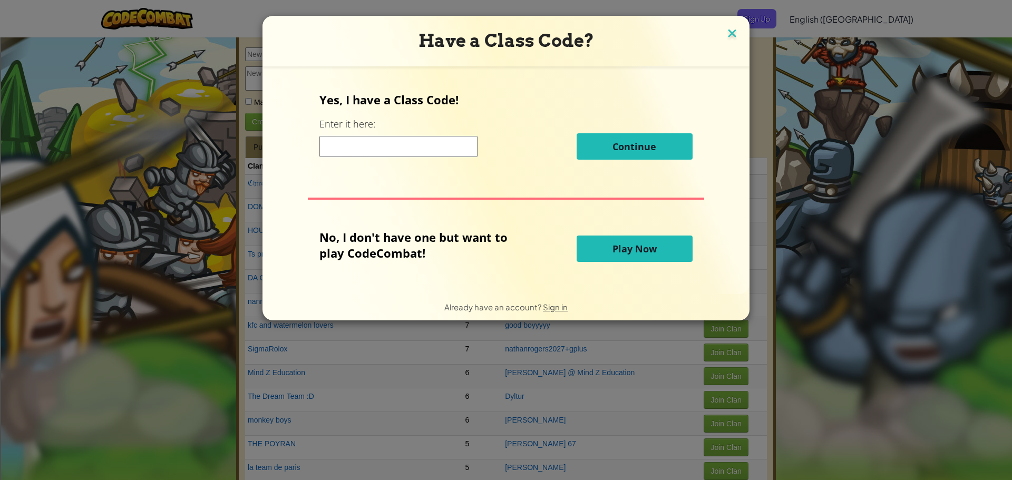
click at [732, 30] on img at bounding box center [732, 34] width 14 height 16
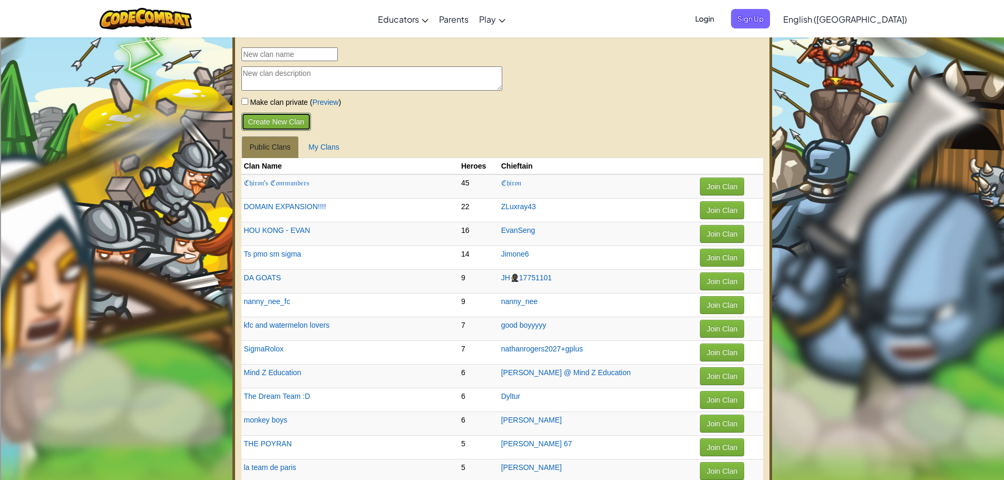
click at [282, 123] on button "Create New Clan" at bounding box center [276, 122] width 70 height 18
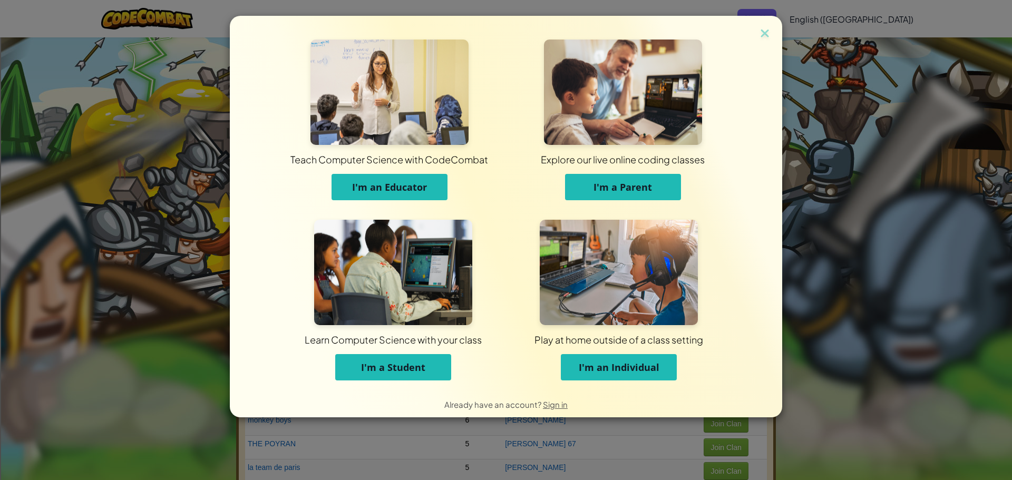
click at [415, 188] on span "I'm an Educator" at bounding box center [389, 187] width 75 height 13
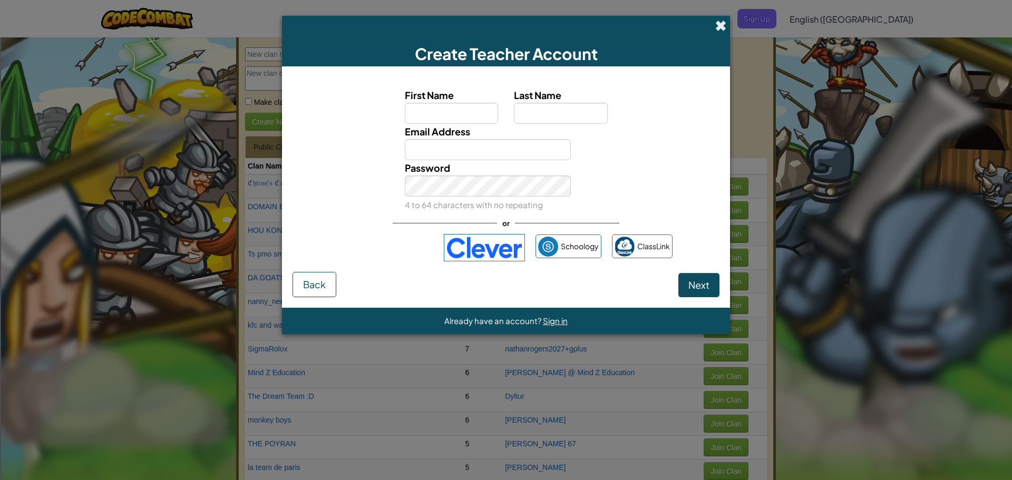
click at [719, 23] on span at bounding box center [720, 25] width 11 height 11
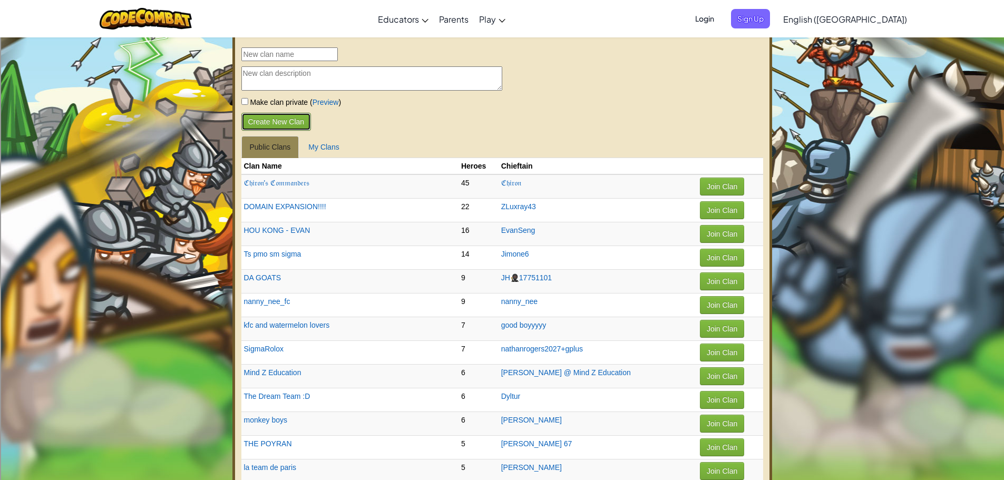
click at [299, 115] on button "Create New Clan" at bounding box center [276, 122] width 70 height 18
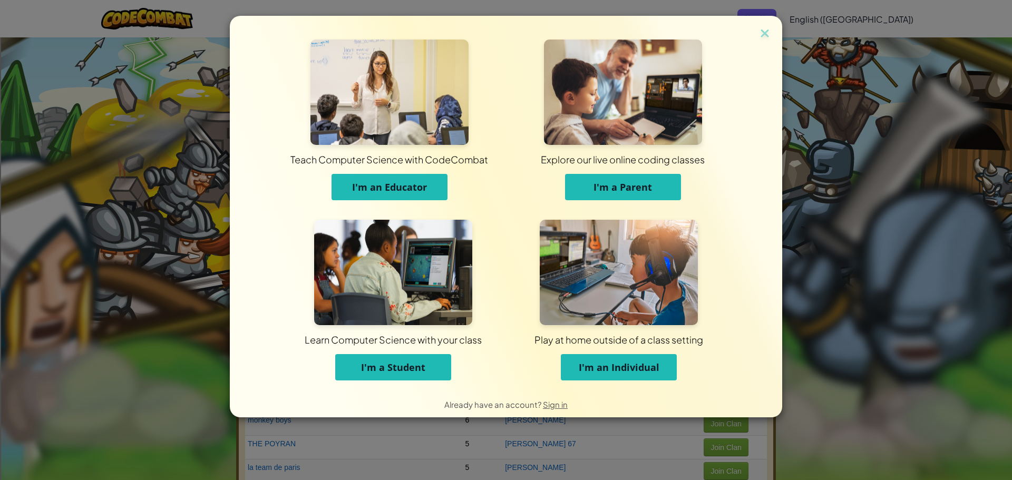
click at [230, 214] on div "Teach Computer Science with CodeCombat I'm an Educator Explore our live online …" at bounding box center [506, 203] width 553 height 375
click at [220, 210] on div "Teach Computer Science with CodeCombat I'm an Educator Explore our live online …" at bounding box center [506, 240] width 1012 height 480
click at [764, 31] on img at bounding box center [765, 34] width 14 height 16
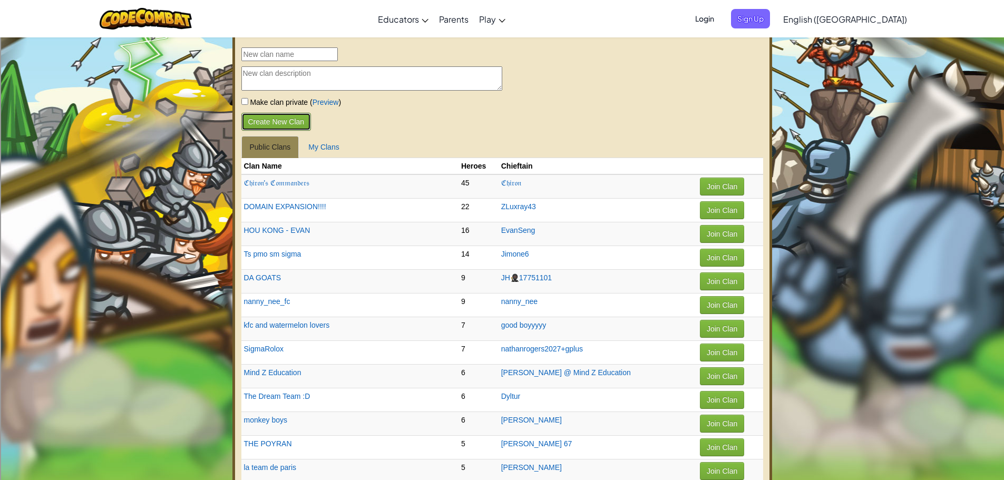
click at [261, 127] on button "Create New Clan" at bounding box center [276, 122] width 70 height 18
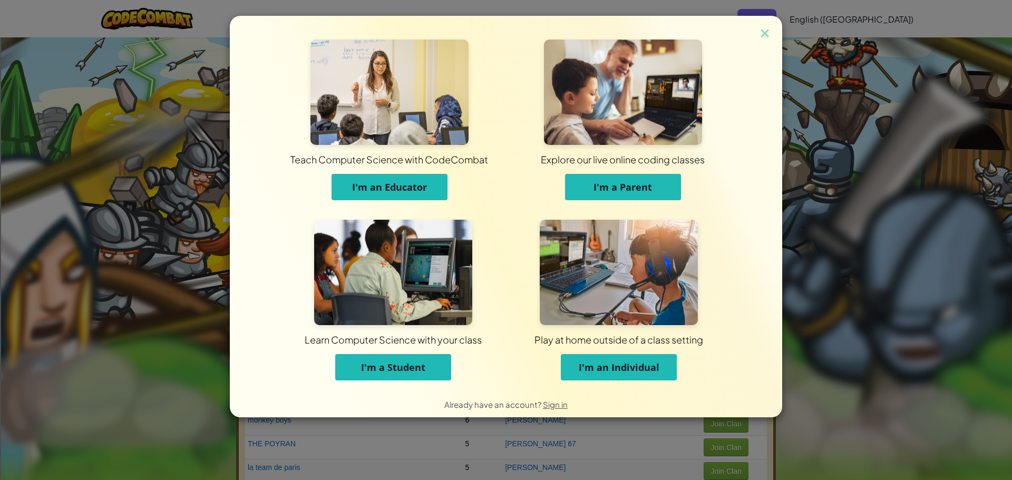
click at [576, 365] on button "I'm an Individual" at bounding box center [619, 367] width 116 height 26
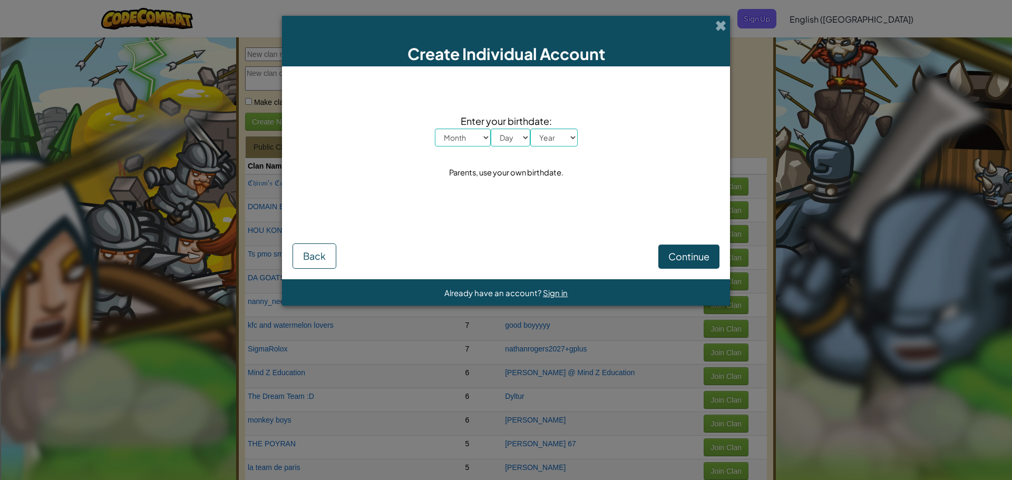
click at [456, 135] on select "Month January February March April May June July August September October Novem…" at bounding box center [463, 138] width 56 height 18
select select "10"
click at [435, 129] on select "Month January February March April May June July August September October Novem…" at bounding box center [463, 138] width 56 height 18
click at [507, 137] on select "Day 1 2 3 4 5 6 7 8 9 10 11 12 13 14 15 16 17 18 19 20 21 22 23 24 25 26 27 28 …" at bounding box center [511, 138] width 40 height 18
click at [489, 238] on div "Continue Back" at bounding box center [506, 243] width 427 height 52
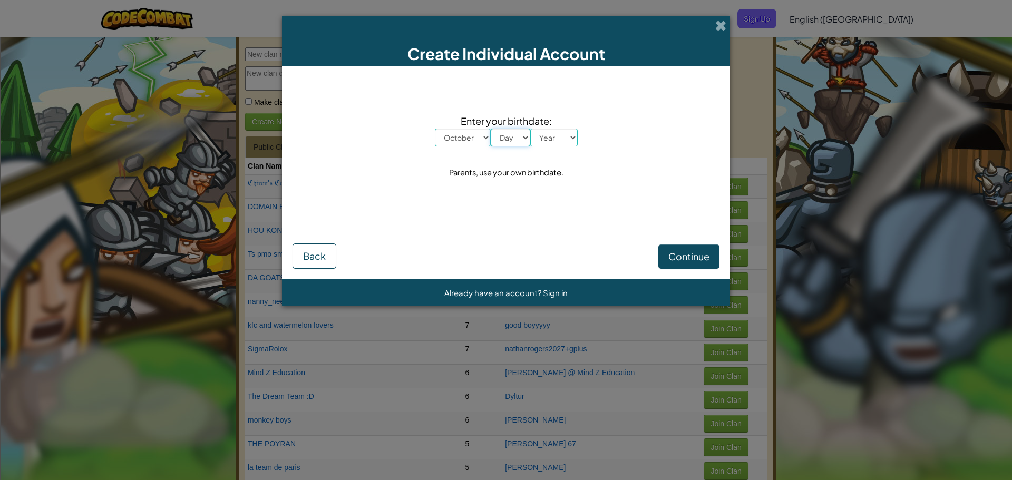
click at [520, 134] on select "Day 1 2 3 4 5 6 7 8 9 10 11 12 13 14 15 16 17 18 19 20 21 22 23 24 25 26 27 28 …" at bounding box center [511, 138] width 40 height 18
select select "5"
click at [491, 129] on select "Day 1 2 3 4 5 6 7 8 9 10 11 12 13 14 15 16 17 18 19 20 21 22 23 24 25 26 27 28 …" at bounding box center [511, 138] width 40 height 18
drag, startPoint x: 551, startPoint y: 133, endPoint x: 547, endPoint y: 143, distance: 11.2
click at [551, 133] on select "Year [DATE] 2024 2023 2022 2021 2020 2019 2018 2017 2016 2015 2014 2013 2012 20…" at bounding box center [553, 138] width 47 height 18
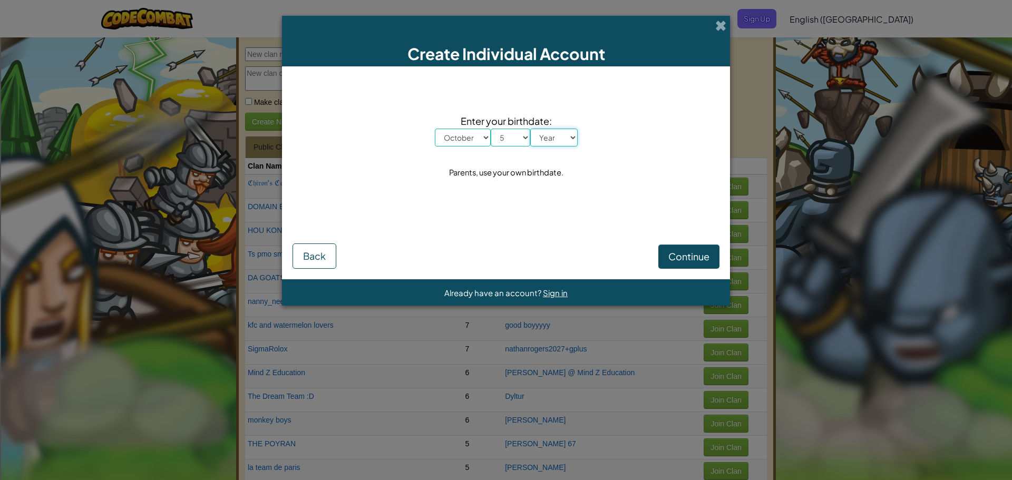
select select "1926"
click at [530, 129] on select "Year [DATE] 2024 2023 2022 2021 2020 2019 2018 2017 2016 2015 2014 2013 2012 20…" at bounding box center [553, 138] width 47 height 18
click at [672, 254] on span "Continue" at bounding box center [689, 256] width 41 height 12
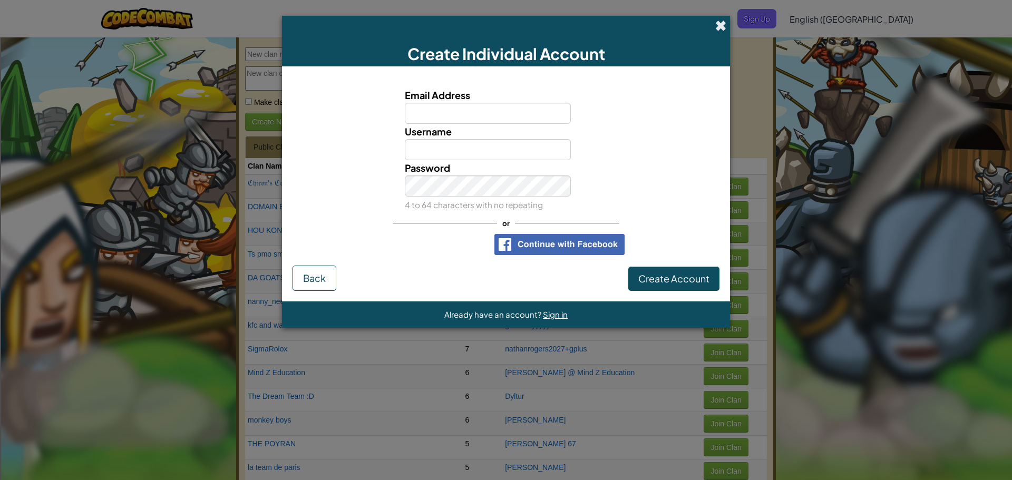
click at [715, 28] on span at bounding box center [720, 25] width 11 height 11
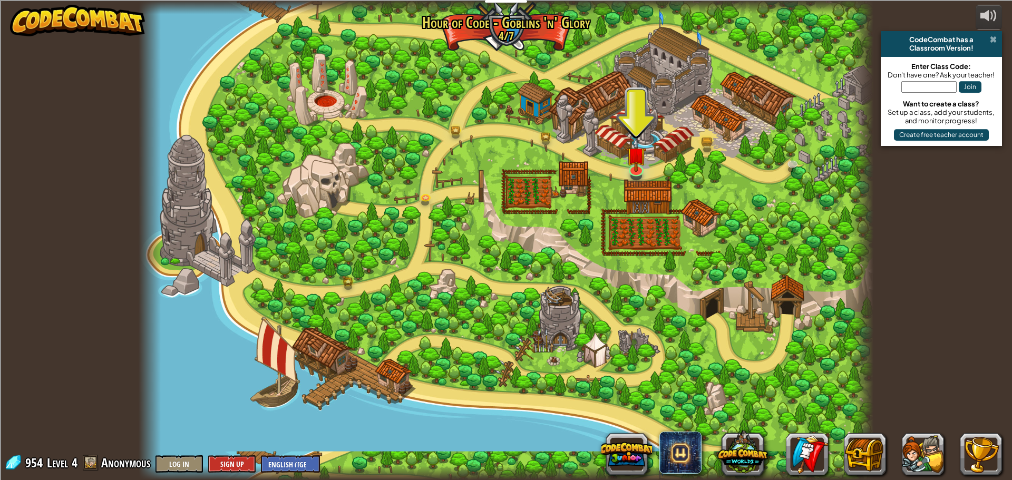
click at [996, 42] on span at bounding box center [993, 39] width 7 height 8
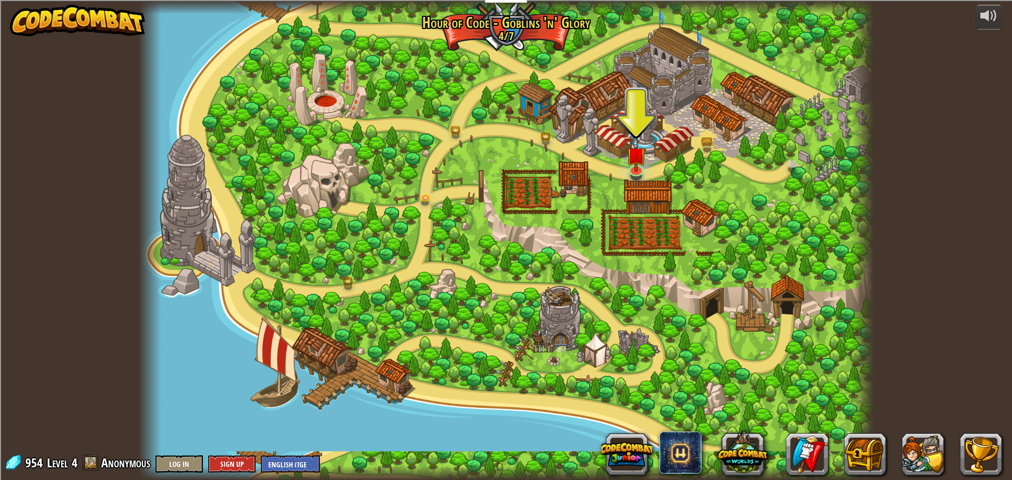
click at [125, 463] on span "Anonymous" at bounding box center [125, 462] width 49 height 17
drag, startPoint x: 151, startPoint y: 464, endPoint x: 104, endPoint y: 461, distance: 46.5
click at [104, 461] on div "954 Level 4 Anonymous Log In Sign Up English ([GEOGRAPHIC_DATA]) English ([GEOG…" at bounding box center [162, 463] width 316 height 18
drag, startPoint x: 276, startPoint y: 424, endPoint x: 285, endPoint y: 417, distance: 12.0
click at [276, 424] on div at bounding box center [506, 240] width 735 height 480
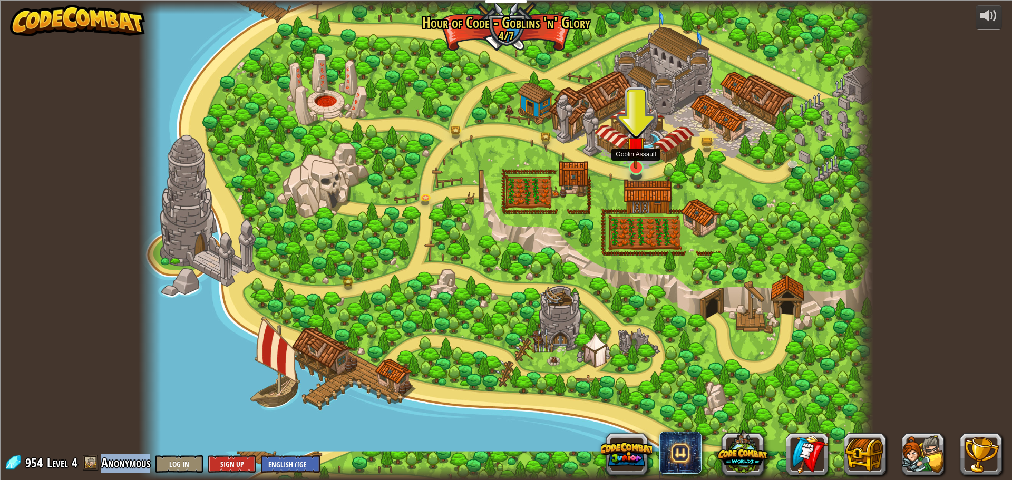
click at [634, 157] on img at bounding box center [636, 146] width 20 height 45
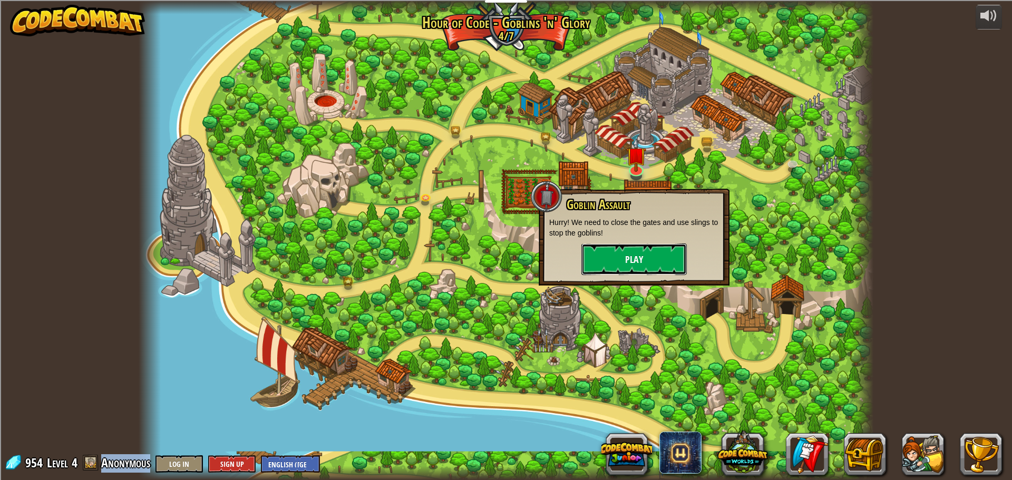
click at [584, 265] on button "Play" at bounding box center [634, 260] width 105 height 32
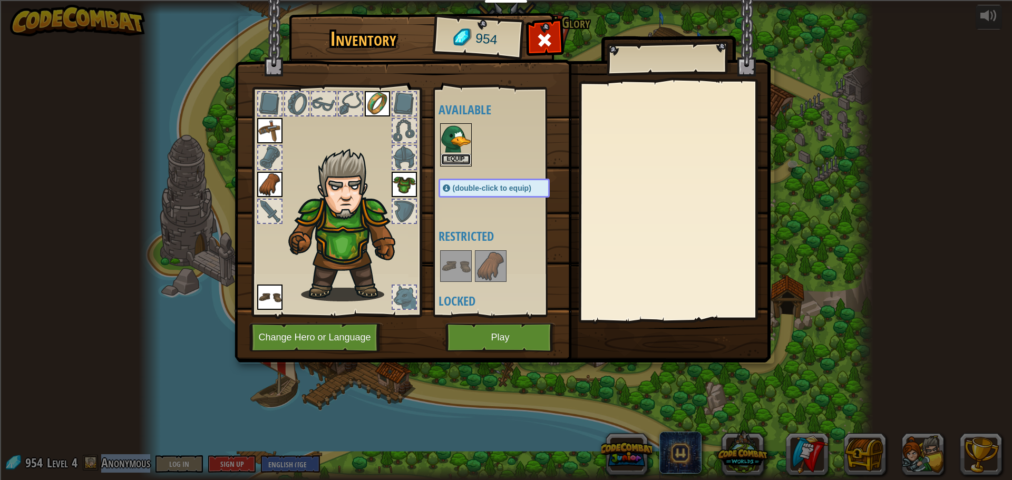
click at [448, 163] on button "Equip" at bounding box center [456, 159] width 30 height 11
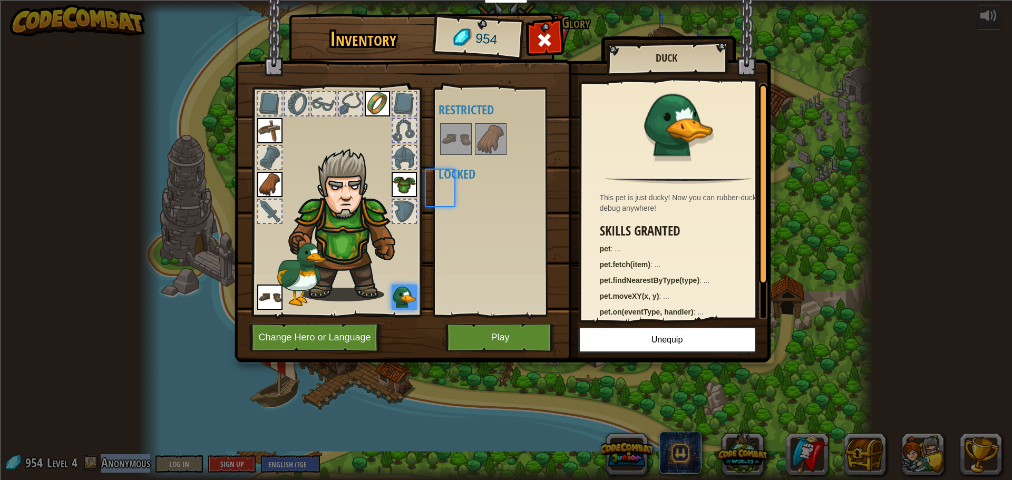
click at [448, 163] on div "Available Equip Equip Equip Equip Equip (double-click to equip) Restricted Lock…" at bounding box center [505, 202] width 132 height 220
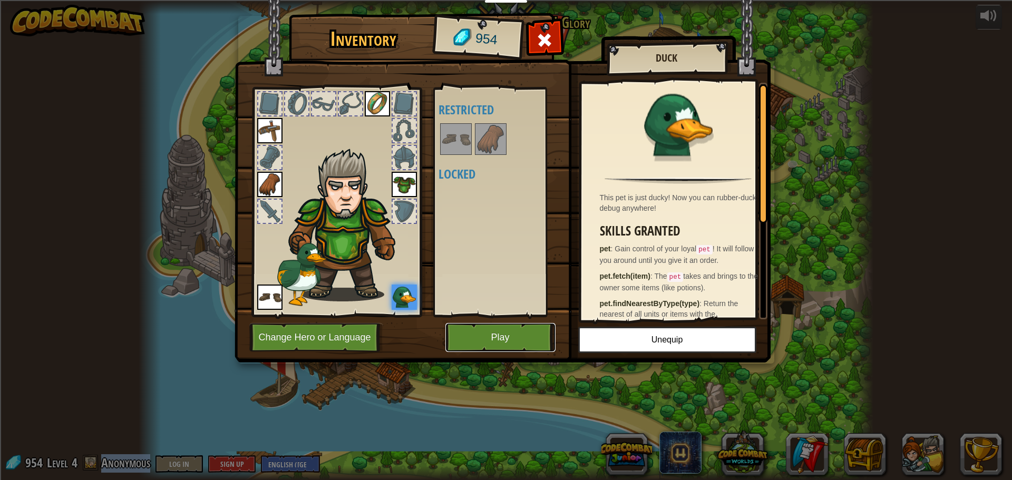
click at [475, 338] on button "Play" at bounding box center [501, 337] width 110 height 29
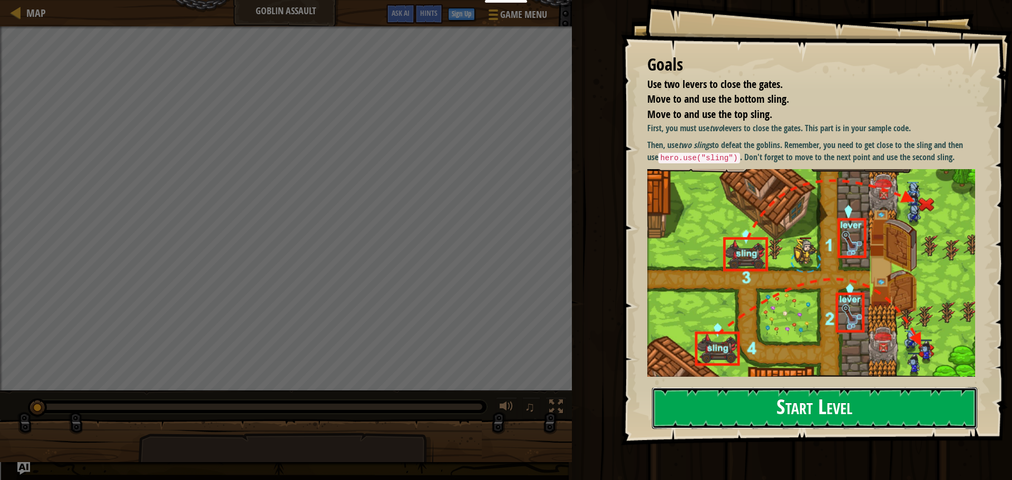
click at [746, 419] on button "Start Level" at bounding box center [814, 409] width 325 height 42
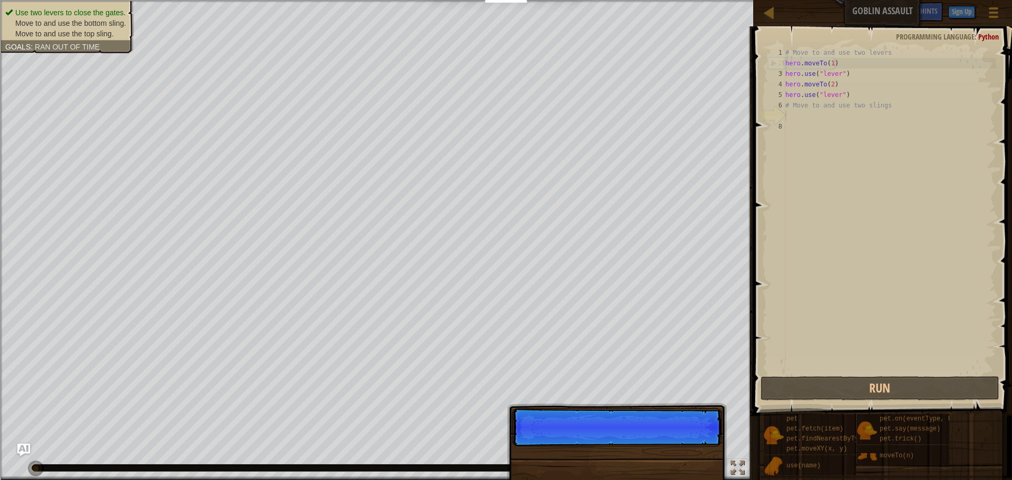
click at [687, 447] on p "Skip (esc) Continue" at bounding box center [616, 428] width 209 height 38
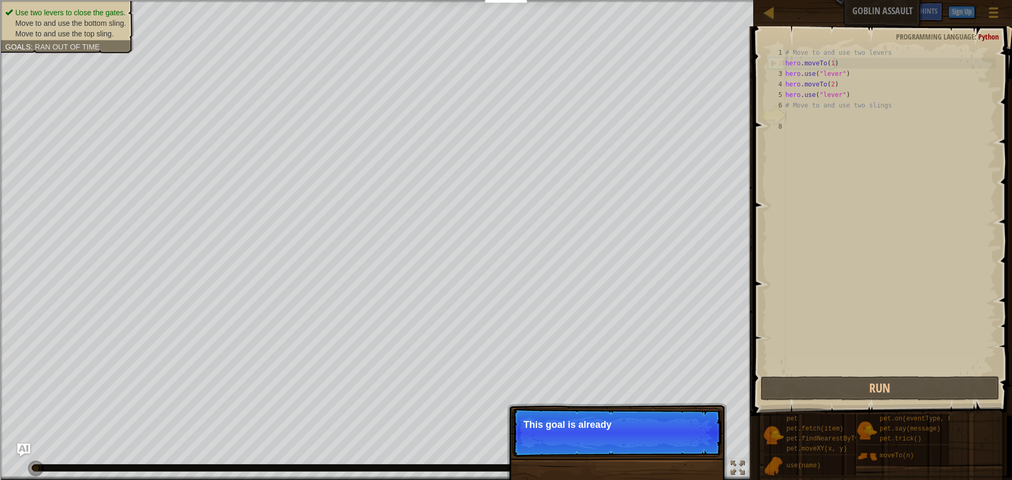
click at [675, 435] on p "Skip (esc) Continue This goal is already" at bounding box center [616, 433] width 209 height 49
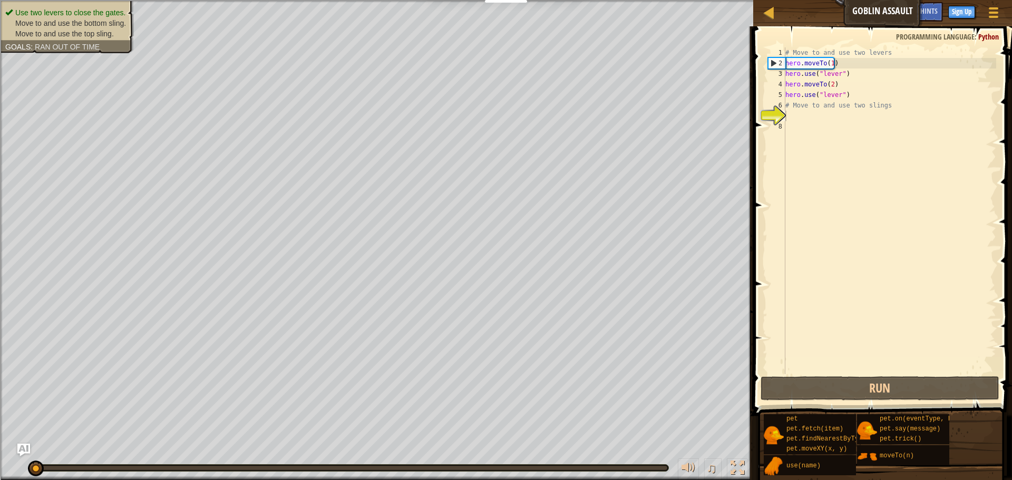
scroll to position [5, 0]
click at [991, 12] on span at bounding box center [994, 13] width 10 height 2
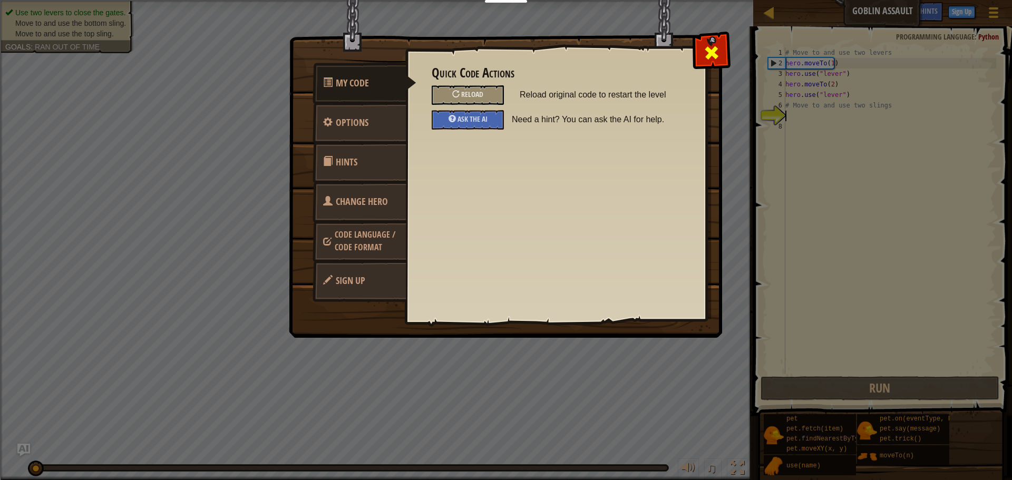
click at [712, 47] on span at bounding box center [711, 52] width 17 height 17
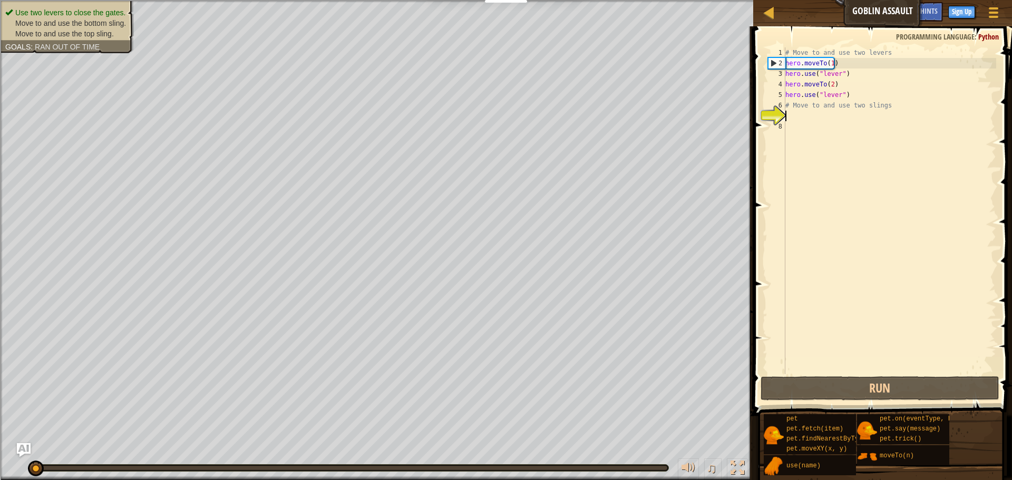
click at [20, 449] on img "Ask AI" at bounding box center [24, 450] width 14 height 14
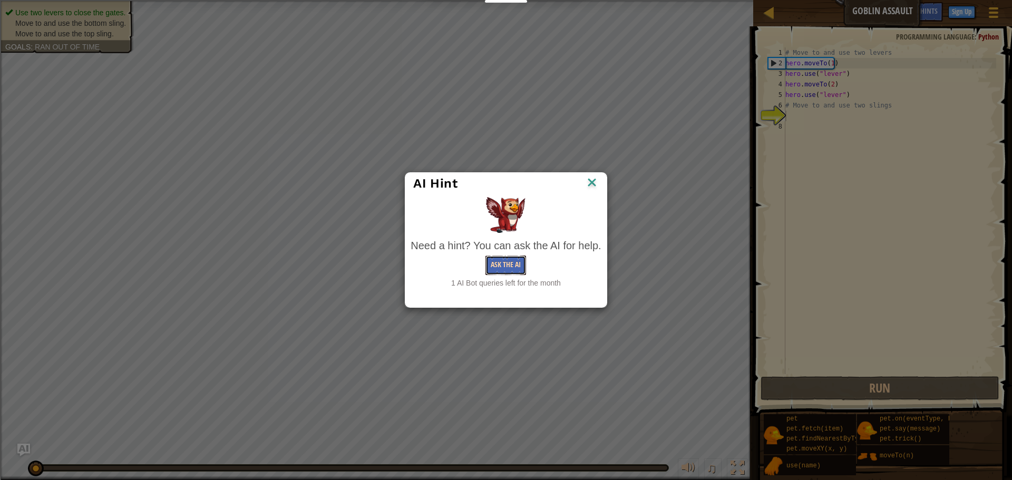
click at [513, 267] on button "Ask the AI" at bounding box center [506, 266] width 41 height 20
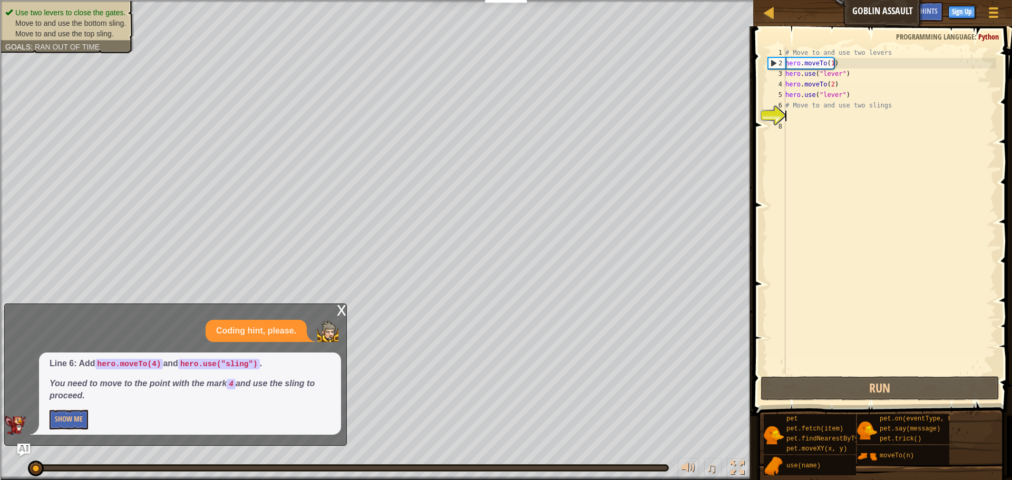
click at [55, 40] on div "Use two levers to close the gates. Move to and use the bottom sling. Move to an…" at bounding box center [61, 23] width 146 height 60
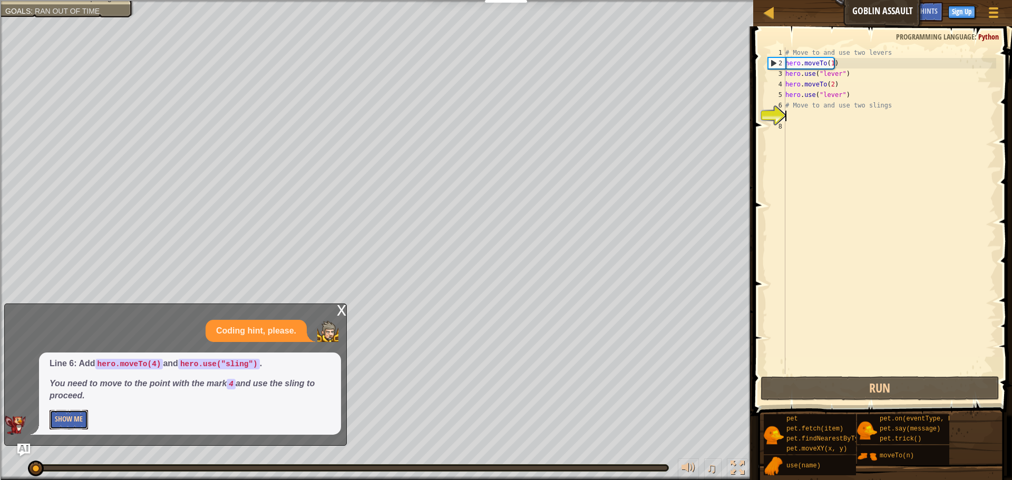
click at [69, 420] on button "Show Me" at bounding box center [69, 420] width 38 height 20
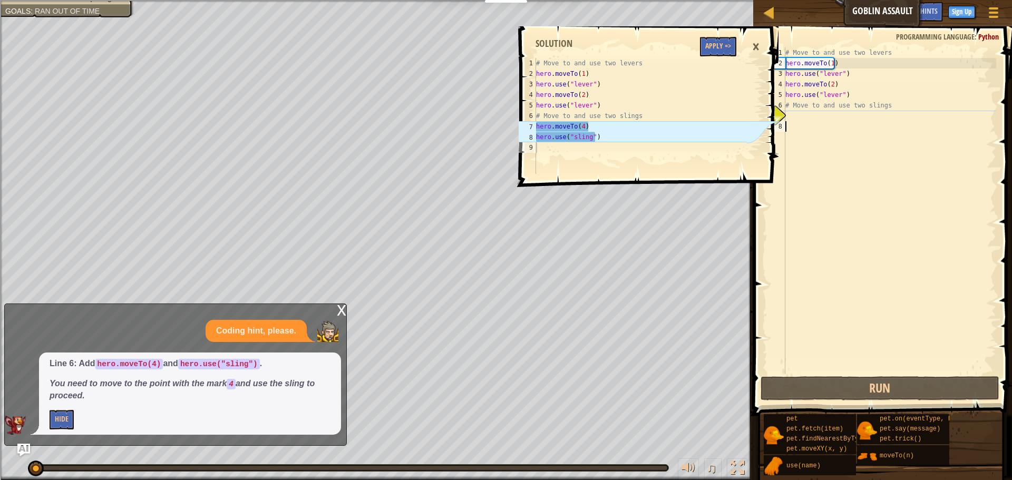
click at [809, 132] on div "# Move to and use two levers hero . moveTo ( 1 ) hero . use ( "lever" ) hero . …" at bounding box center [889, 221] width 213 height 348
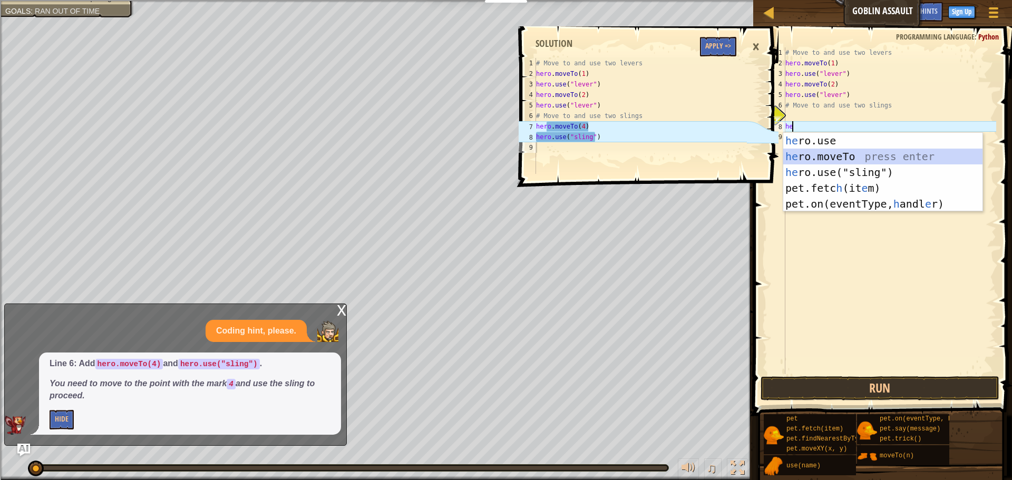
click at [836, 156] on div "he ro.use press enter he ro.moveTo press enter he ro.use("sling") press enter p…" at bounding box center [882, 188] width 199 height 111
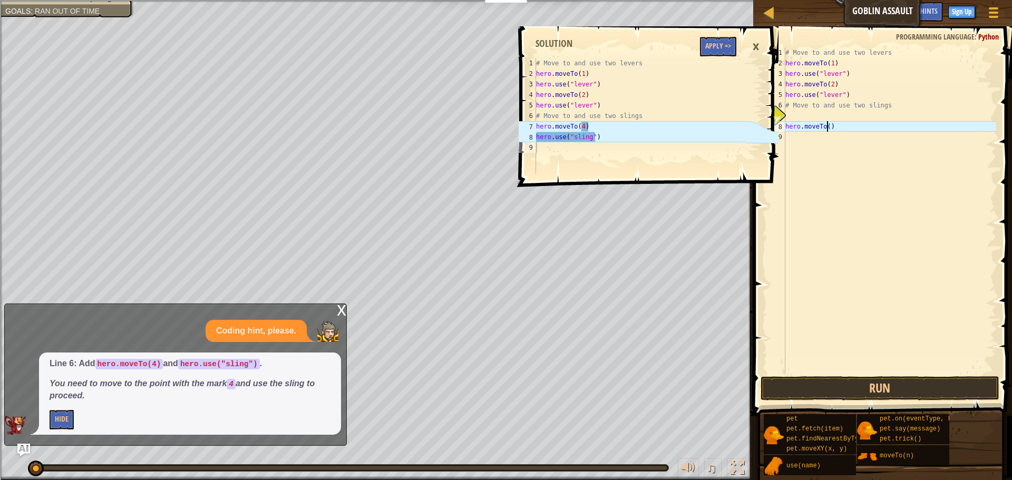
type textarea "hero.moveTo(4)"
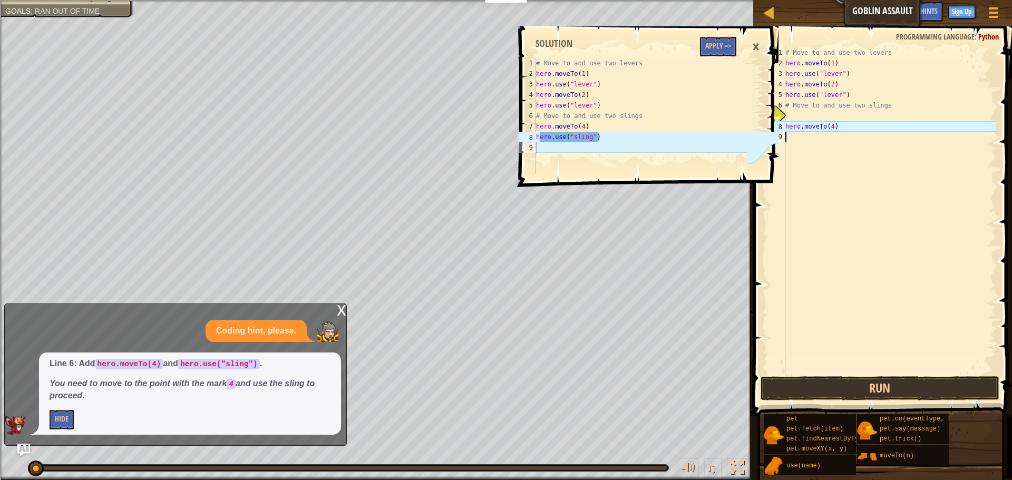
click at [808, 148] on div "# Move to and use two levers hero . moveTo ( 1 ) hero . use ( "lever" ) hero . …" at bounding box center [889, 221] width 213 height 348
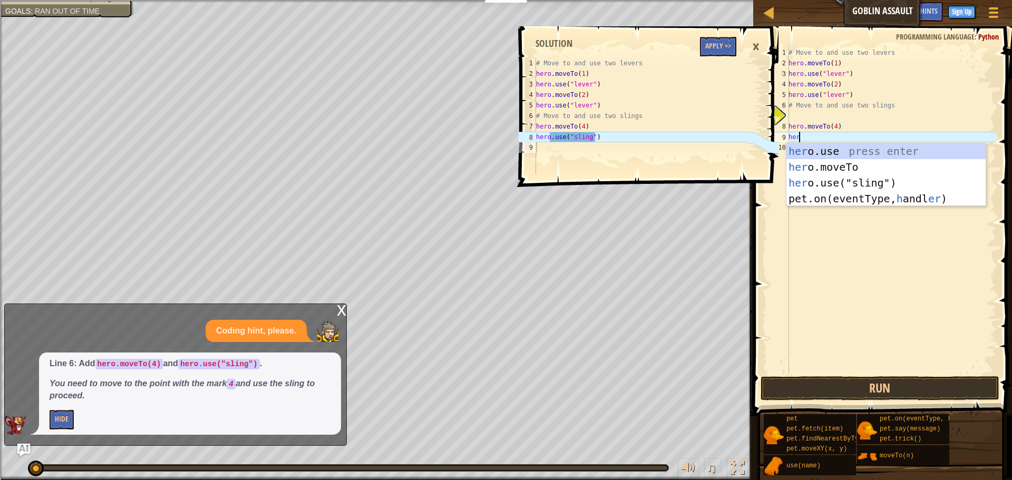
scroll to position [5, 1]
click at [829, 183] on div "hero .use press enter hero .moveTo press enter hero .use("sling") press enter" at bounding box center [886, 182] width 199 height 79
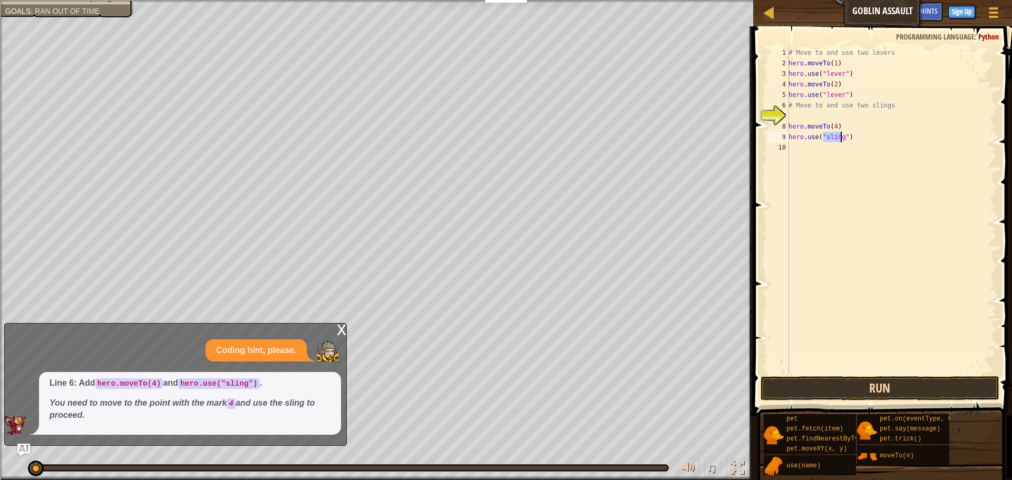
type textarea "hero.use("sling")"
click at [822, 391] on button "Run" at bounding box center [880, 388] width 239 height 24
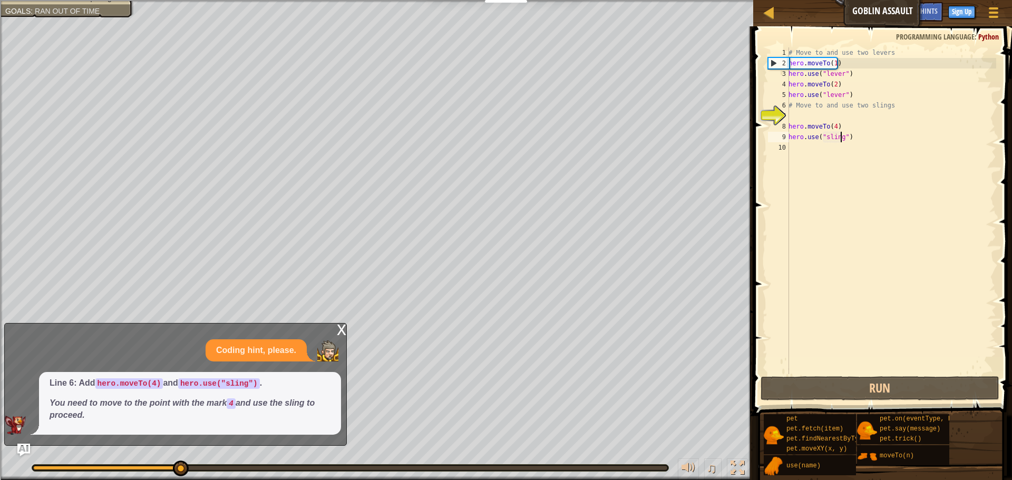
click at [338, 331] on div "x" at bounding box center [341, 329] width 9 height 11
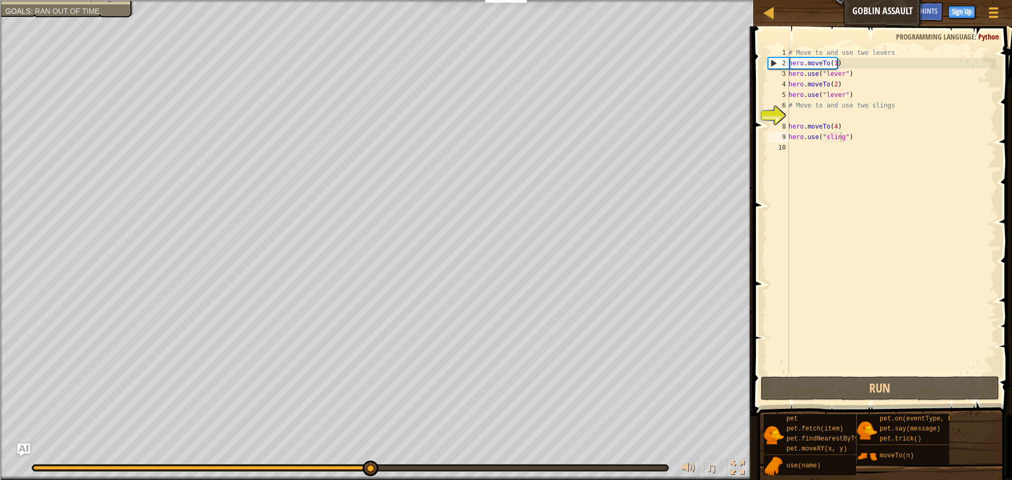
click at [807, 147] on div "# Move to and use two levers hero . moveTo ( 1 ) hero . use ( "lever" ) hero . …" at bounding box center [892, 221] width 210 height 348
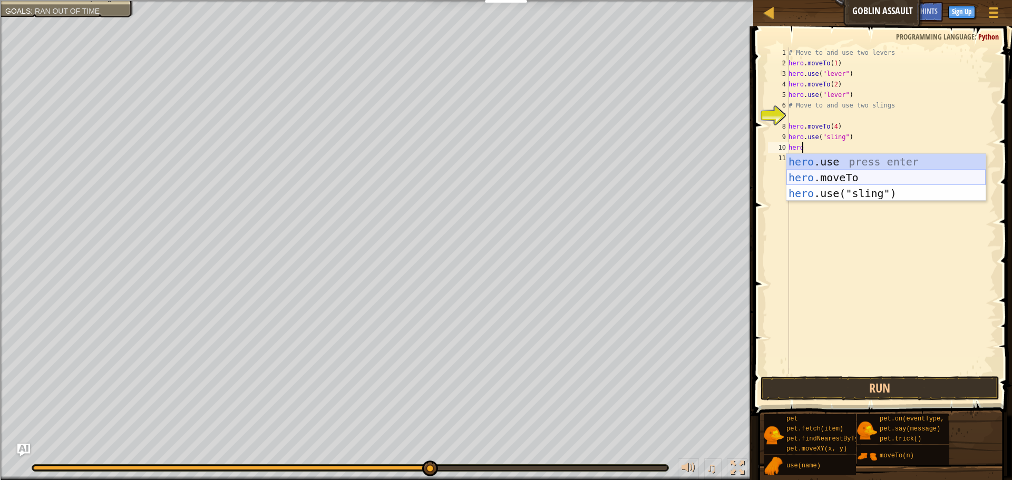
click at [806, 174] on div "hero .use press enter hero .moveTo press enter hero .use("sling") press enter" at bounding box center [886, 193] width 199 height 79
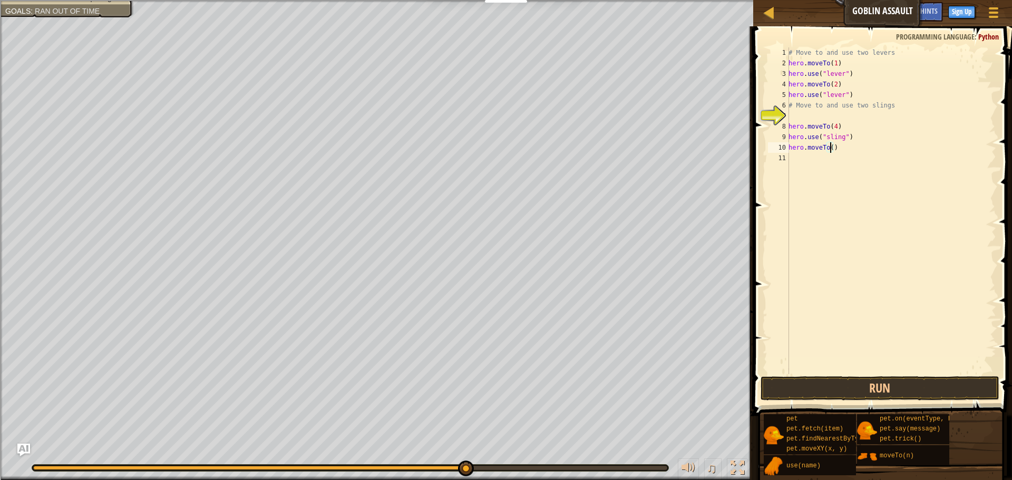
type textarea "hero.moveTo(3)"
click at [797, 159] on div "# Move to and use two levers hero . moveTo ( 1 ) hero . use ( "lever" ) hero . …" at bounding box center [892, 221] width 210 height 348
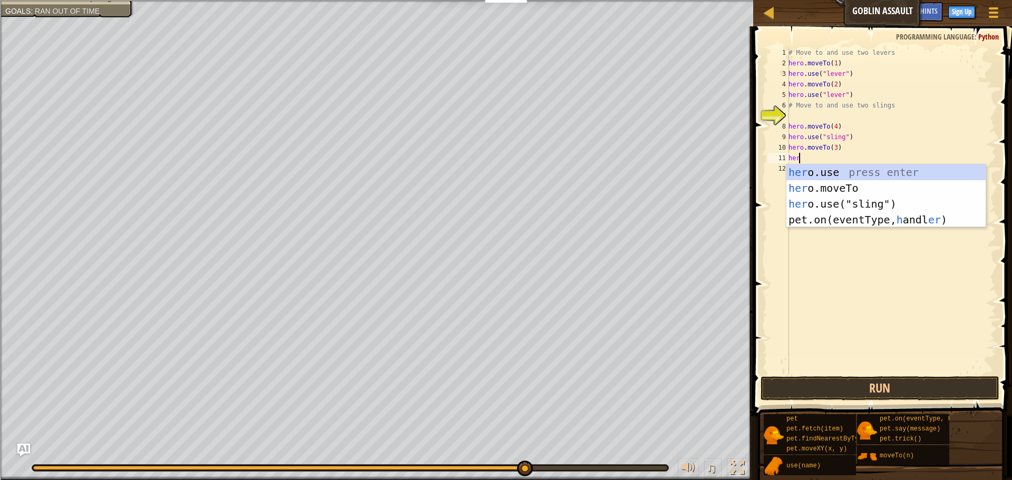
scroll to position [5, 1]
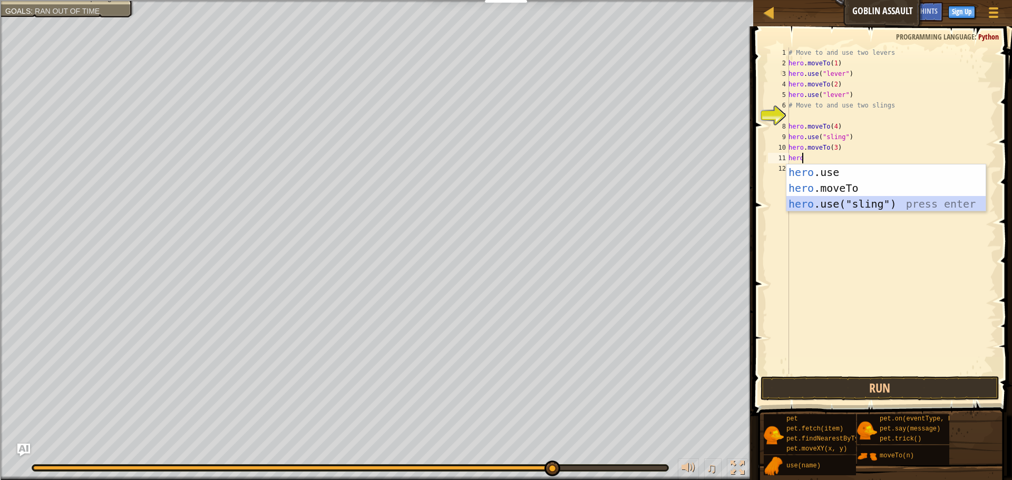
click at [800, 201] on div "hero .use press enter hero .moveTo press enter hero .use("sling") press enter" at bounding box center [886, 203] width 199 height 79
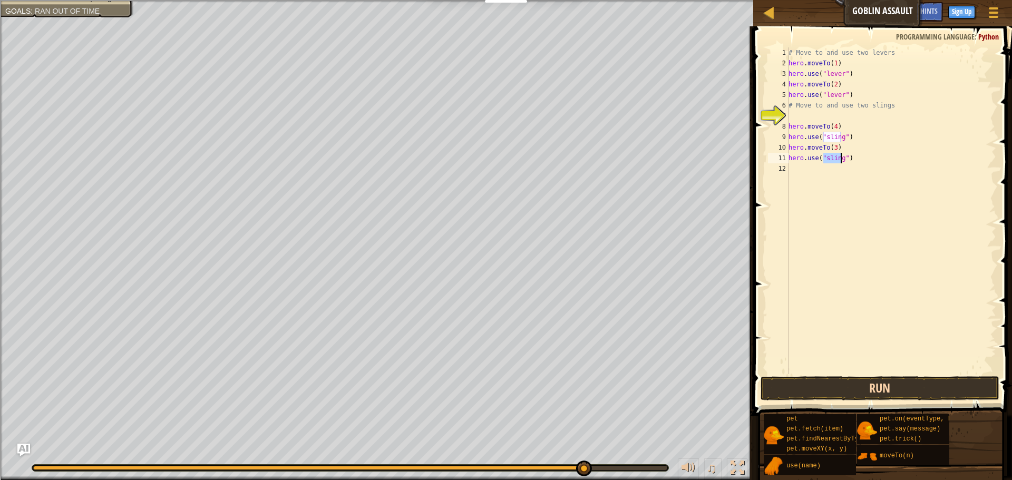
type textarea "hero.use("sling")"
click at [797, 398] on button "Run" at bounding box center [880, 388] width 239 height 24
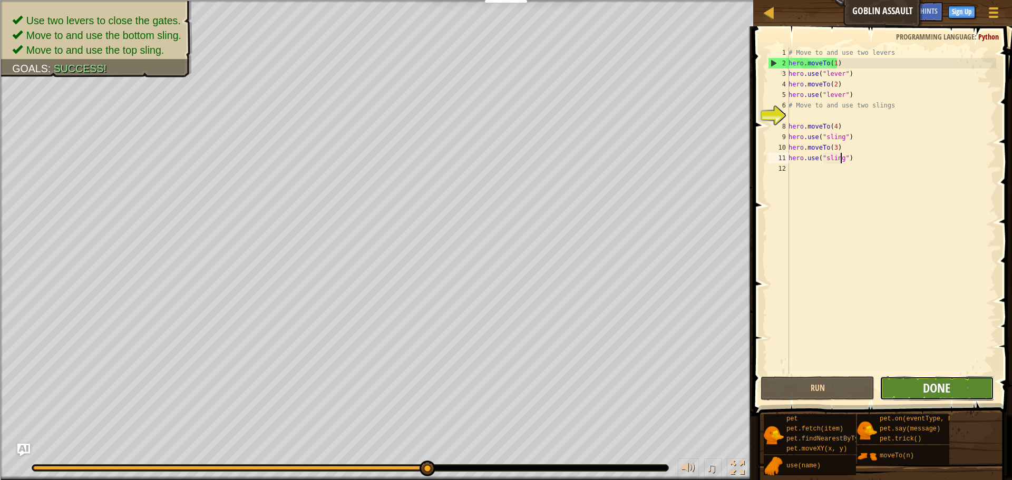
click at [936, 390] on span "Done" at bounding box center [936, 388] width 27 height 17
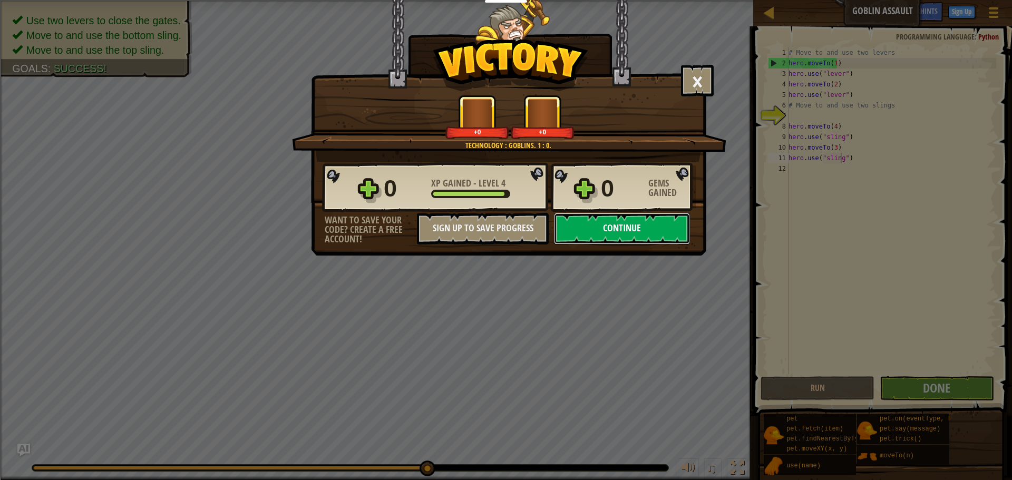
click at [628, 233] on button "Continue" at bounding box center [622, 229] width 136 height 32
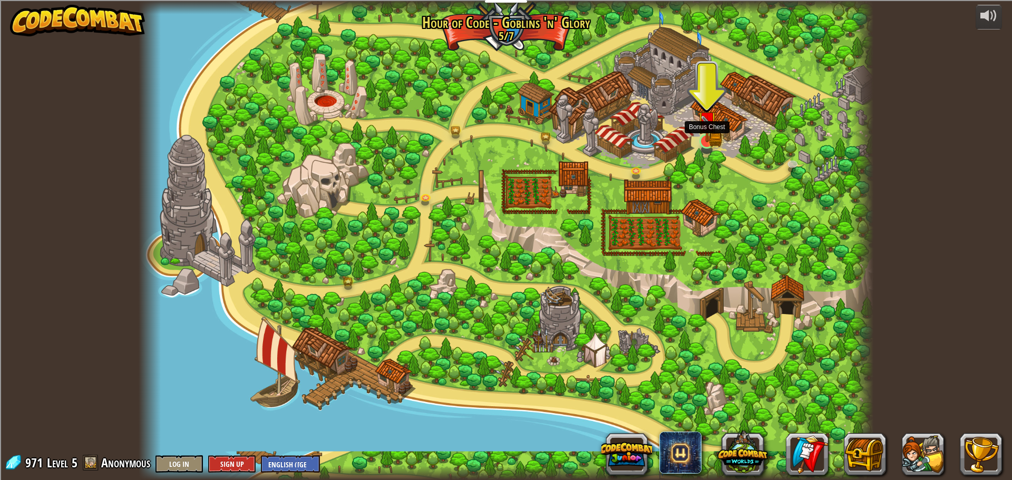
click at [702, 128] on img at bounding box center [707, 122] width 12 height 12
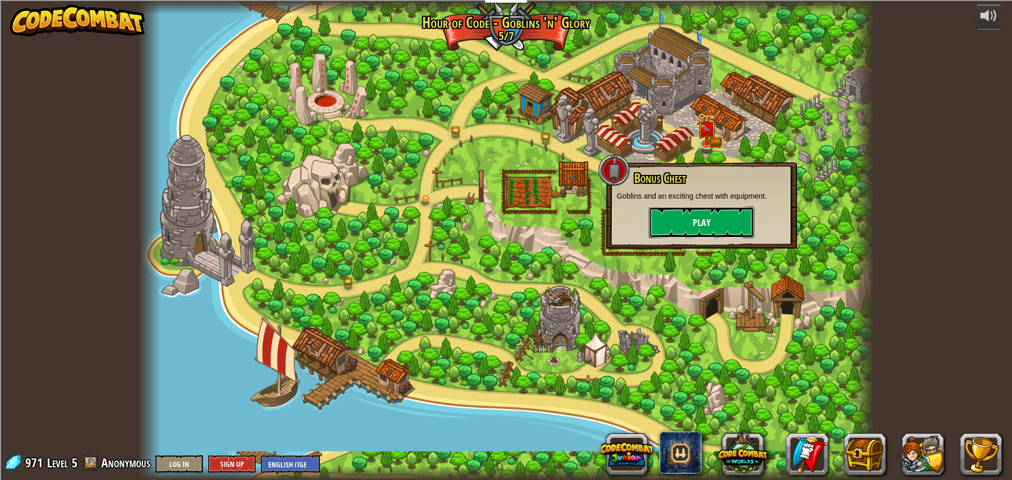
click at [704, 214] on button "Play" at bounding box center [701, 223] width 105 height 32
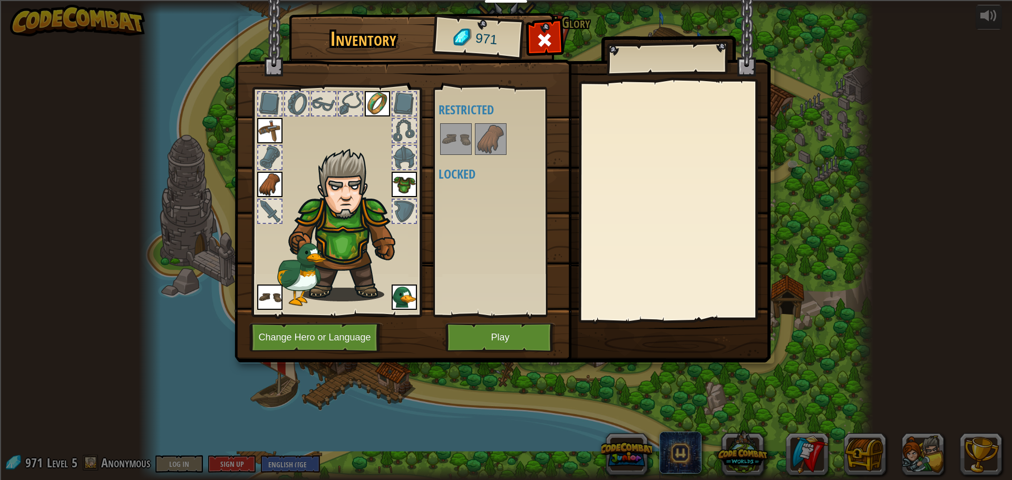
click at [408, 216] on div at bounding box center [404, 211] width 23 height 23
click at [538, 36] on span at bounding box center [544, 40] width 17 height 17
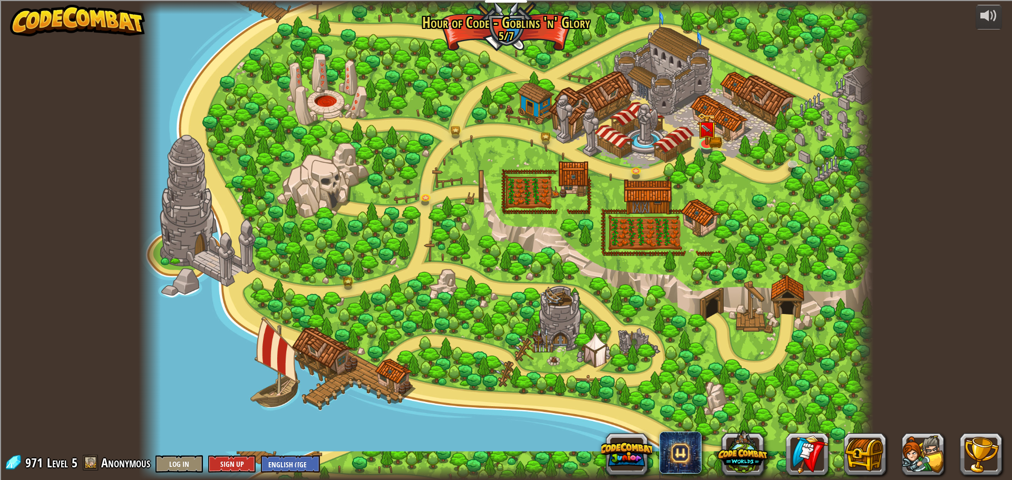
drag, startPoint x: 33, startPoint y: 474, endPoint x: 192, endPoint y: 380, distance: 184.6
click at [192, 380] on div at bounding box center [506, 240] width 735 height 480
